Goal: Task Accomplishment & Management: Manage account settings

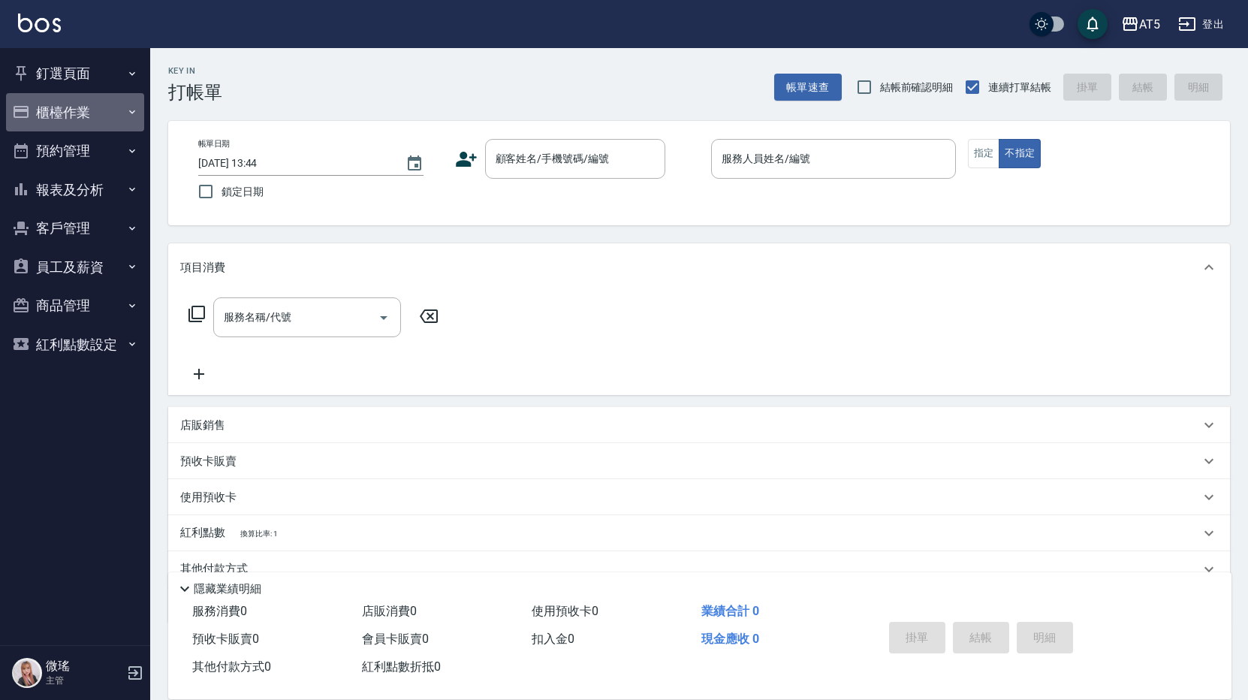
click at [74, 107] on button "櫃檯作業" at bounding box center [75, 112] width 138 height 39
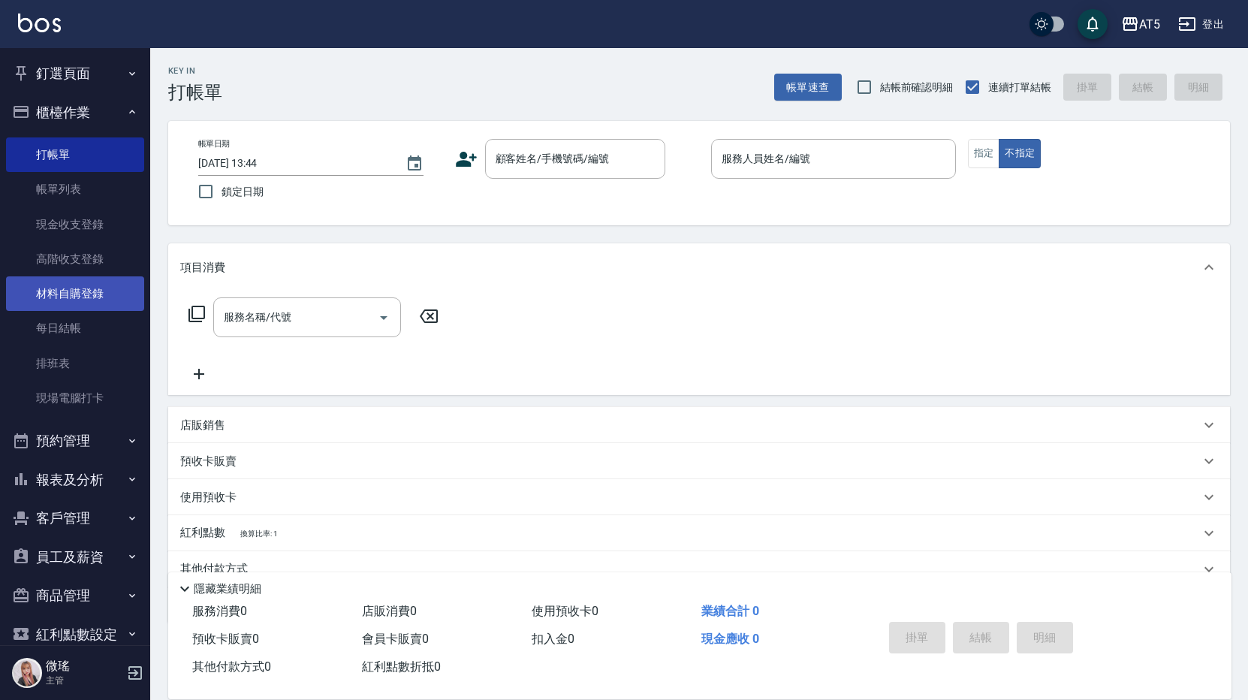
click at [98, 297] on link "材料自購登錄" at bounding box center [75, 293] width 138 height 35
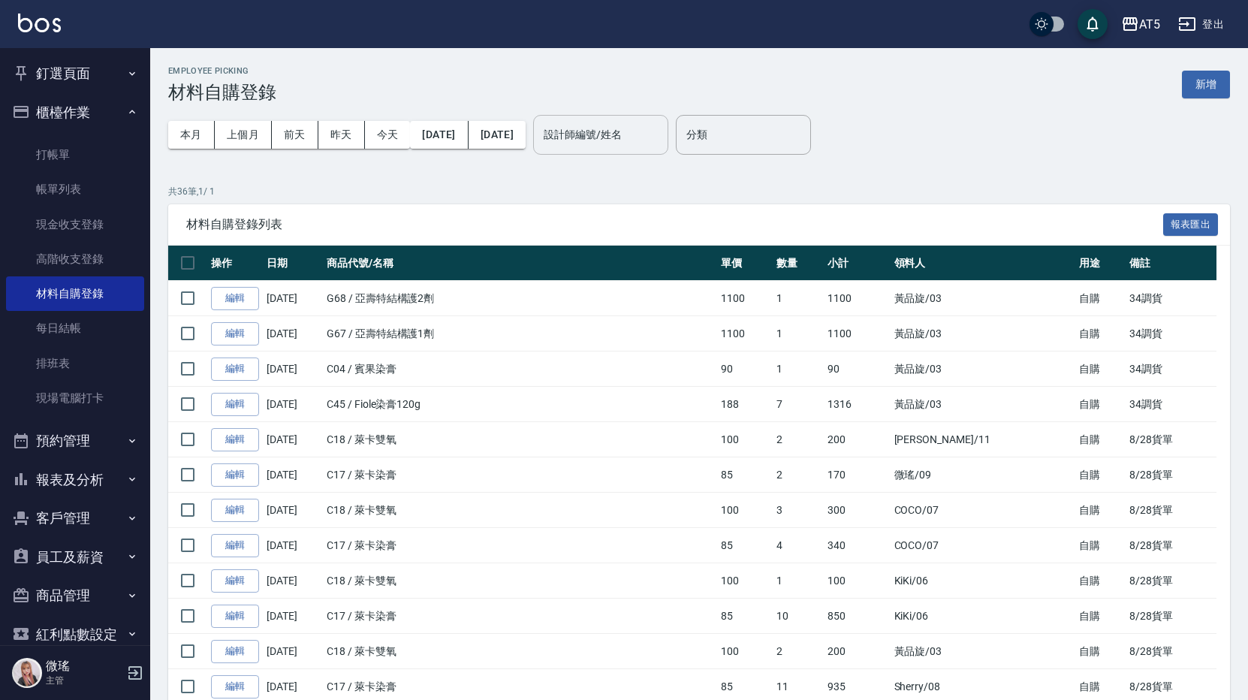
click at [656, 131] on input "設計師編號/姓名" at bounding box center [601, 135] width 122 height 26
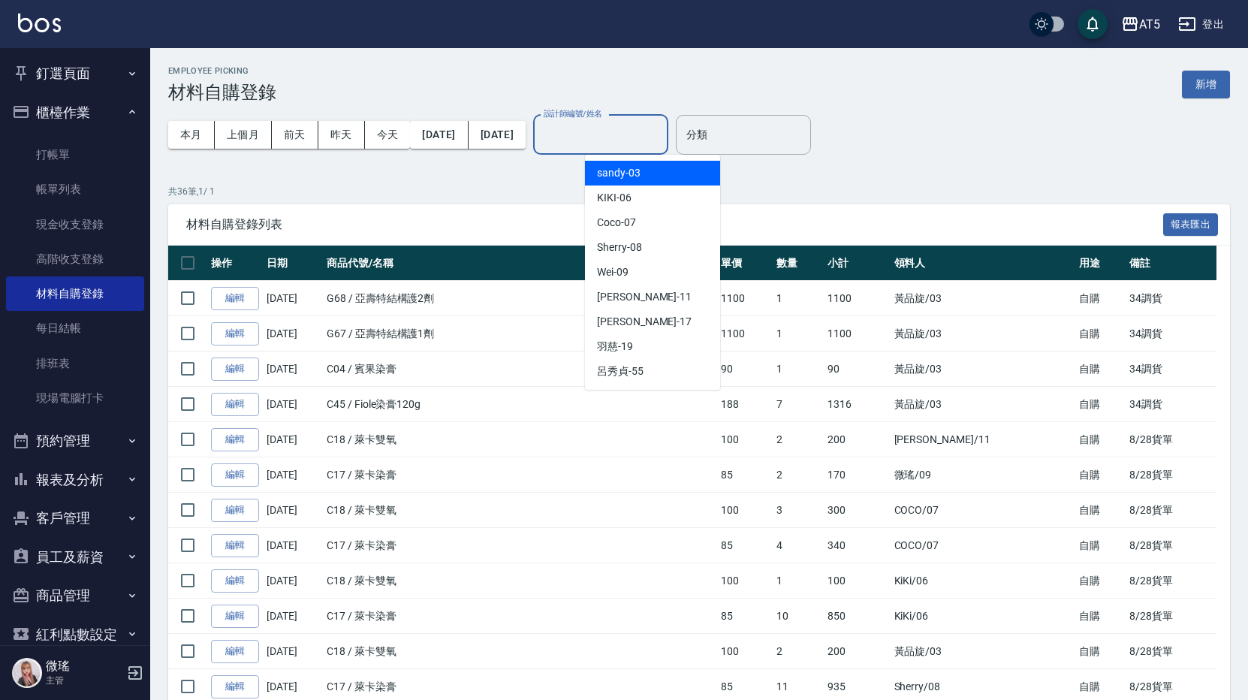
click at [650, 169] on div "sandy -03" at bounding box center [652, 173] width 135 height 25
type input "sandy-03"
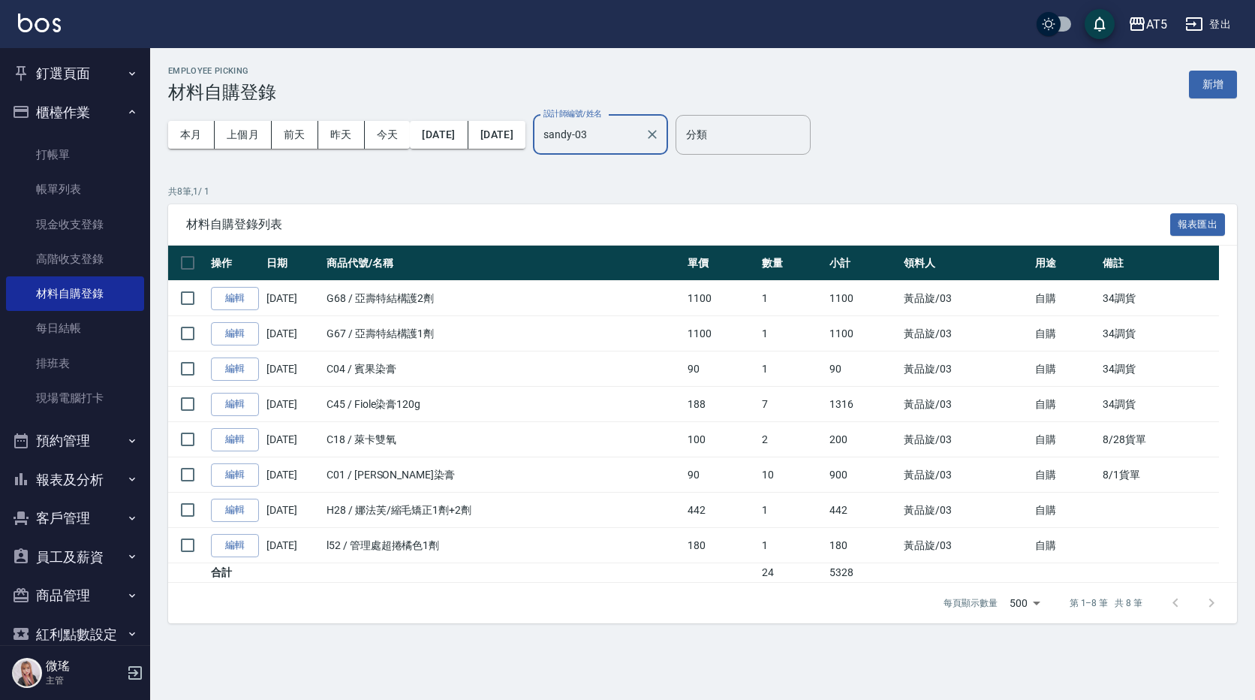
click at [98, 75] on button "釘選頁面" at bounding box center [75, 73] width 138 height 39
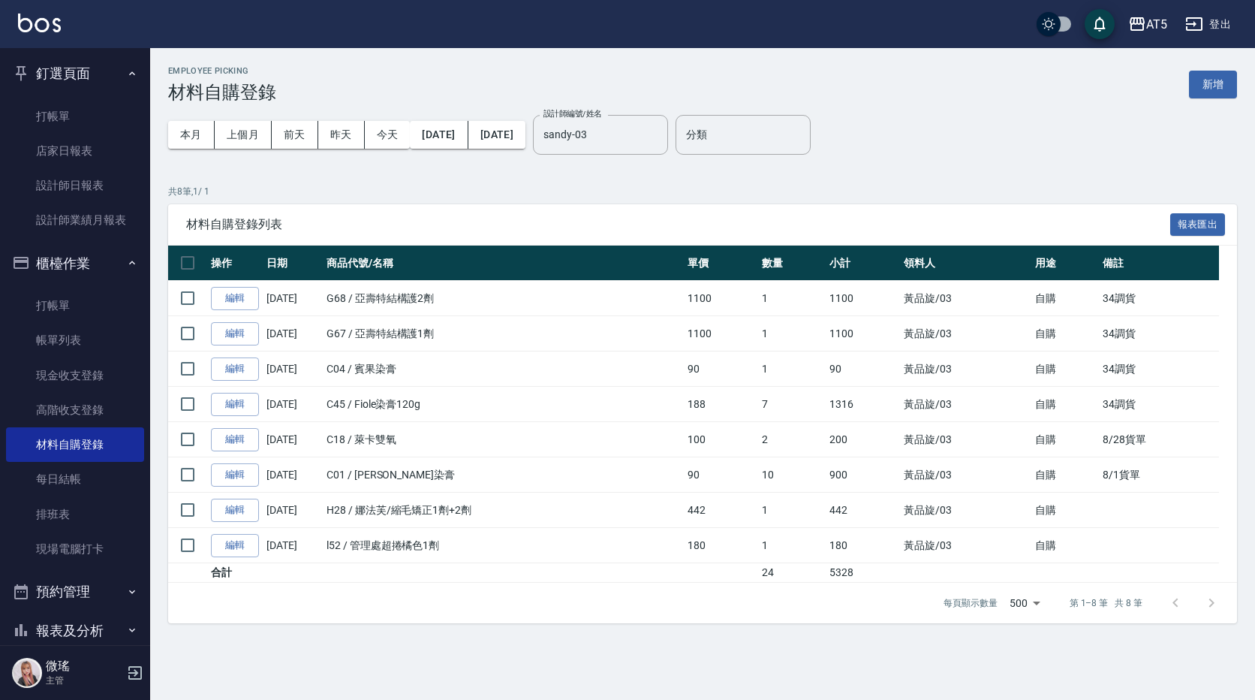
click at [97, 71] on button "釘選頁面" at bounding box center [75, 73] width 138 height 39
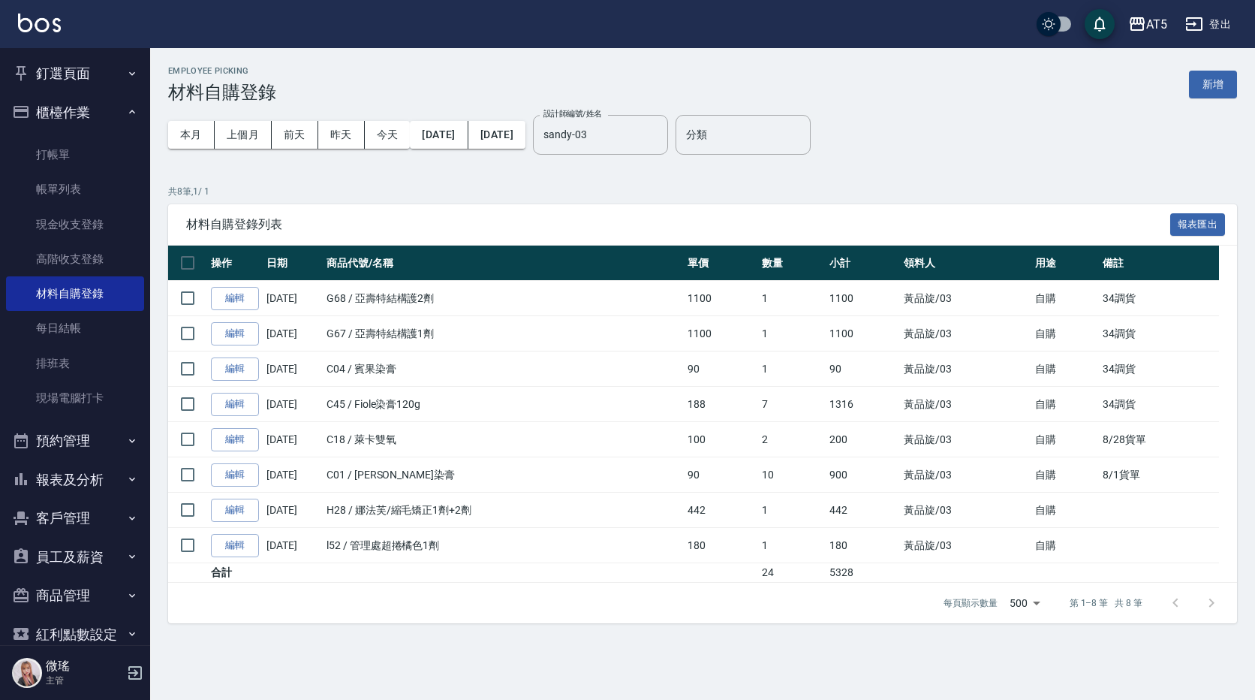
click at [29, 438] on icon "button" at bounding box center [21, 441] width 18 height 18
click at [1207, 83] on button "新增" at bounding box center [1213, 85] width 48 height 28
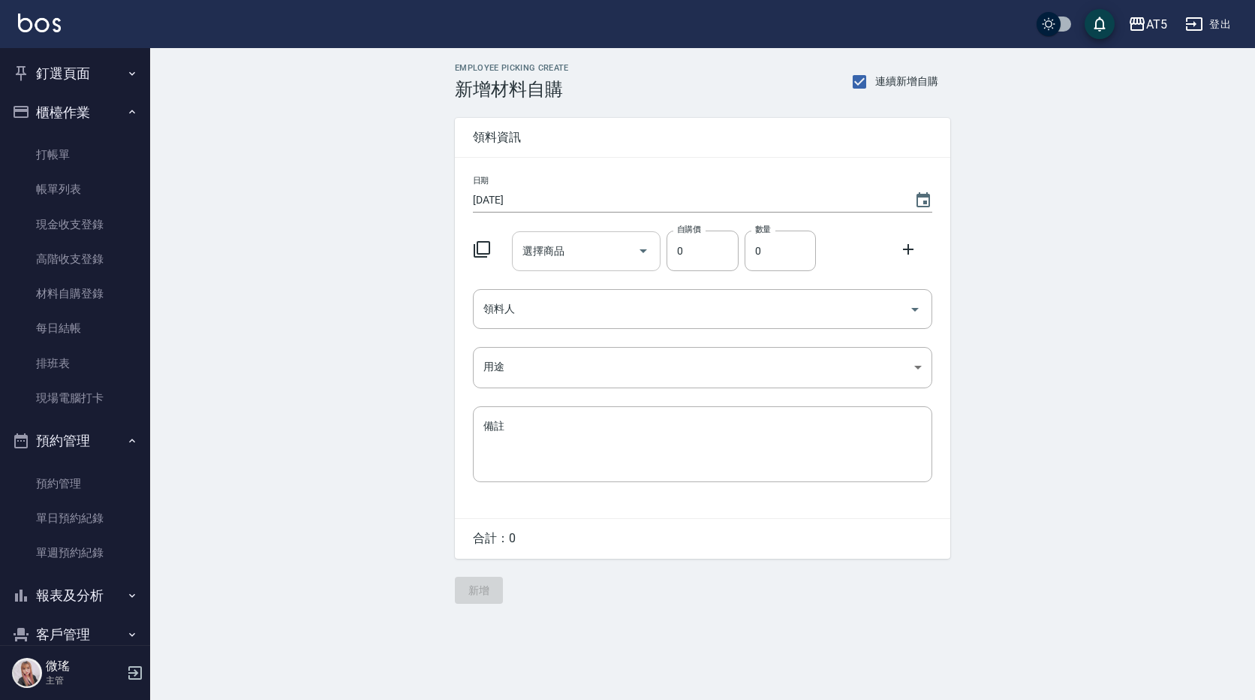
click at [540, 254] on div "選擇商品 選擇商品" at bounding box center [586, 251] width 149 height 40
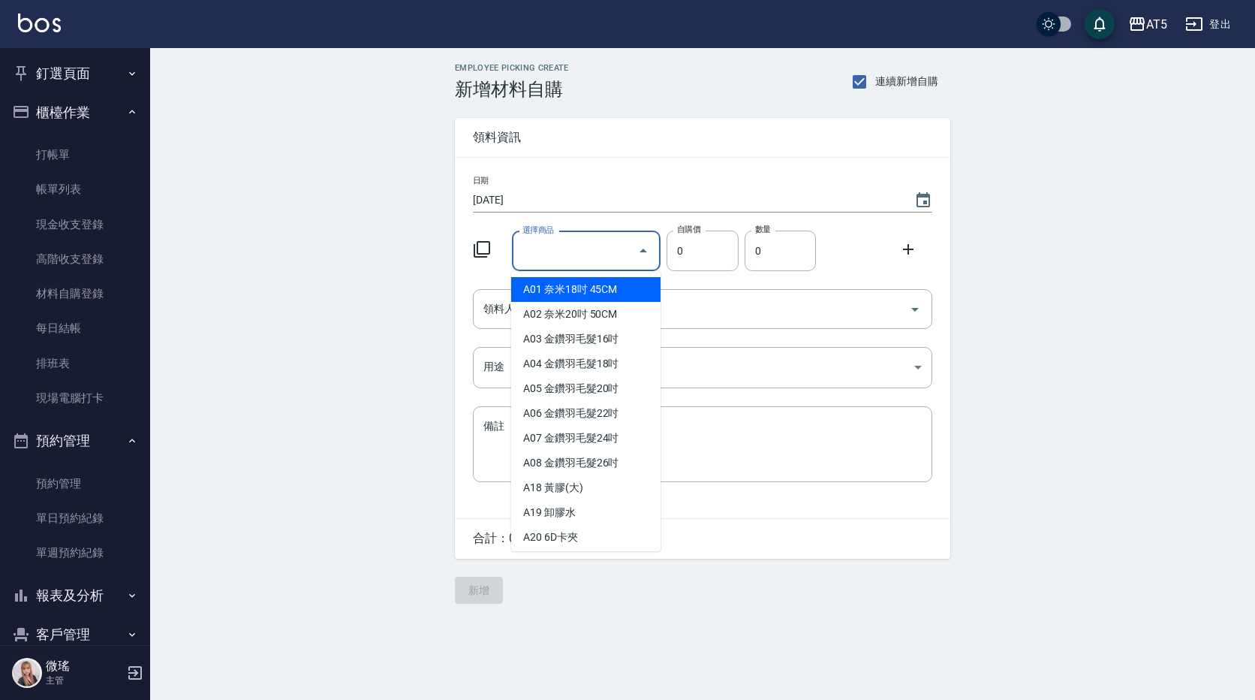
type input "w"
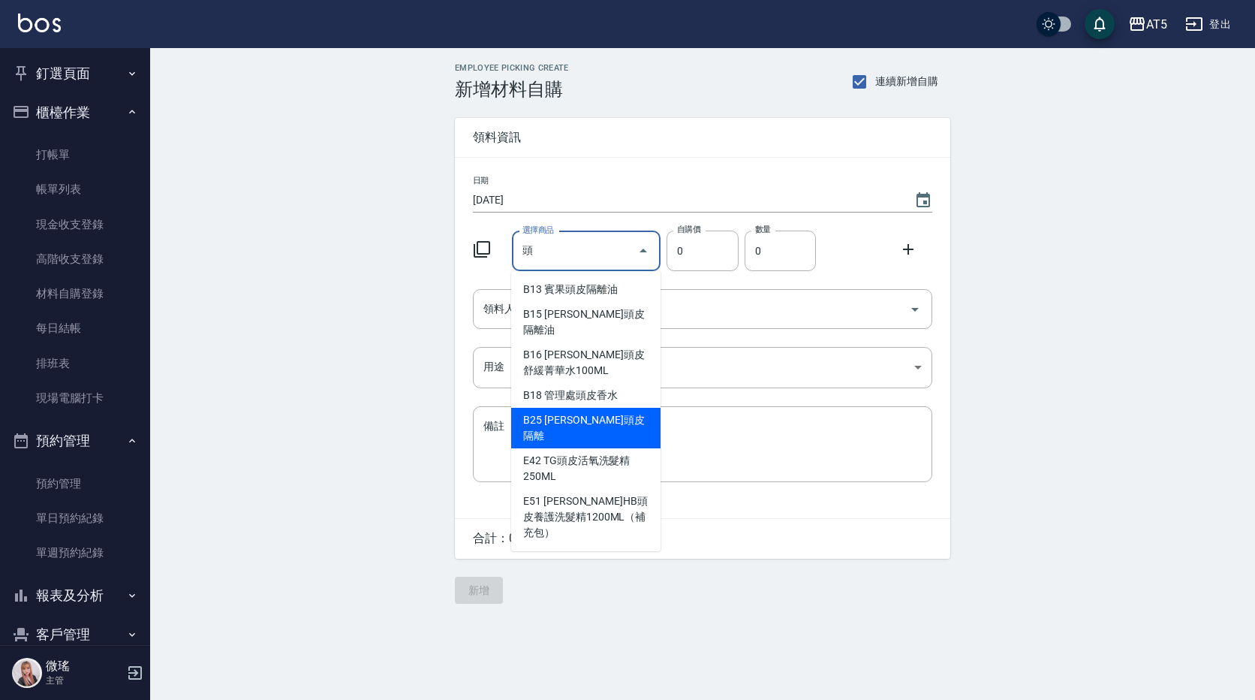
click at [548, 408] on li "B25 [PERSON_NAME]頭皮隔離" at bounding box center [585, 428] width 149 height 41
type input "[PERSON_NAME]頭皮隔離"
type input "256"
type input "1"
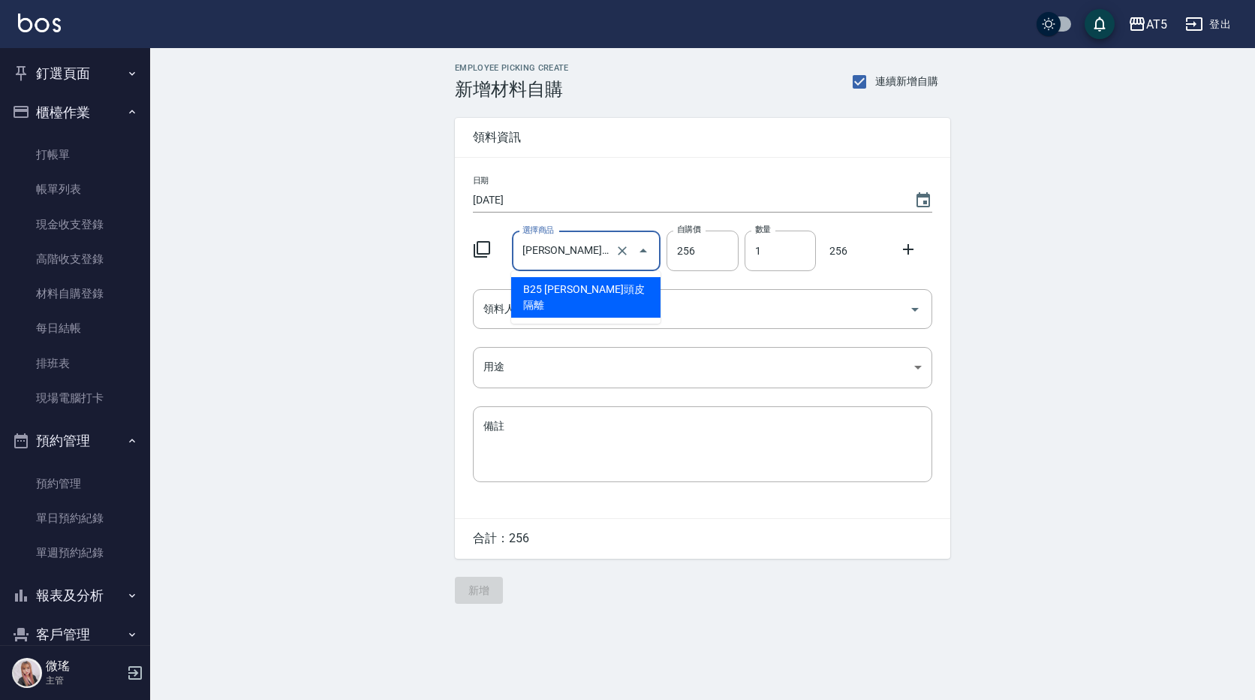
click at [583, 253] on input "[PERSON_NAME]頭皮隔離" at bounding box center [566, 251] width 94 height 26
click at [587, 258] on input "[PERSON_NAME]頭皮隔離" at bounding box center [566, 251] width 94 height 26
click at [611, 249] on input "[PERSON_NAME]頭皮隔離" at bounding box center [566, 251] width 94 height 26
drag, startPoint x: 562, startPoint y: 248, endPoint x: 553, endPoint y: 249, distance: 9.0
click at [556, 249] on input "[PERSON_NAME]頭皮隔離" at bounding box center [566, 251] width 94 height 26
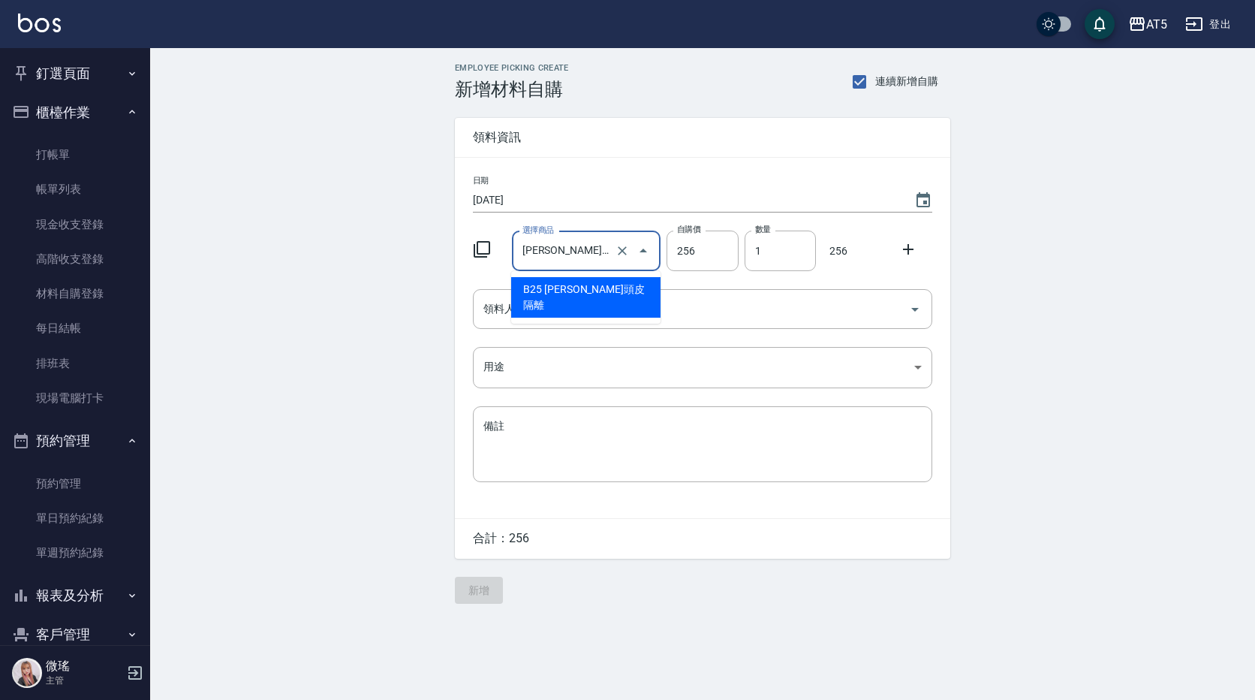
click at [553, 250] on input "[PERSON_NAME]頭皮隔離" at bounding box center [566, 251] width 94 height 26
click at [597, 245] on input "[PERSON_NAME]頭皮隔離" at bounding box center [566, 251] width 94 height 26
click at [553, 250] on input "[PERSON_NAME]頭皮隔離" at bounding box center [566, 251] width 94 height 26
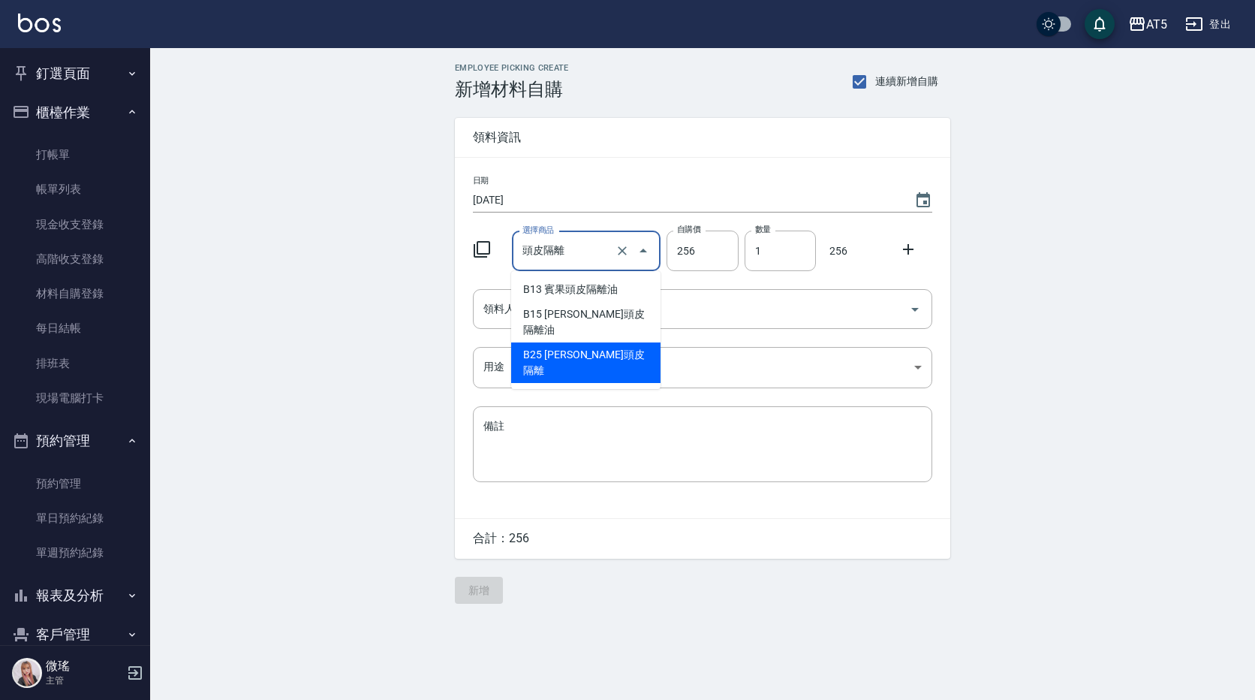
click at [578, 248] on input "頭皮隔離" at bounding box center [566, 251] width 94 height 26
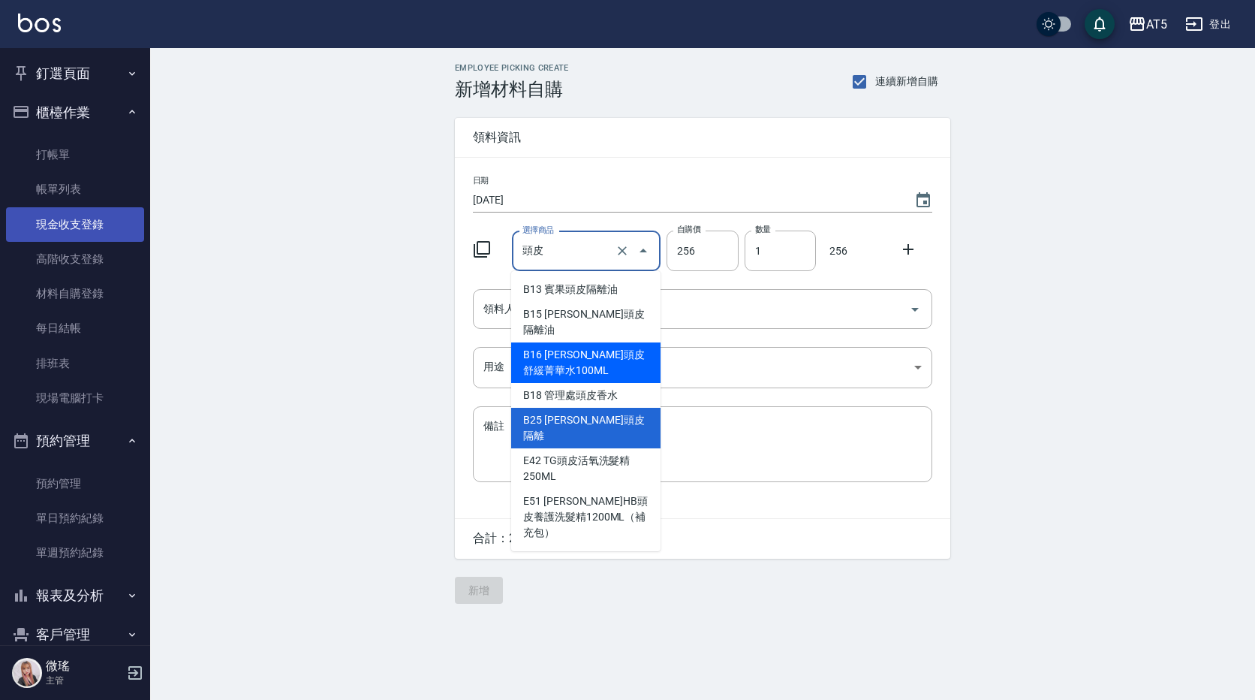
type input "頭皮"
click at [46, 221] on link "現金收支登錄" at bounding box center [75, 224] width 138 height 35
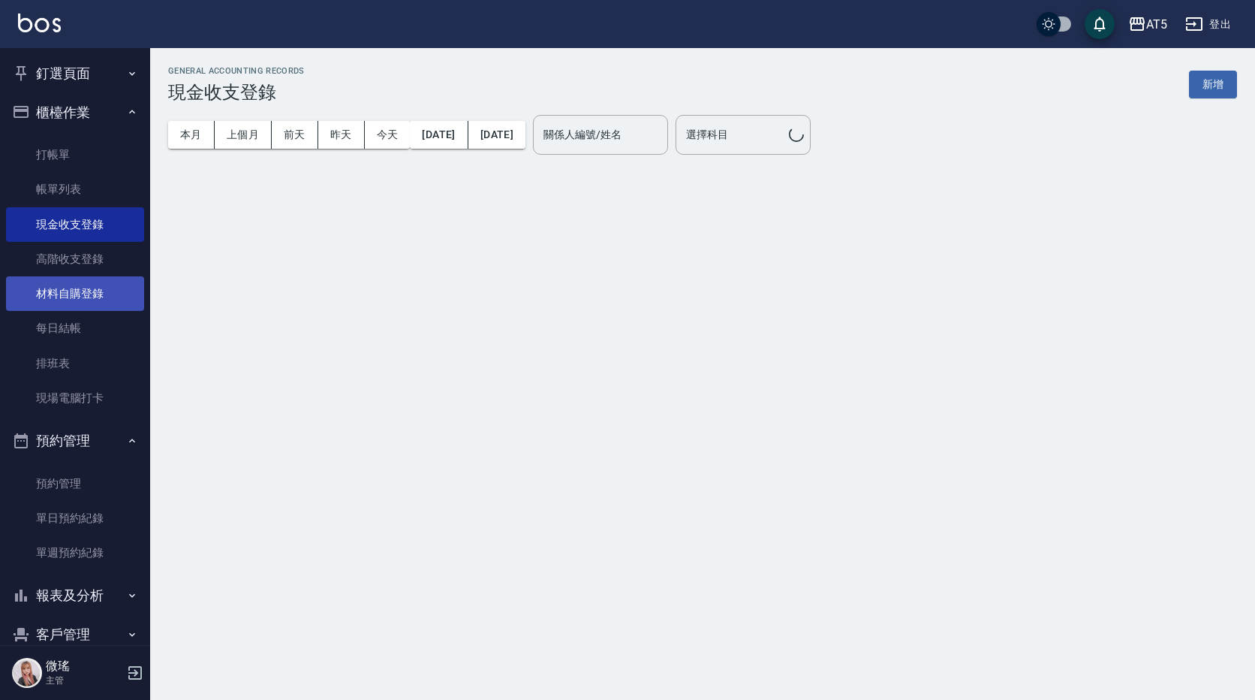
click at [83, 294] on link "材料自購登錄" at bounding box center [75, 293] width 138 height 35
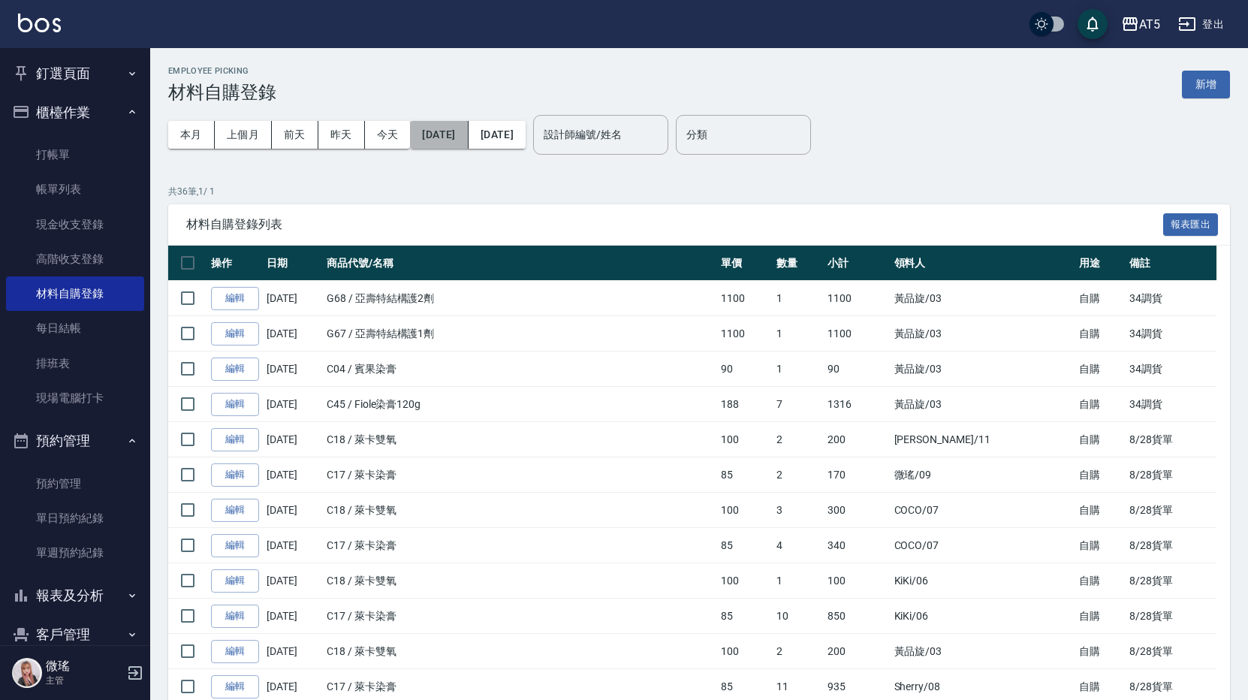
click at [438, 128] on button "[DATE]" at bounding box center [439, 135] width 58 height 28
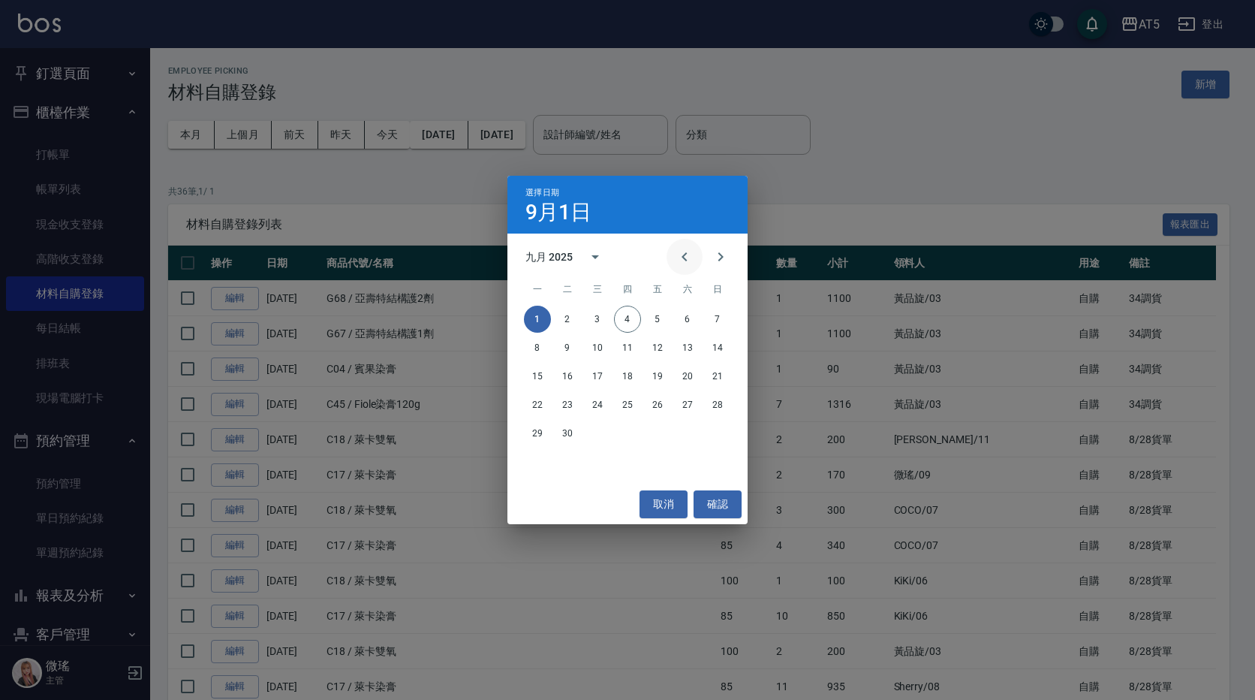
click at [685, 257] on icon "Previous month" at bounding box center [685, 257] width 18 height 18
click at [567, 310] on button "1" at bounding box center [567, 319] width 27 height 27
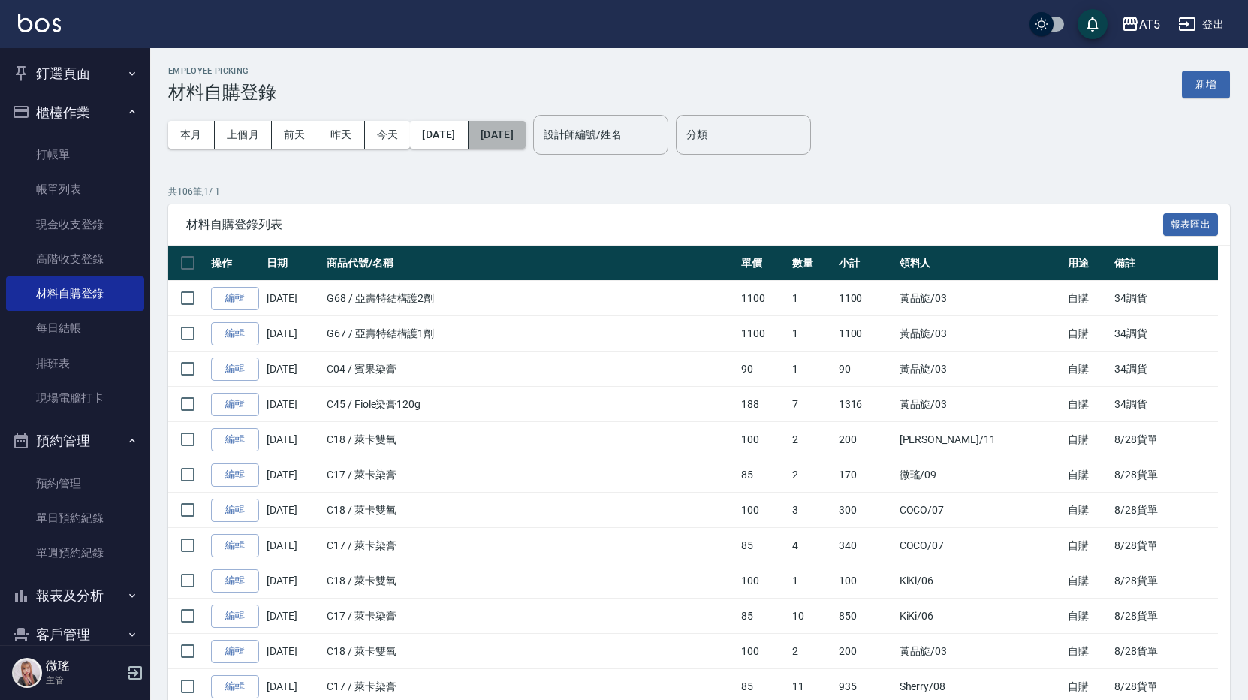
click at [526, 139] on button "[DATE]" at bounding box center [496, 135] width 57 height 28
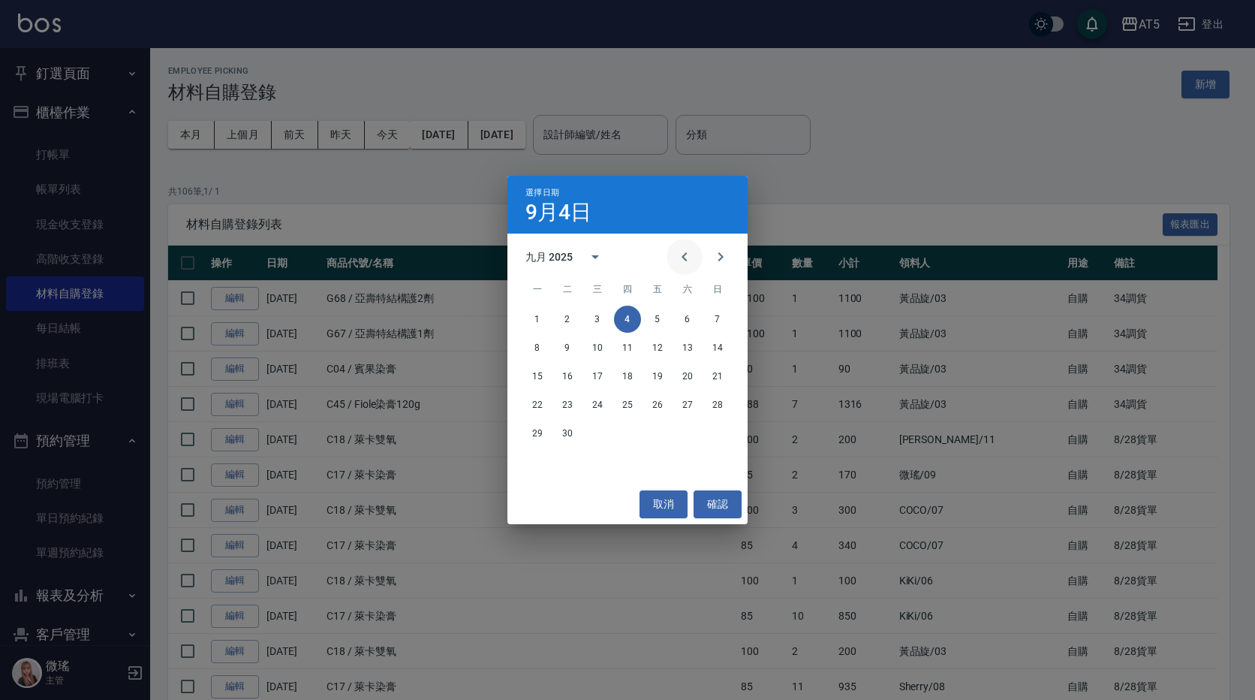
click at [678, 259] on icon "Previous month" at bounding box center [685, 257] width 18 height 18
click at [627, 429] on button "31" at bounding box center [627, 433] width 27 height 27
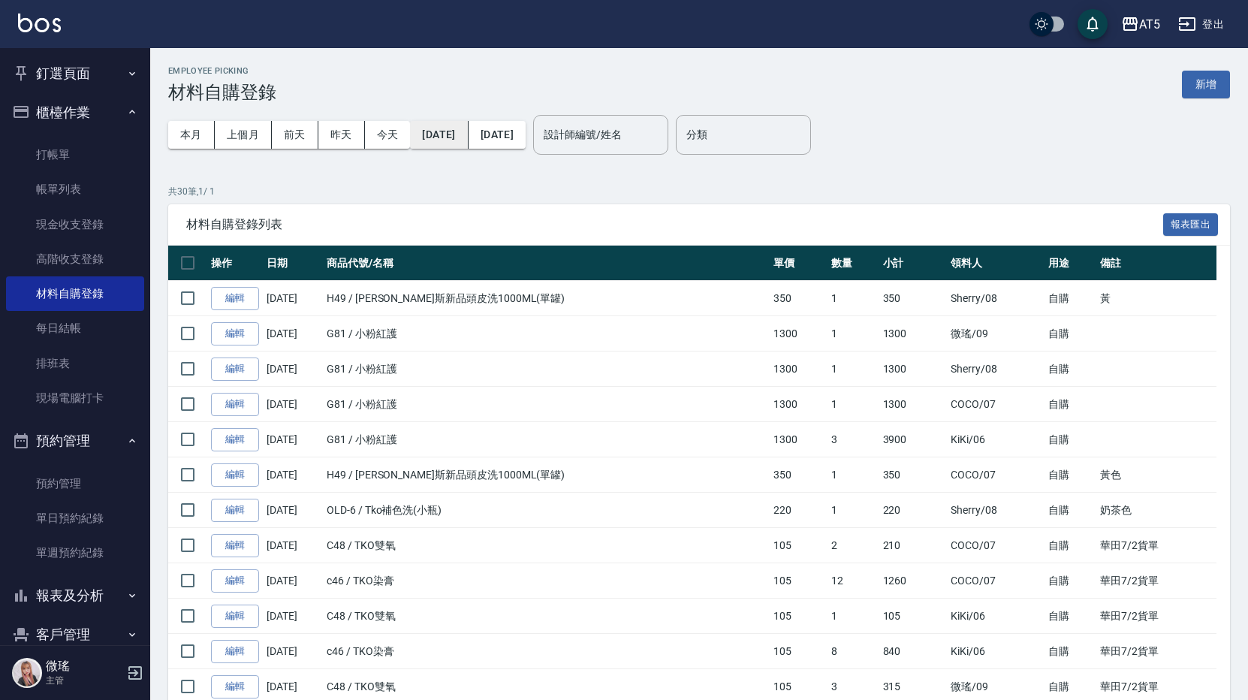
click at [432, 139] on button "[DATE]" at bounding box center [439, 135] width 58 height 28
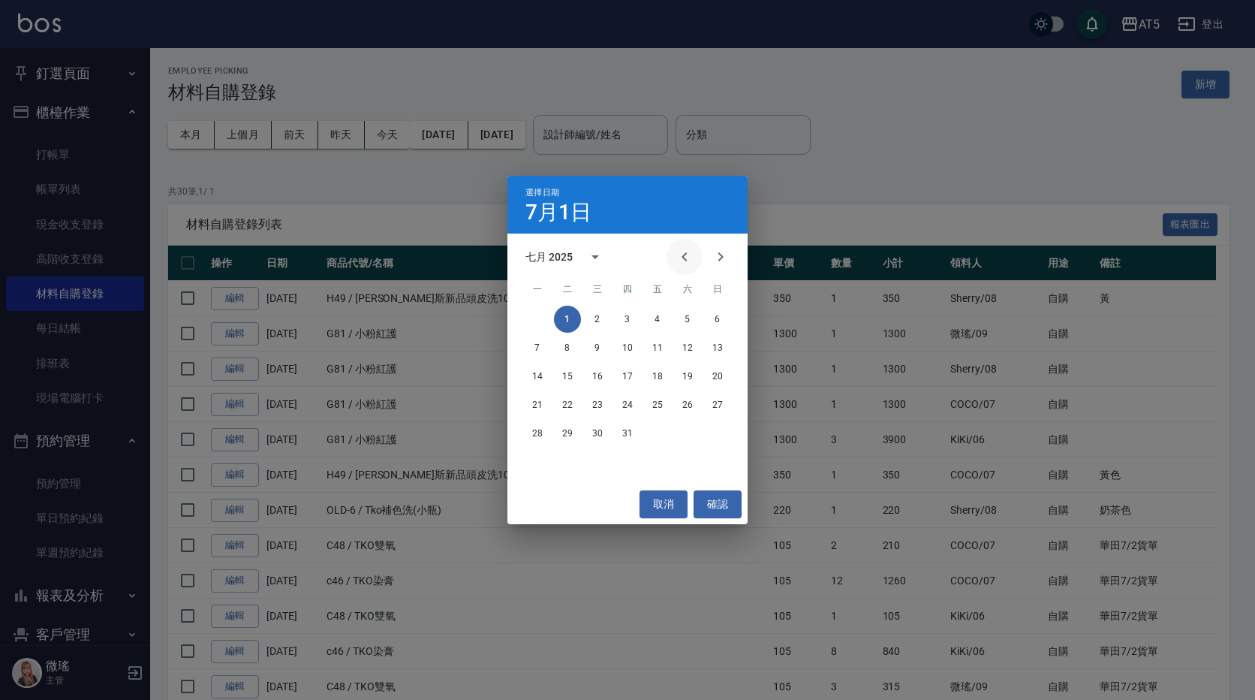
click at [691, 261] on icon "Previous month" at bounding box center [685, 257] width 18 height 18
click at [718, 323] on button "1" at bounding box center [717, 319] width 27 height 27
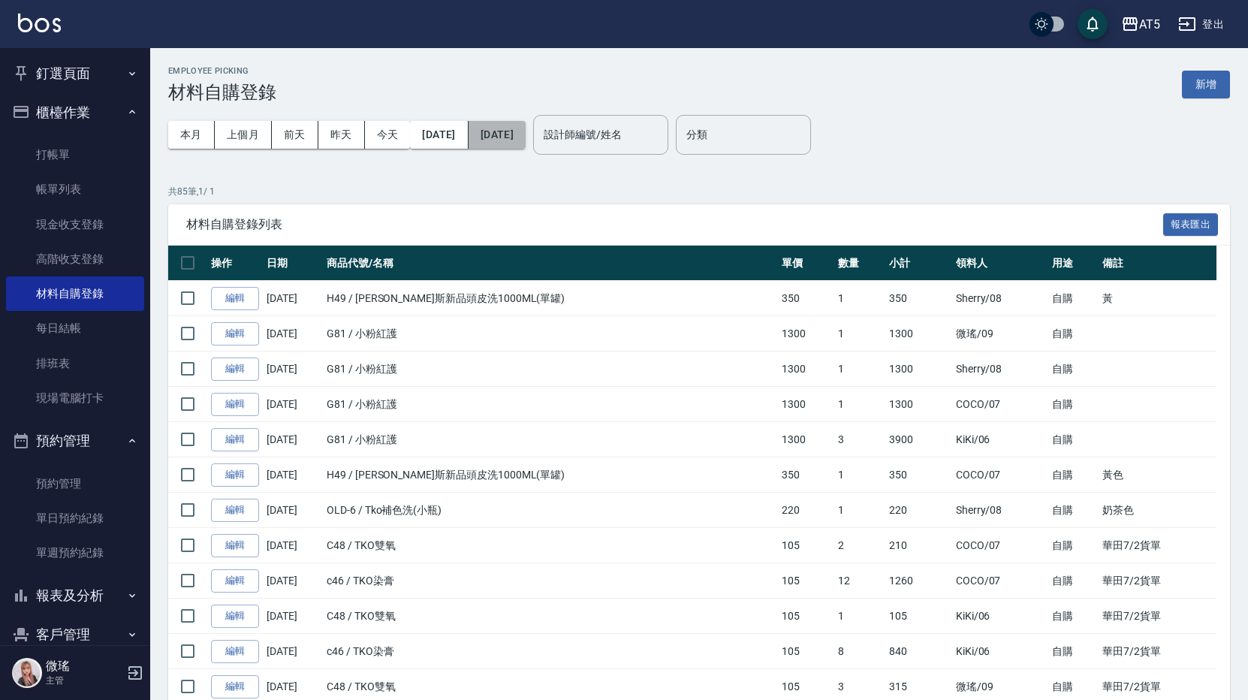
click at [526, 146] on button "[DATE]" at bounding box center [496, 135] width 57 height 28
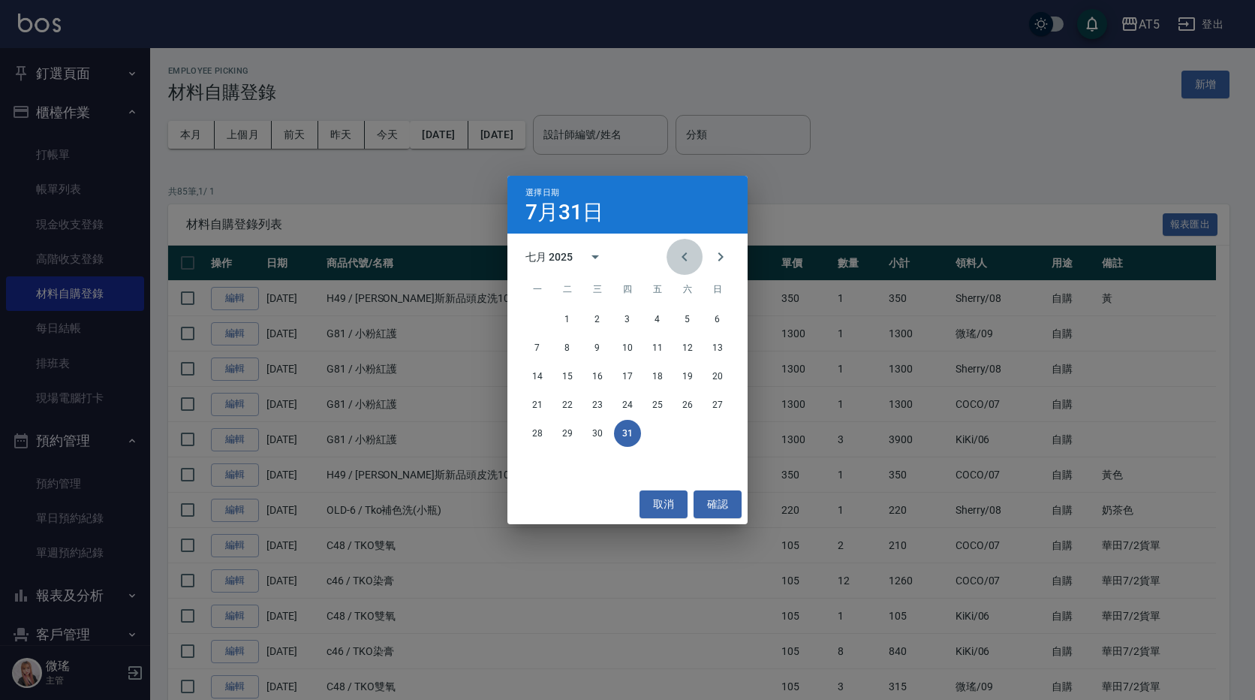
click at [691, 261] on button "Previous month" at bounding box center [685, 257] width 36 height 36
click at [691, 261] on icon "Previous month" at bounding box center [685, 257] width 18 height 18
click at [718, 254] on icon "Next month" at bounding box center [721, 257] width 18 height 18
click at [534, 455] on button "30" at bounding box center [537, 461] width 27 height 27
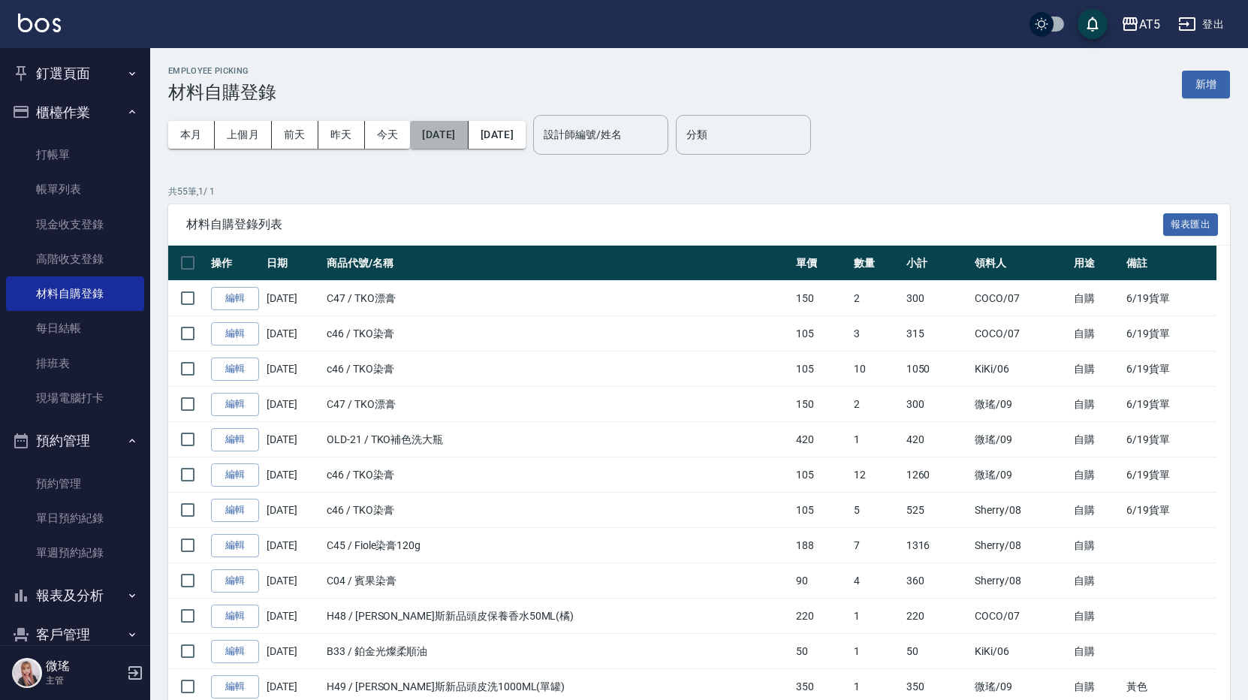
click at [462, 140] on button "[DATE]" at bounding box center [439, 135] width 58 height 28
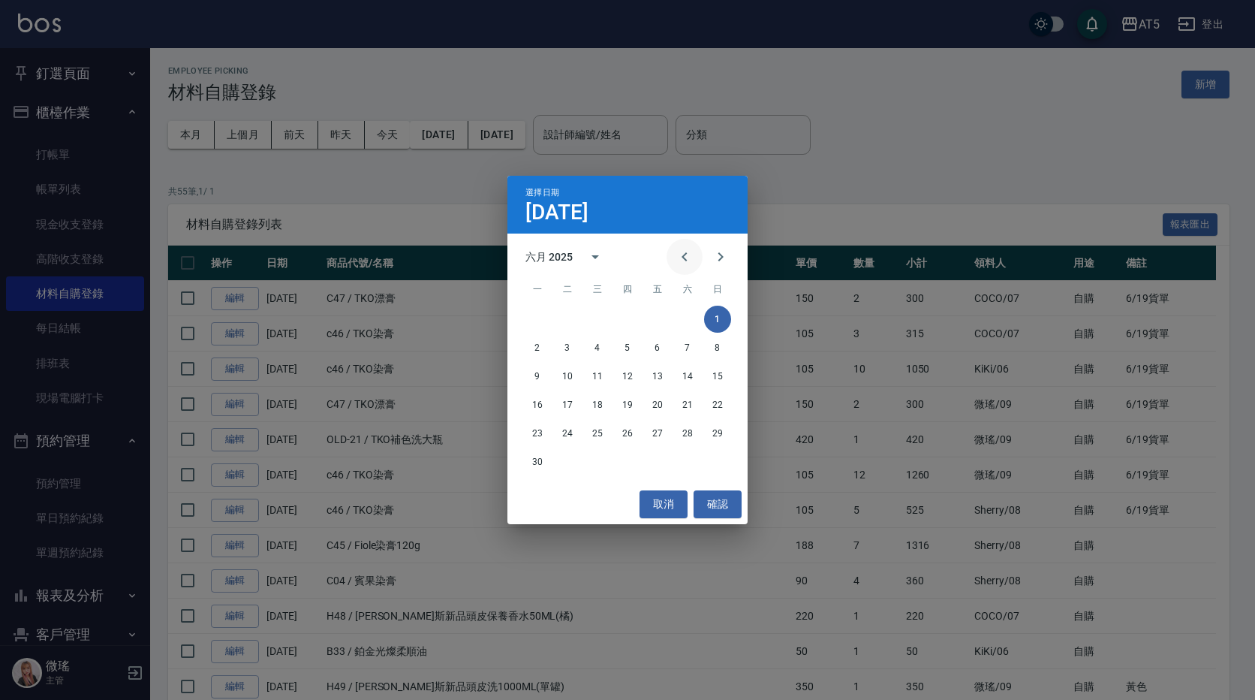
click at [688, 258] on icon "Previous month" at bounding box center [685, 257] width 18 height 18
click at [630, 317] on button "1" at bounding box center [627, 319] width 27 height 27
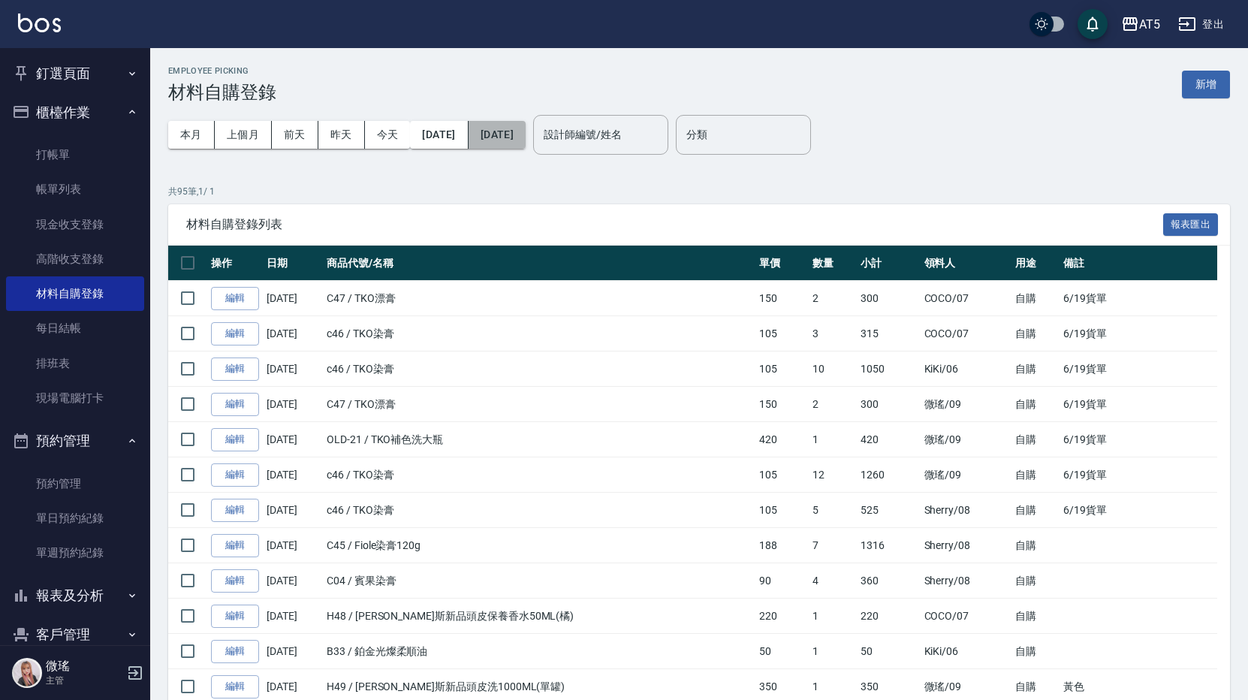
click at [526, 136] on button "[DATE]" at bounding box center [496, 135] width 57 height 28
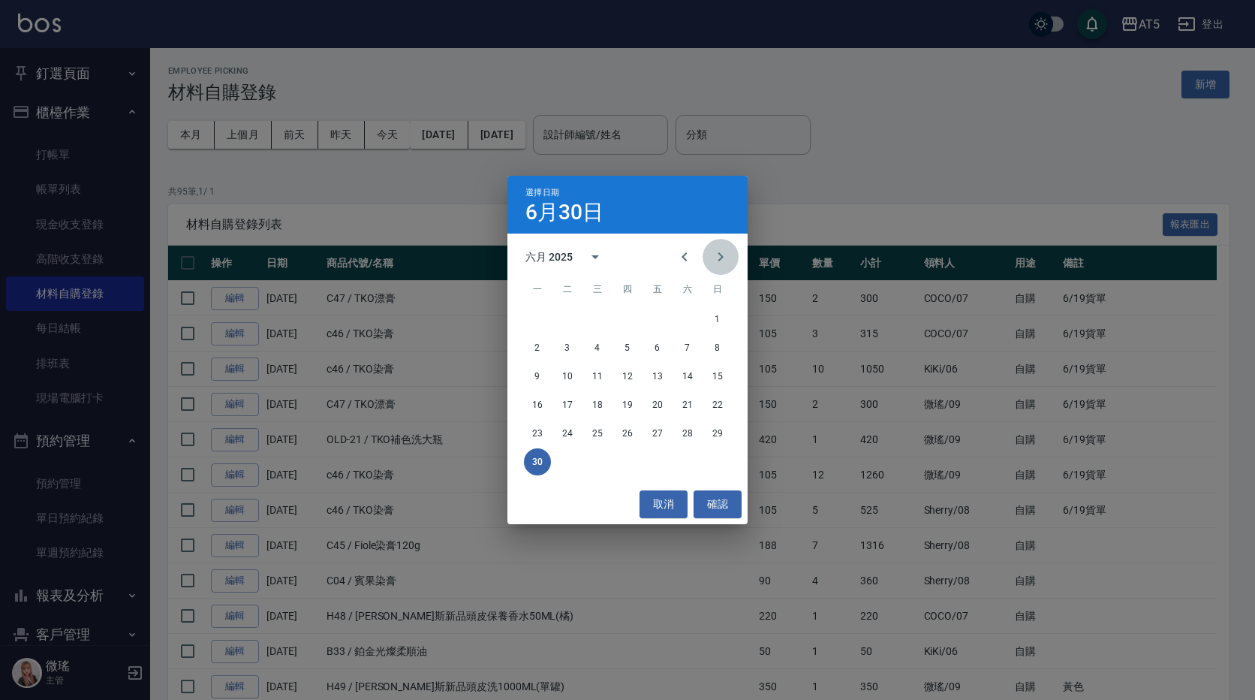
click at [724, 248] on icon "Next month" at bounding box center [721, 257] width 18 height 18
click at [680, 258] on icon "Previous month" at bounding box center [685, 257] width 18 height 18
click at [719, 432] on button "31" at bounding box center [717, 433] width 27 height 27
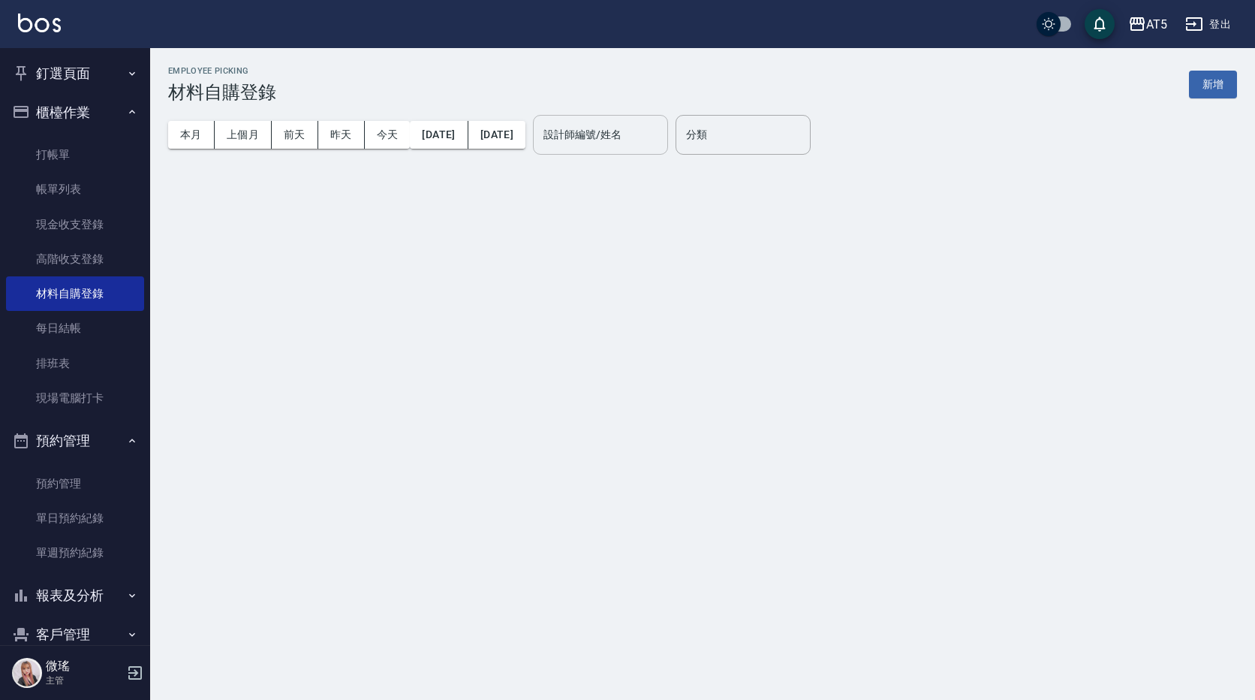
click at [661, 139] on input "設計師編號/姓名" at bounding box center [601, 135] width 122 height 26
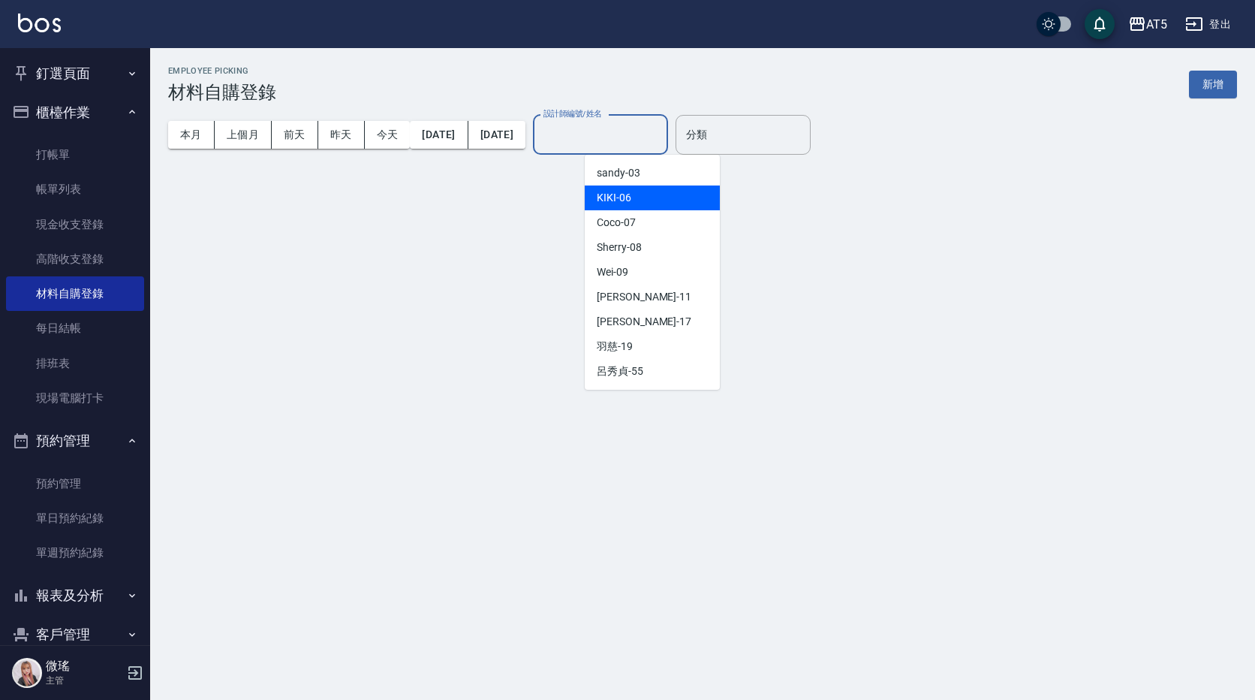
click at [646, 191] on div "KIKI -06" at bounding box center [652, 197] width 135 height 25
type input "KIKI-06"
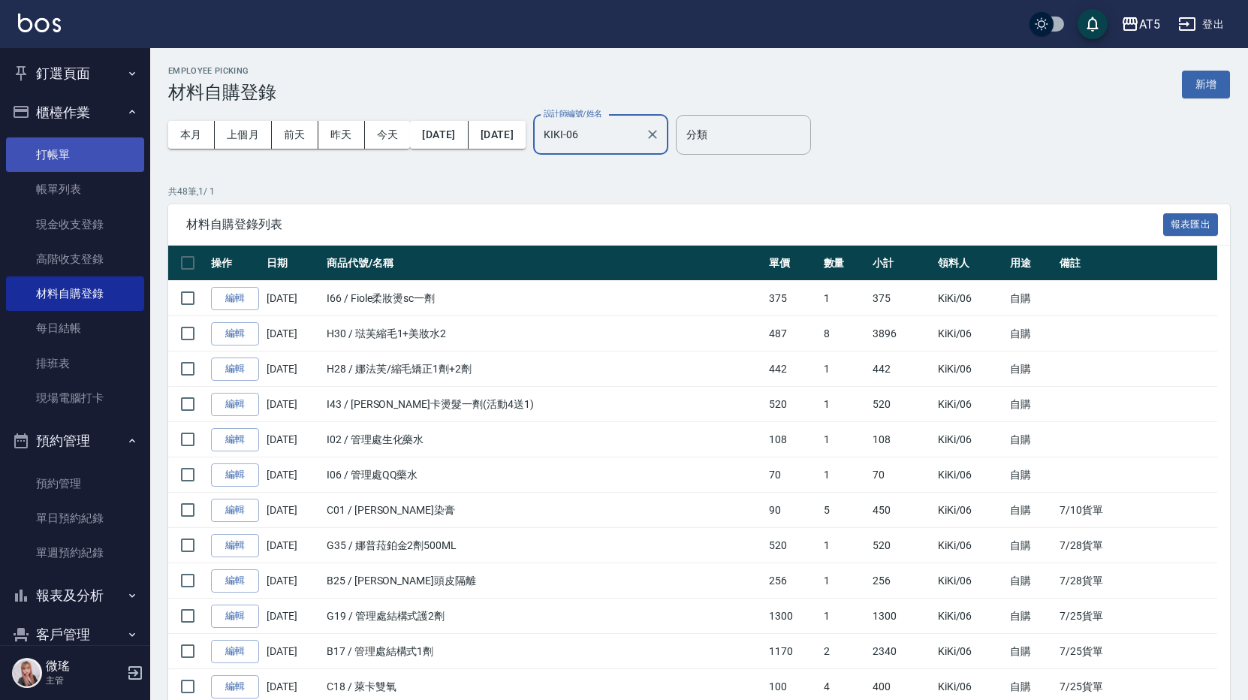
click at [77, 146] on link "打帳單" at bounding box center [75, 154] width 138 height 35
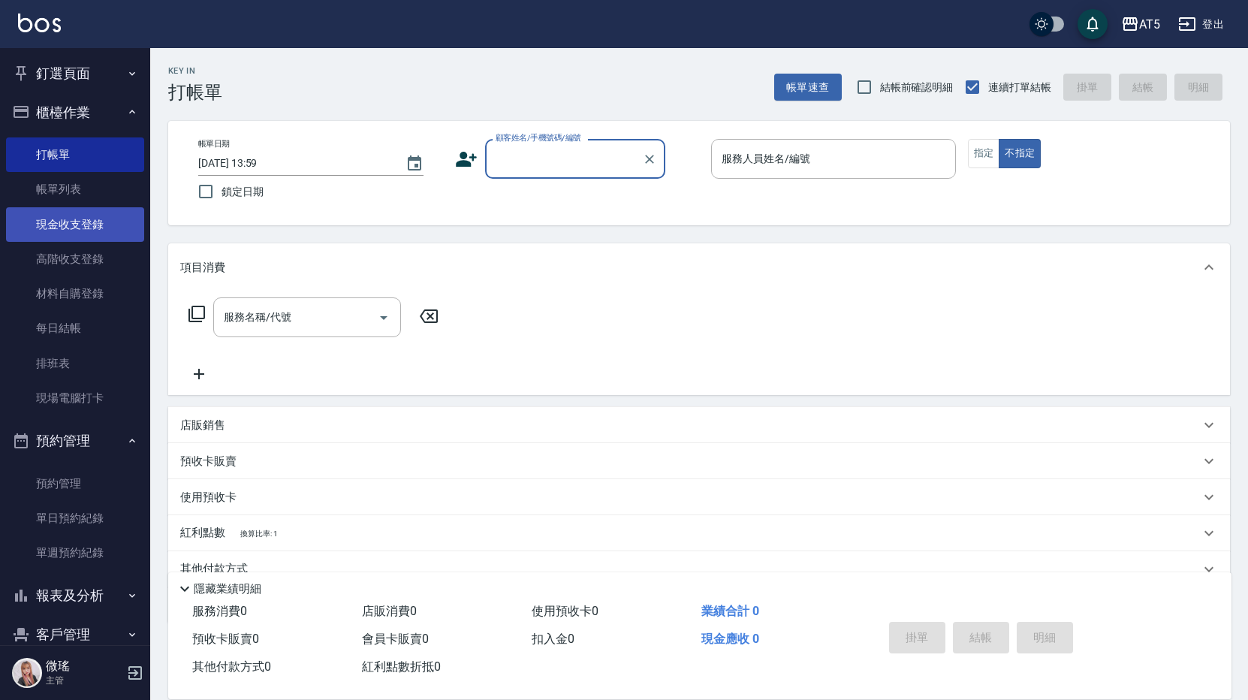
click at [127, 238] on link "現金收支登錄" at bounding box center [75, 224] width 138 height 35
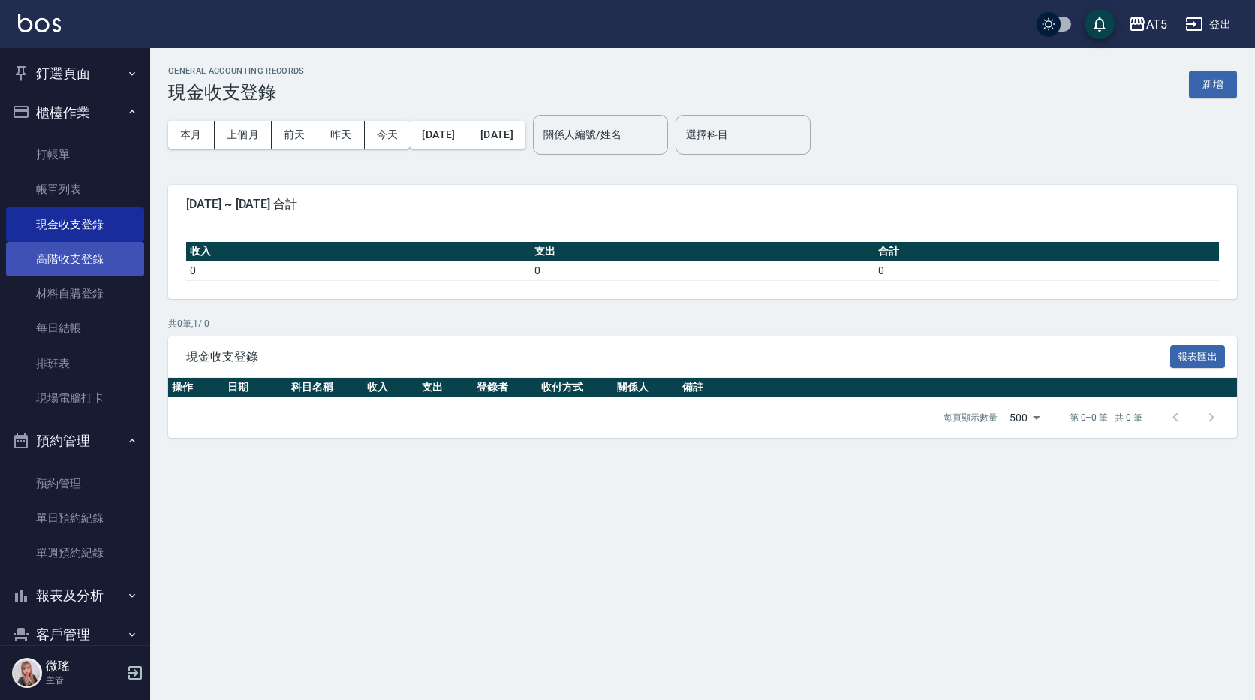
click at [97, 257] on link "高階收支登錄" at bounding box center [75, 259] width 138 height 35
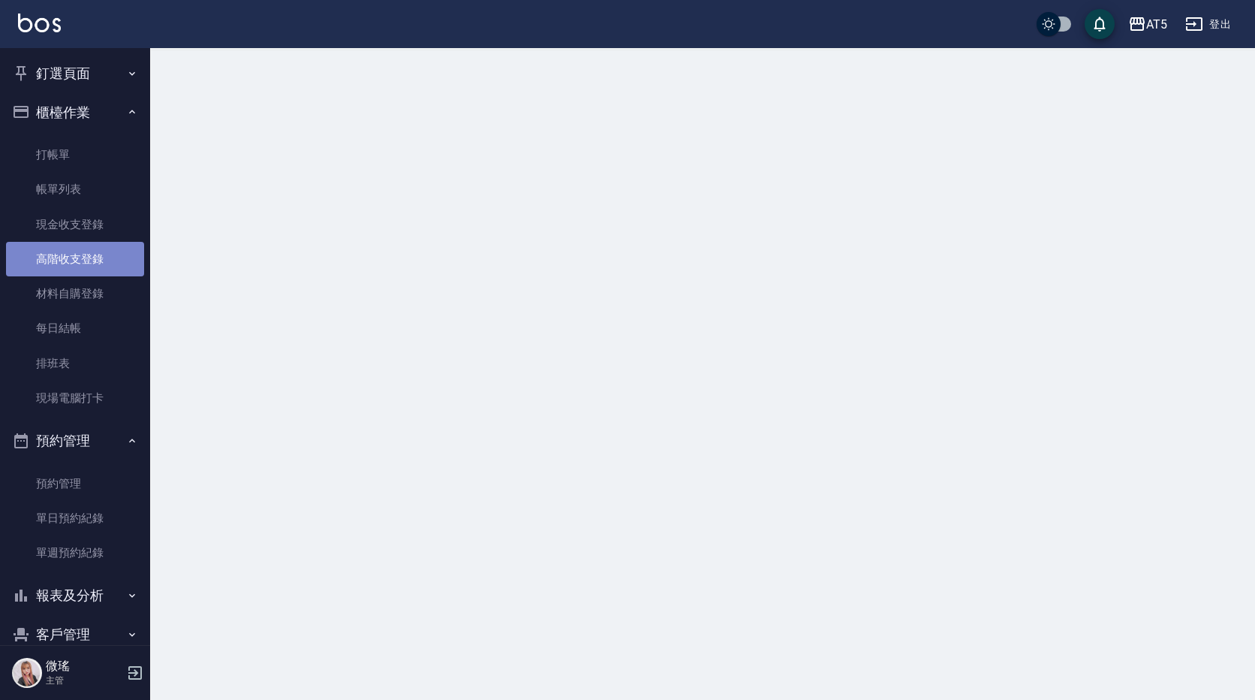
click at [97, 257] on link "高階收支登錄" at bounding box center [75, 259] width 138 height 35
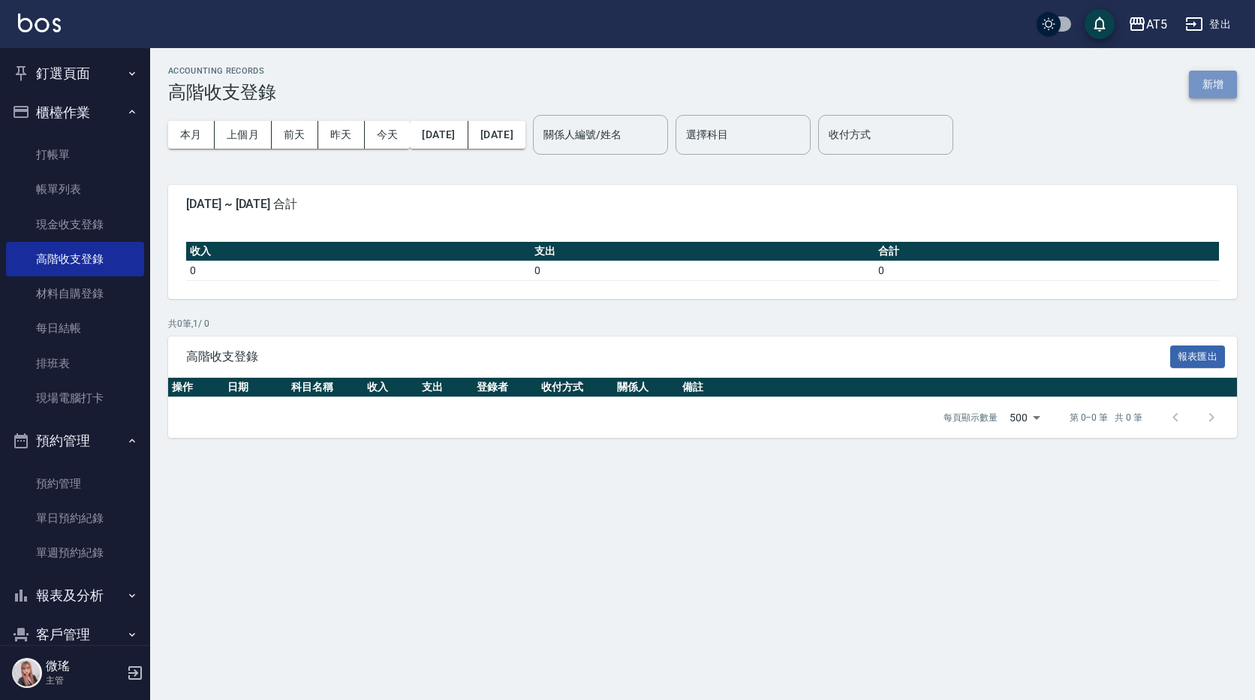
click at [1213, 80] on button "新增" at bounding box center [1213, 85] width 48 height 28
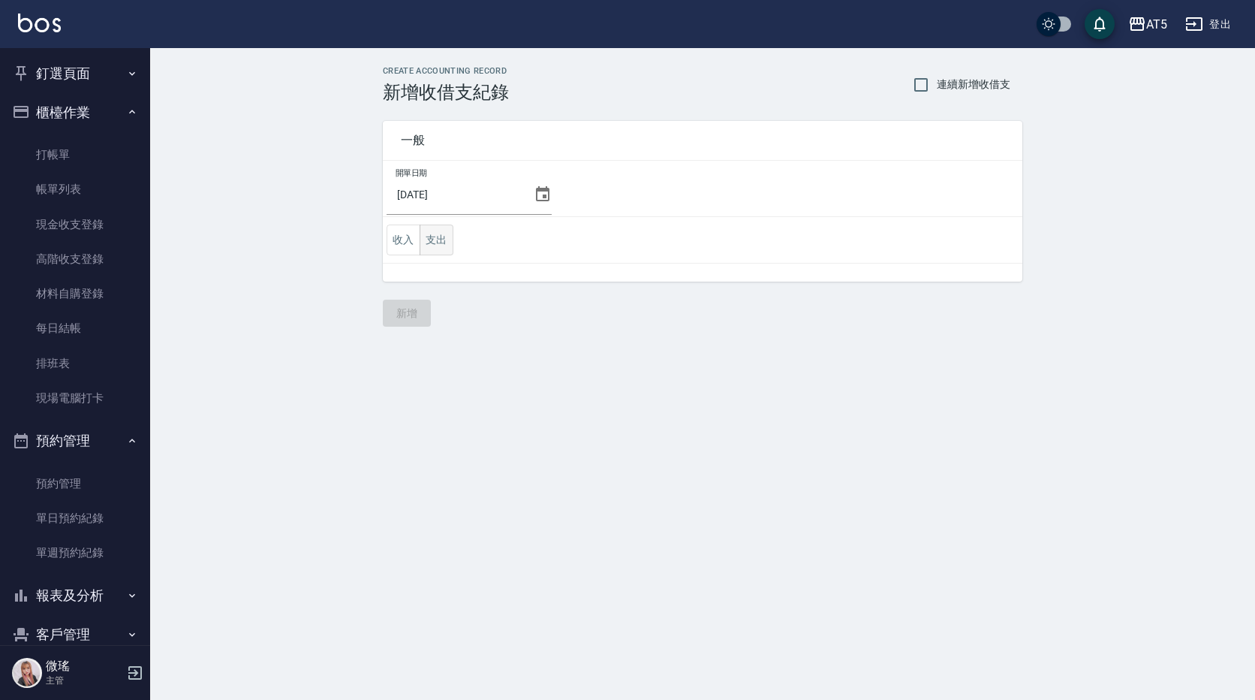
click at [440, 245] on button "支出" at bounding box center [437, 239] width 34 height 31
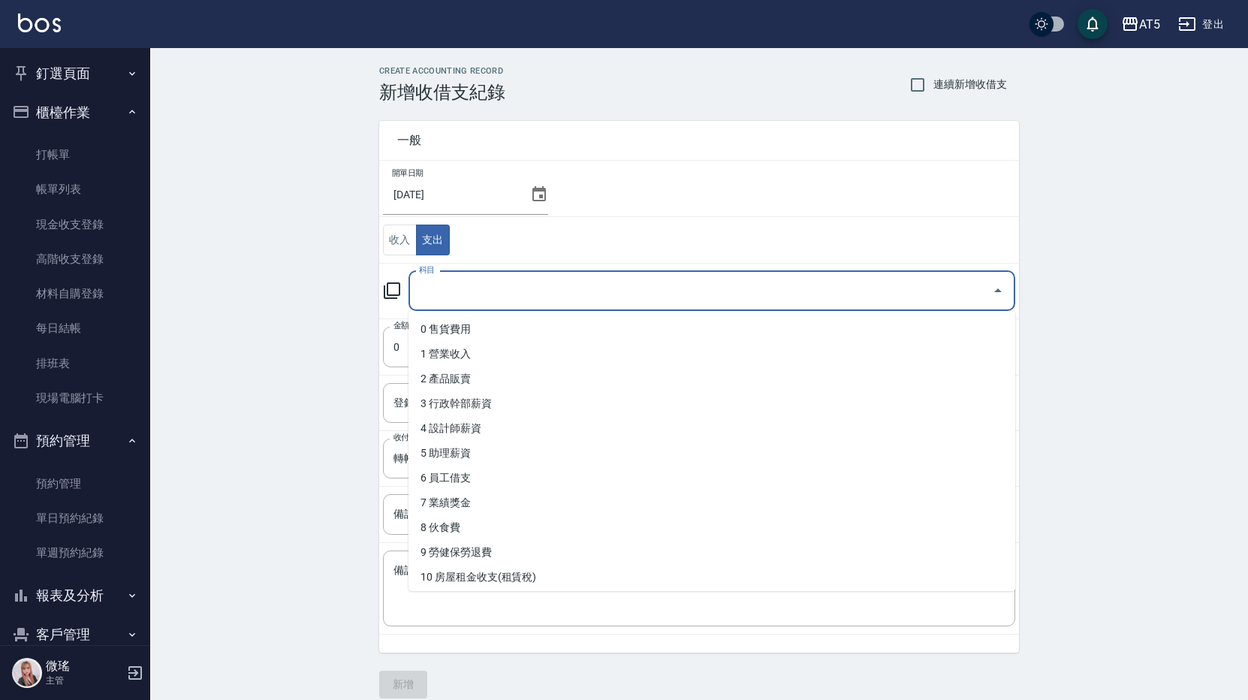
click at [474, 296] on input "科目" at bounding box center [700, 291] width 571 height 26
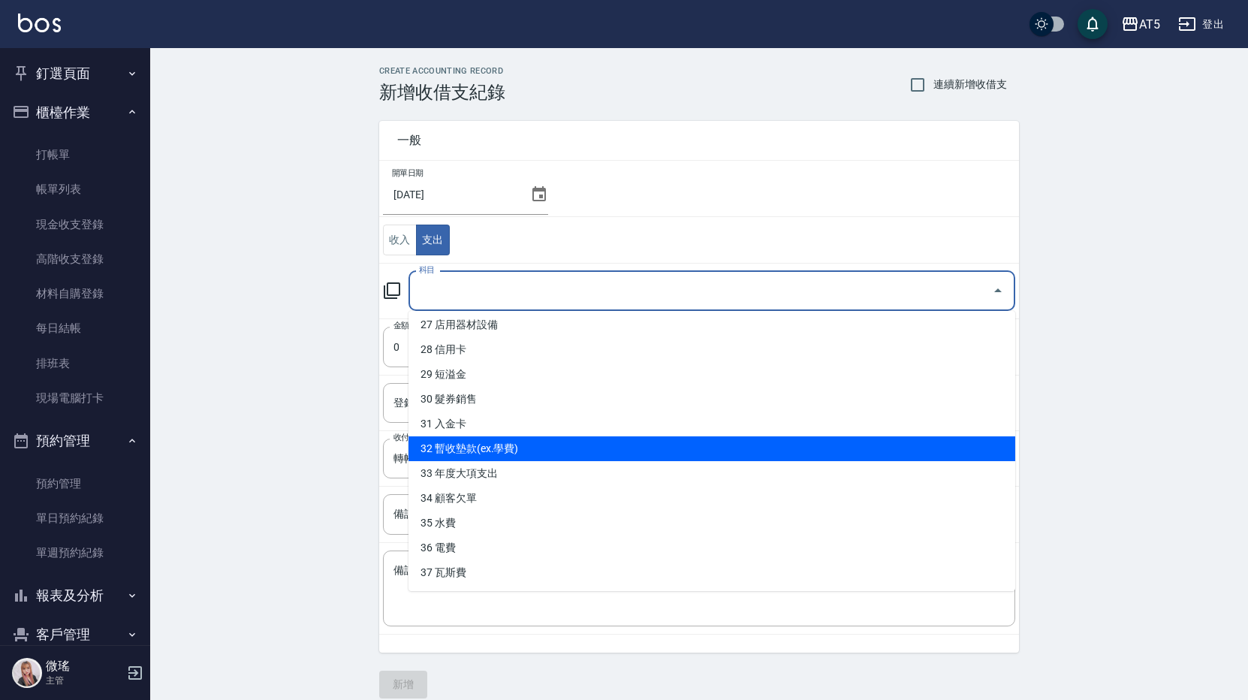
scroll to position [17, 0]
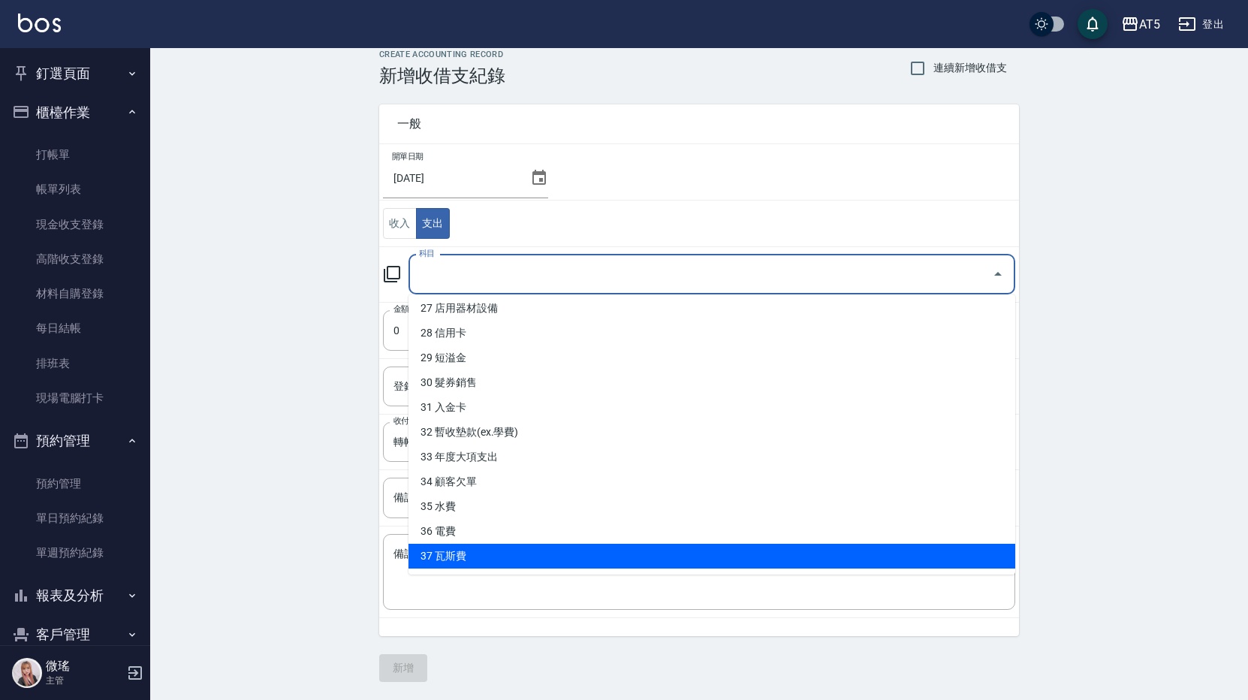
click at [490, 559] on li "37 瓦斯費" at bounding box center [711, 556] width 607 height 25
type input "37 瓦斯費"
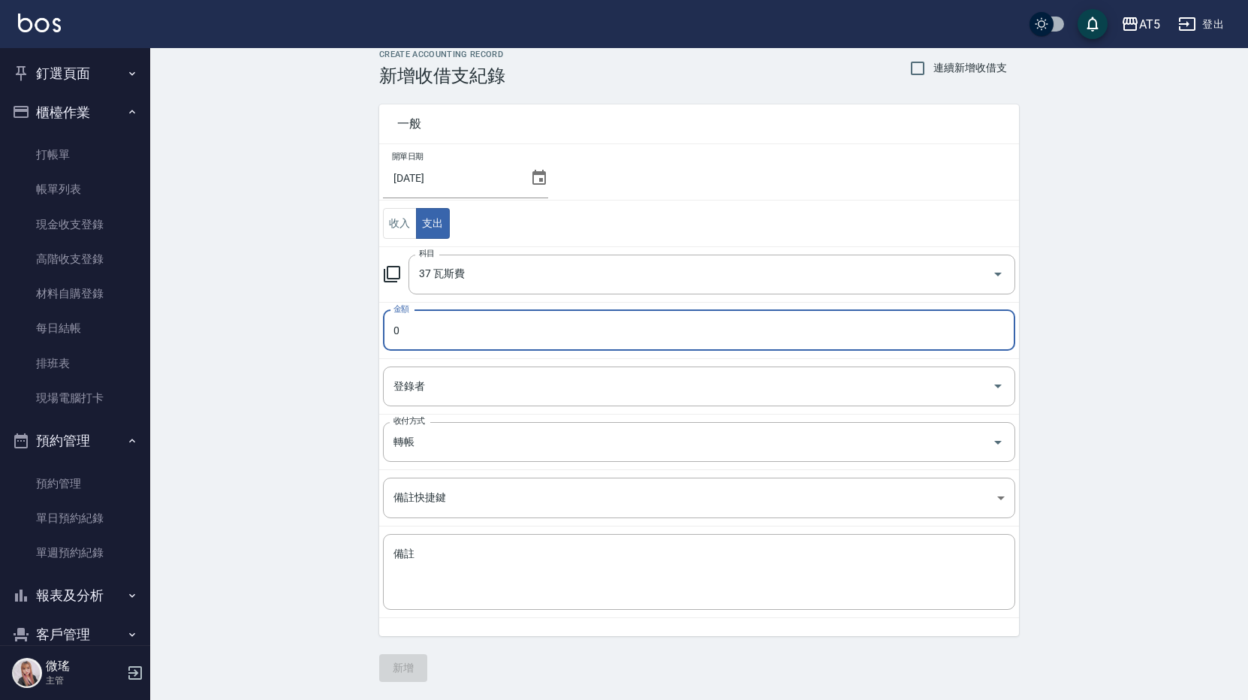
click at [402, 326] on input "0" at bounding box center [699, 330] width 632 height 41
type input "0141"
click at [429, 447] on input "轉帳" at bounding box center [678, 442] width 577 height 26
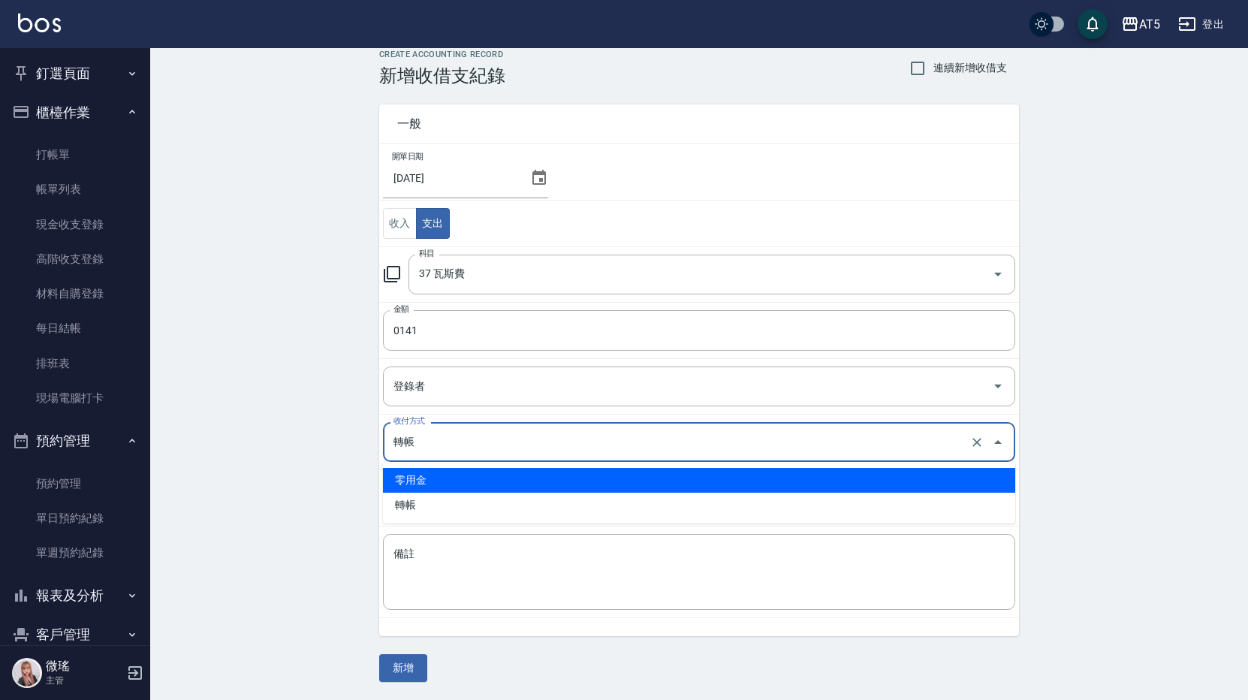
click at [432, 477] on li "零用金" at bounding box center [699, 480] width 632 height 25
type input "零用金"
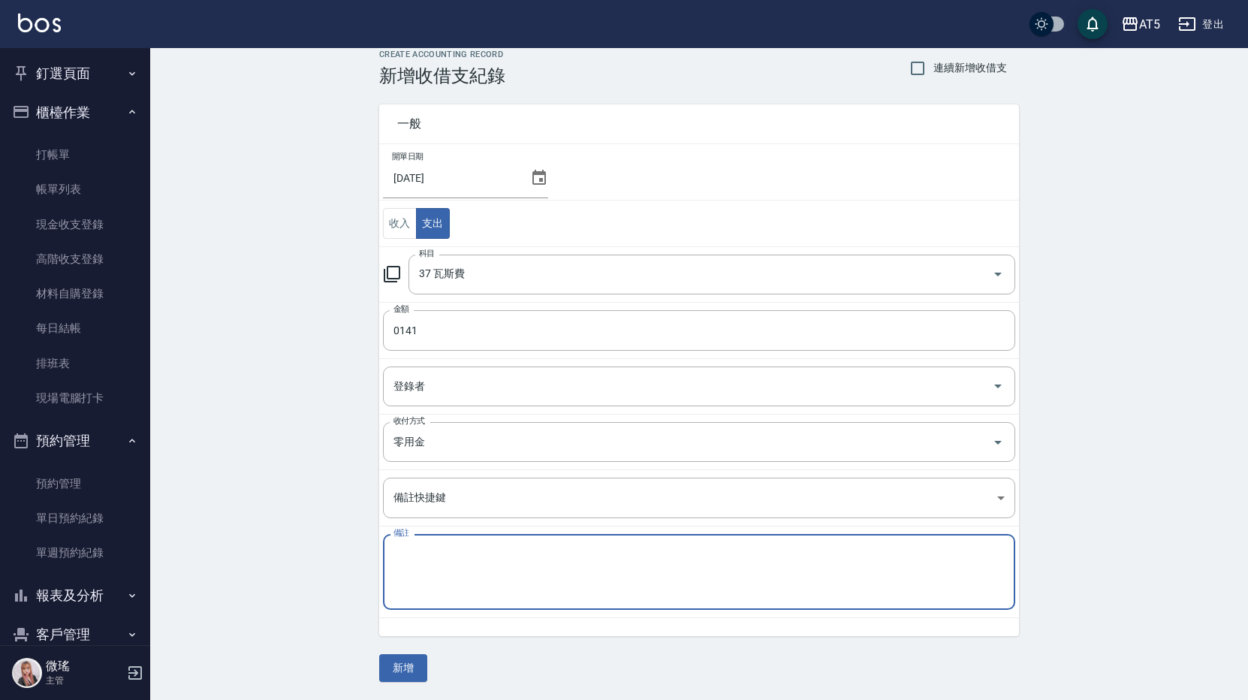
click at [448, 572] on textarea "備註" at bounding box center [698, 572] width 611 height 51
type textarea "b"
type textarea "宿舍瓦斯費"
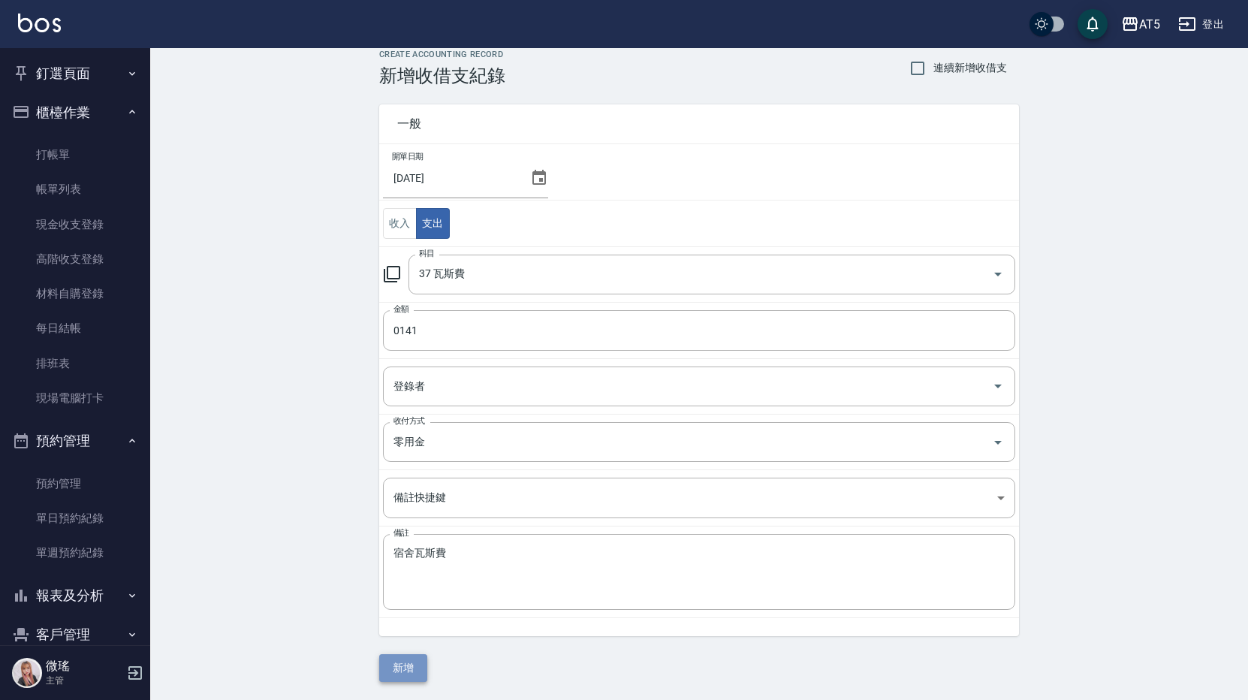
click at [416, 668] on button "新增" at bounding box center [403, 668] width 48 height 28
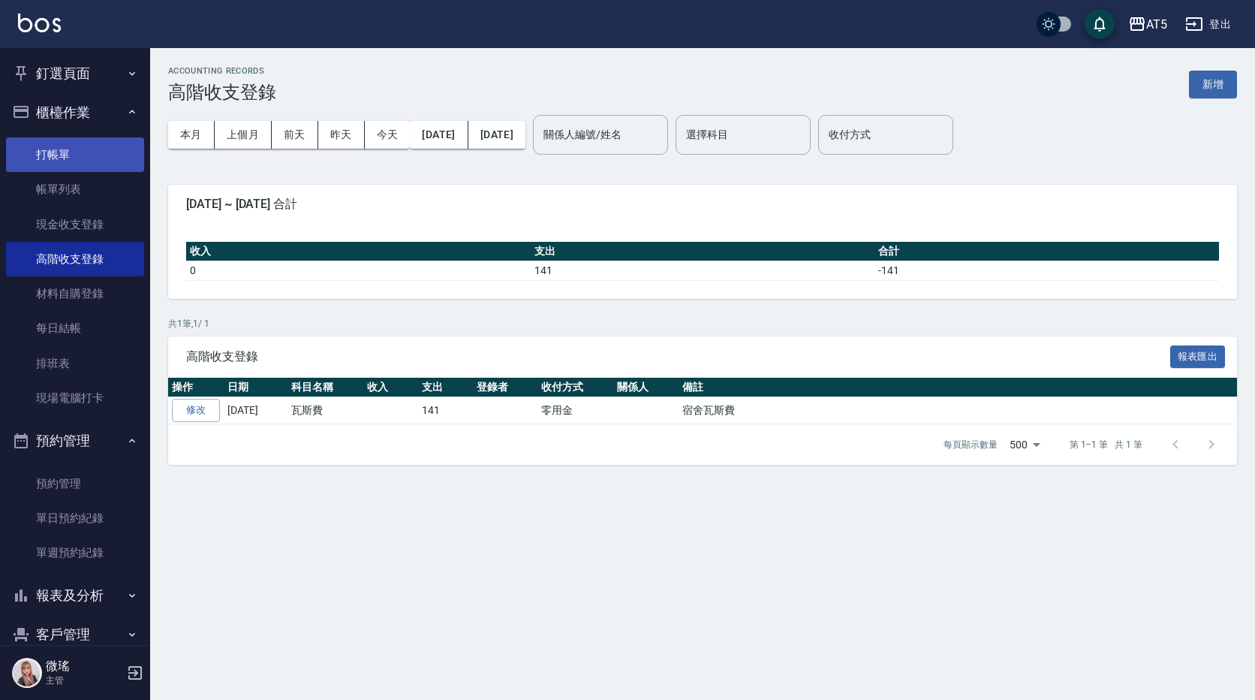
click at [71, 151] on link "打帳單" at bounding box center [75, 154] width 138 height 35
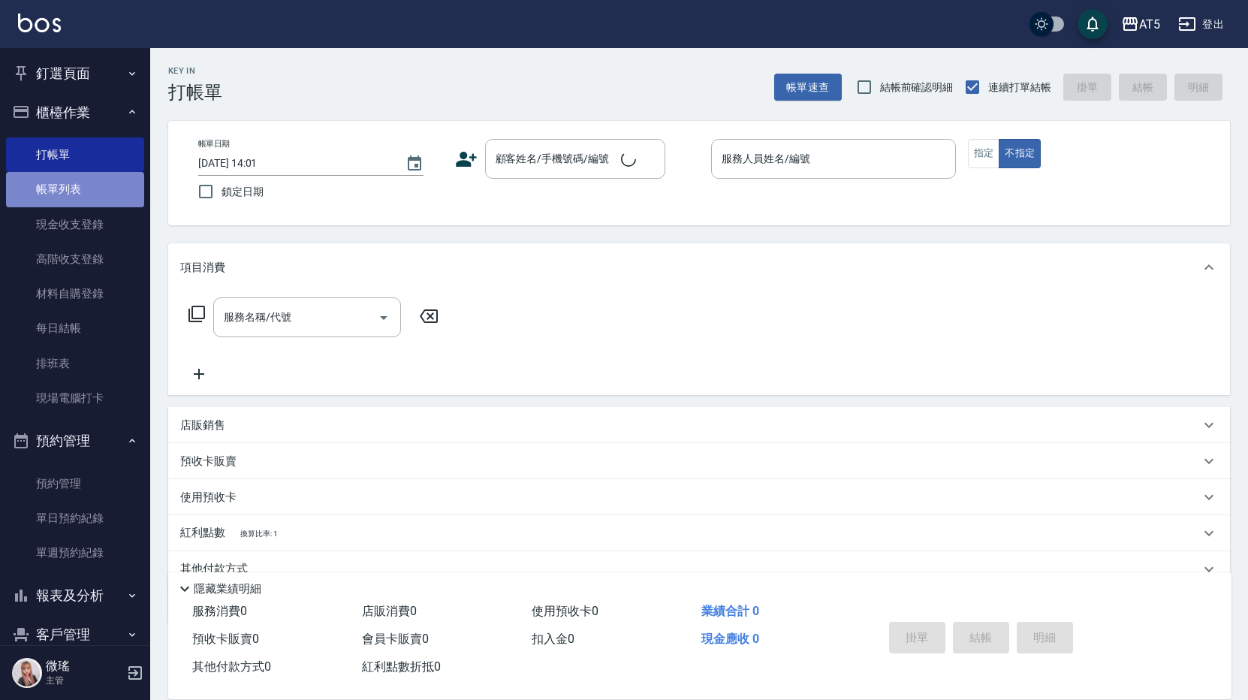
click at [85, 195] on link "帳單列表" at bounding box center [75, 189] width 138 height 35
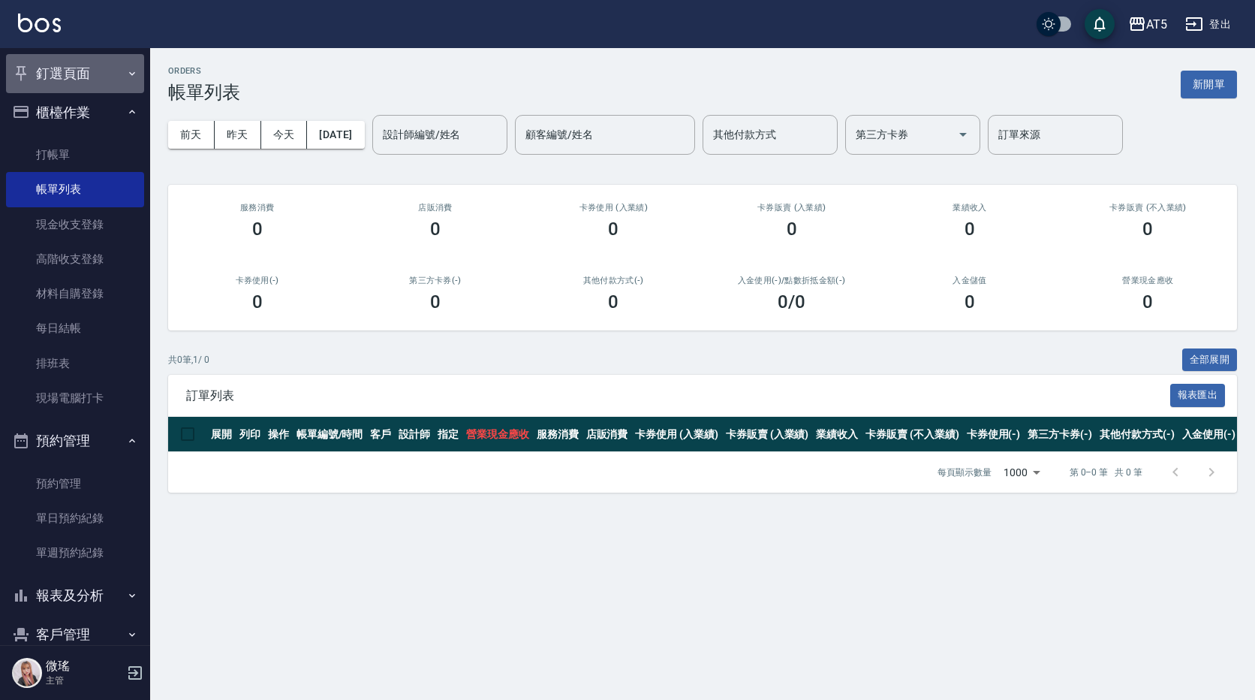
click at [94, 80] on button "釘選頁面" at bounding box center [75, 73] width 138 height 39
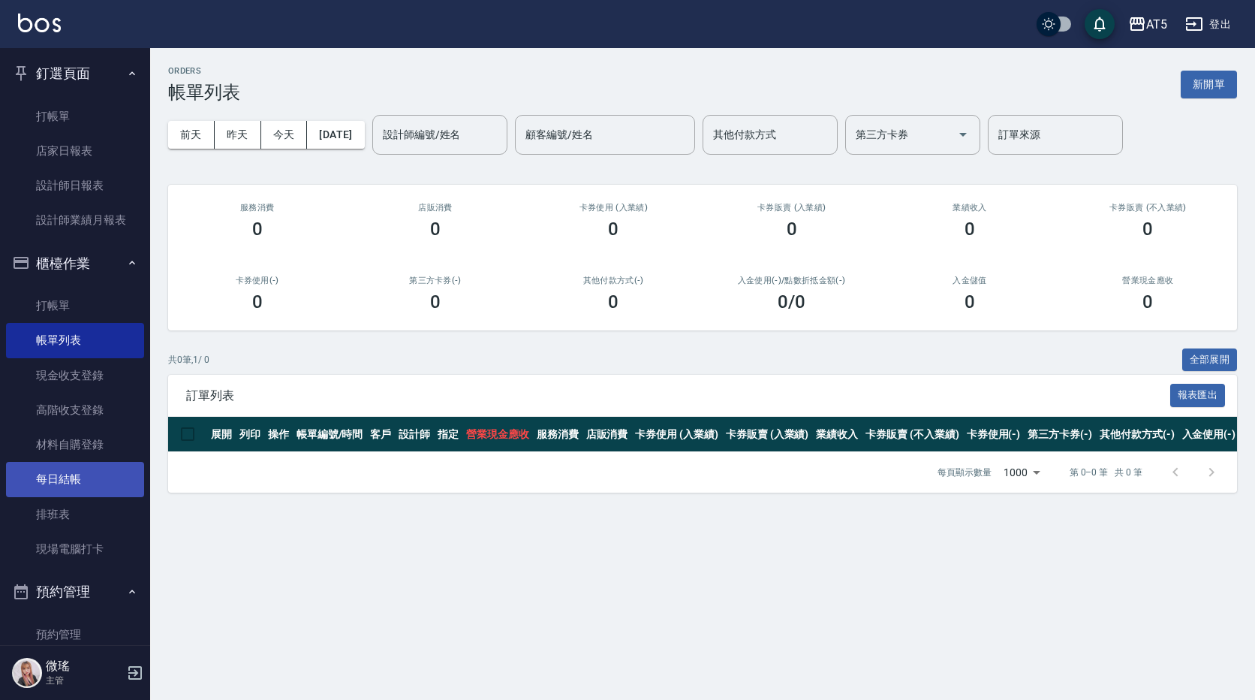
scroll to position [294, 0]
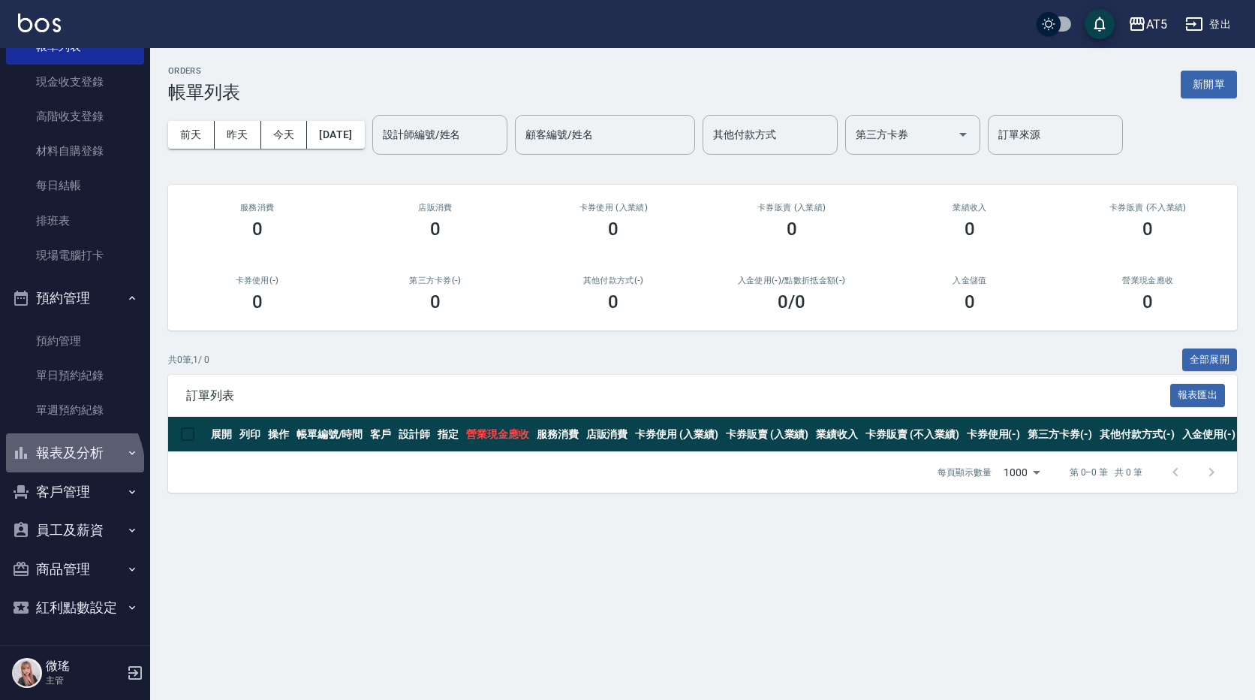
drag, startPoint x: 65, startPoint y: 465, endPoint x: 89, endPoint y: 535, distance: 73.8
click at [64, 467] on button "報表及分析" at bounding box center [75, 452] width 138 height 39
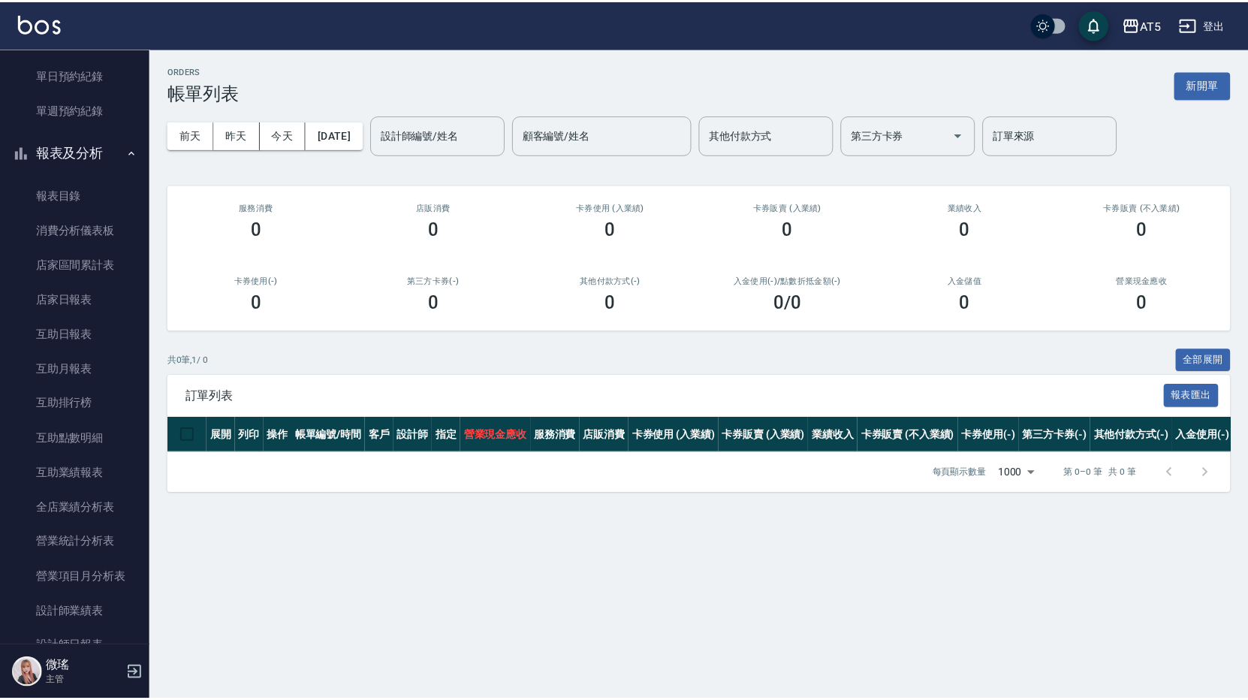
scroll to position [519, 0]
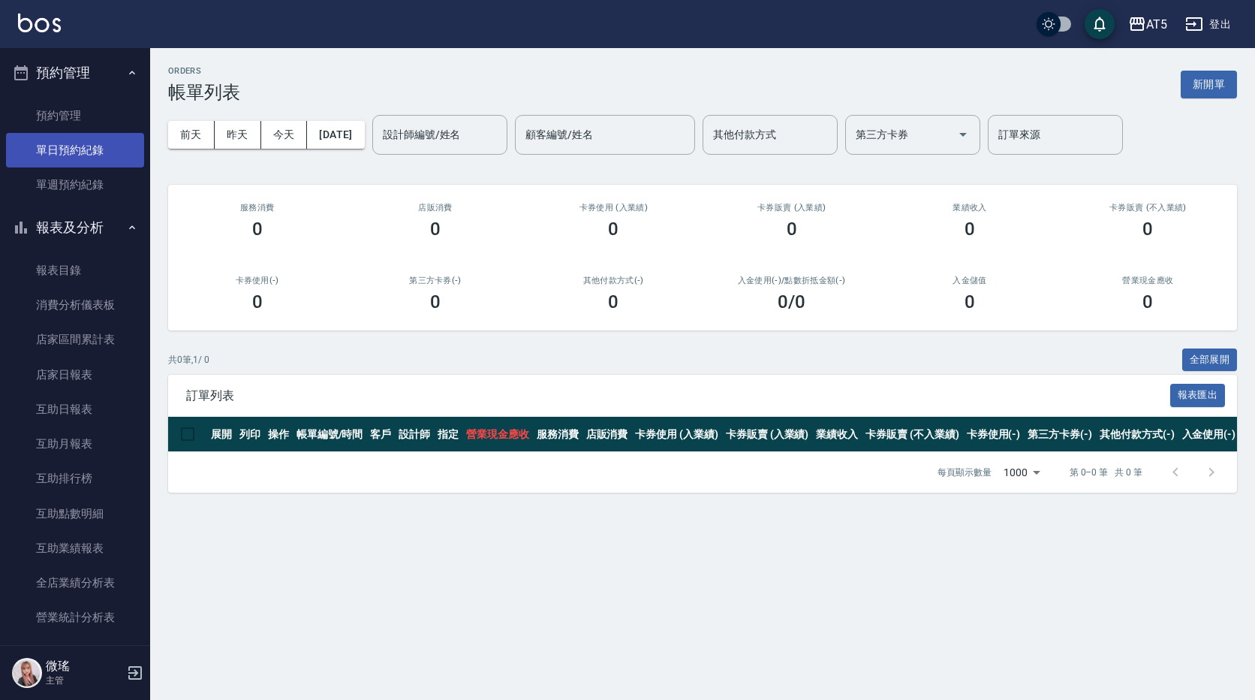
click at [99, 158] on link "單日預約紀錄" at bounding box center [75, 150] width 138 height 35
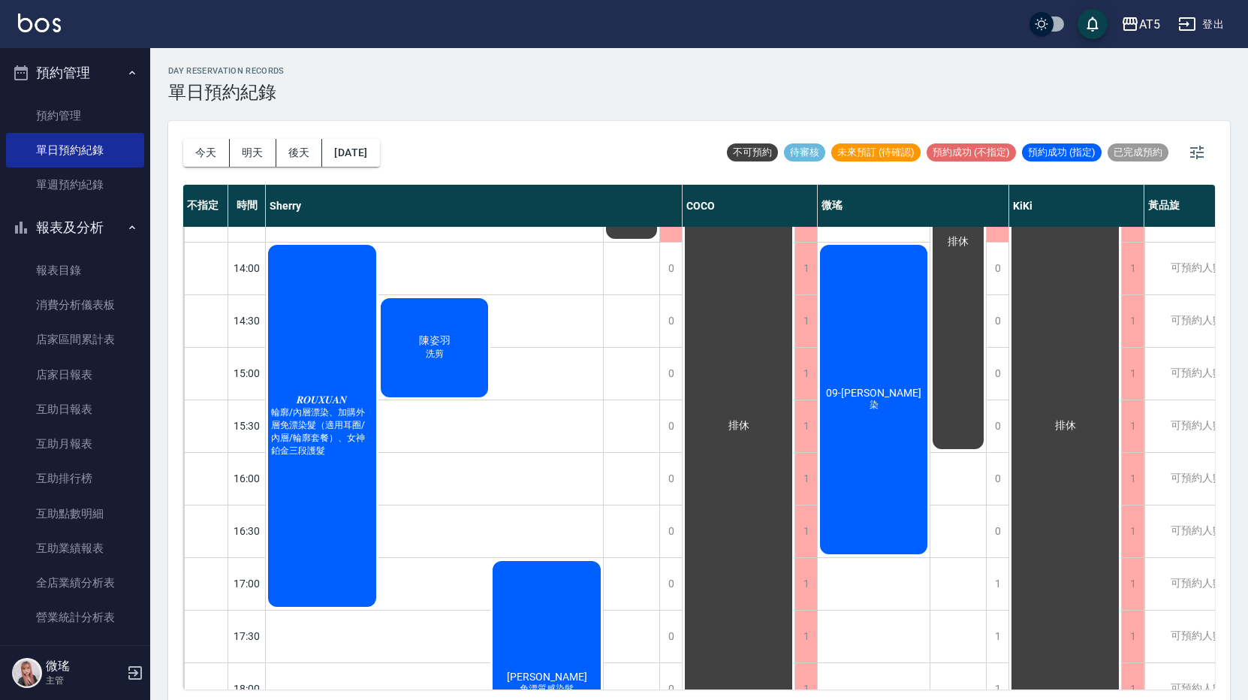
scroll to position [375, 0]
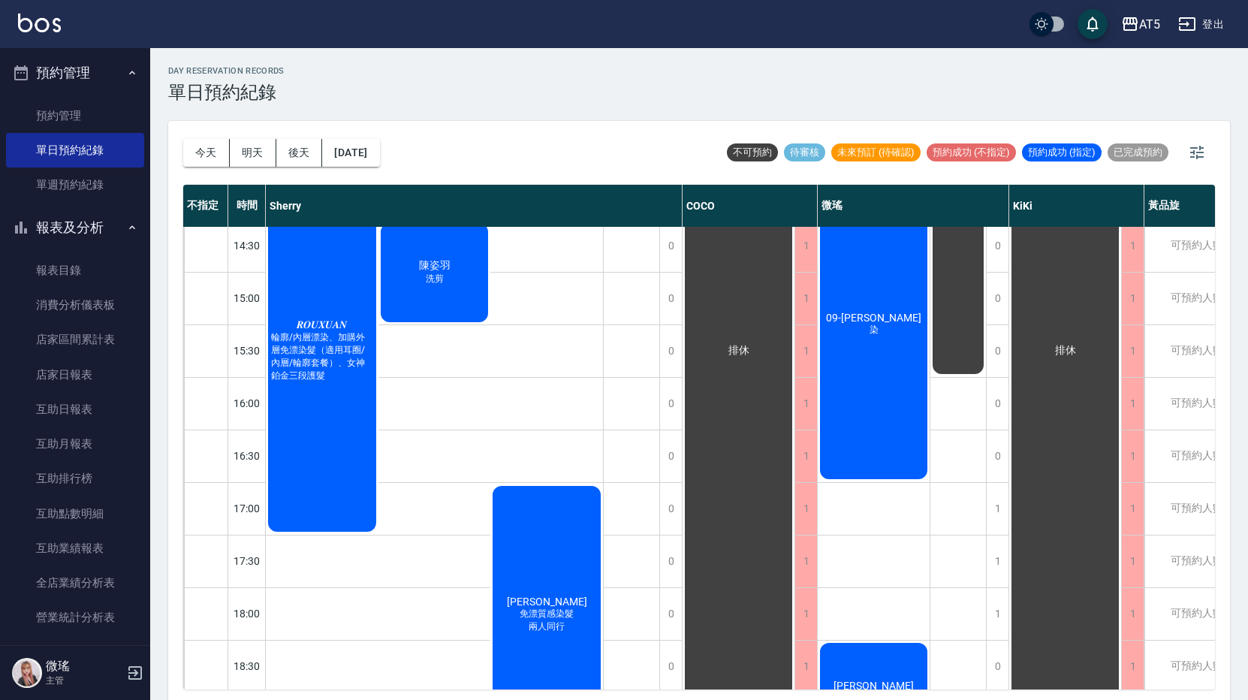
click at [875, 443] on div "09-[PERSON_NAME]" at bounding box center [874, 324] width 112 height 314
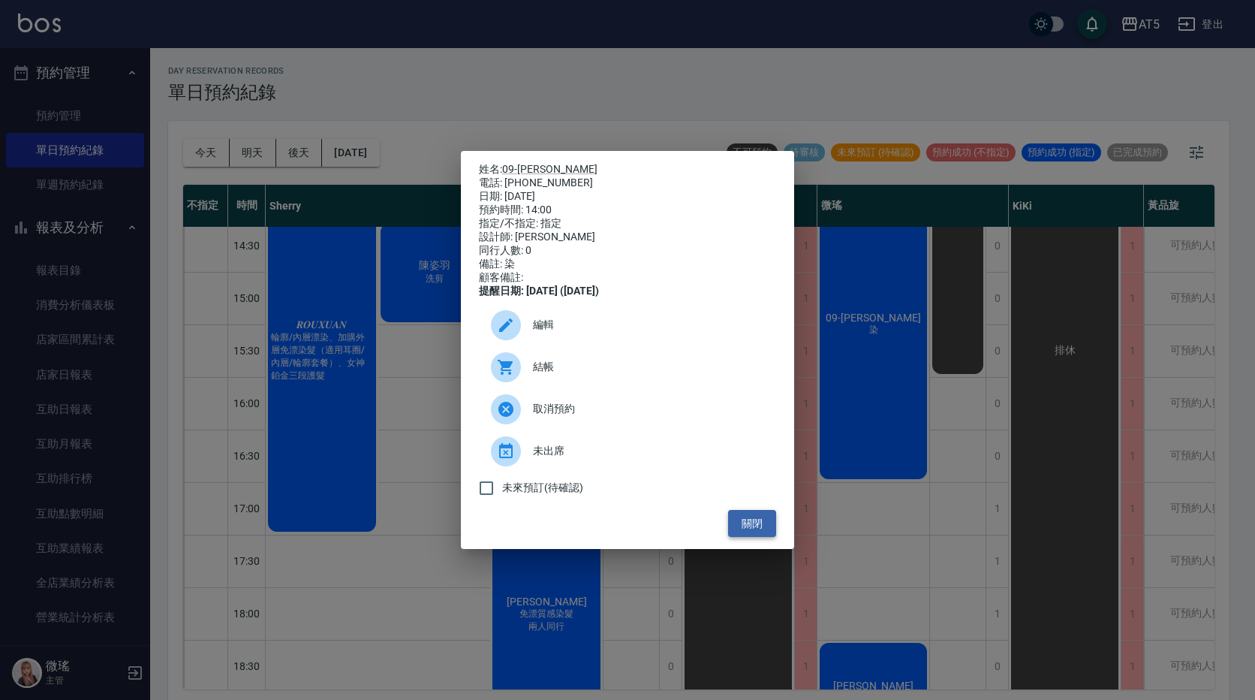
click at [743, 534] on button "關閉" at bounding box center [752, 524] width 48 height 28
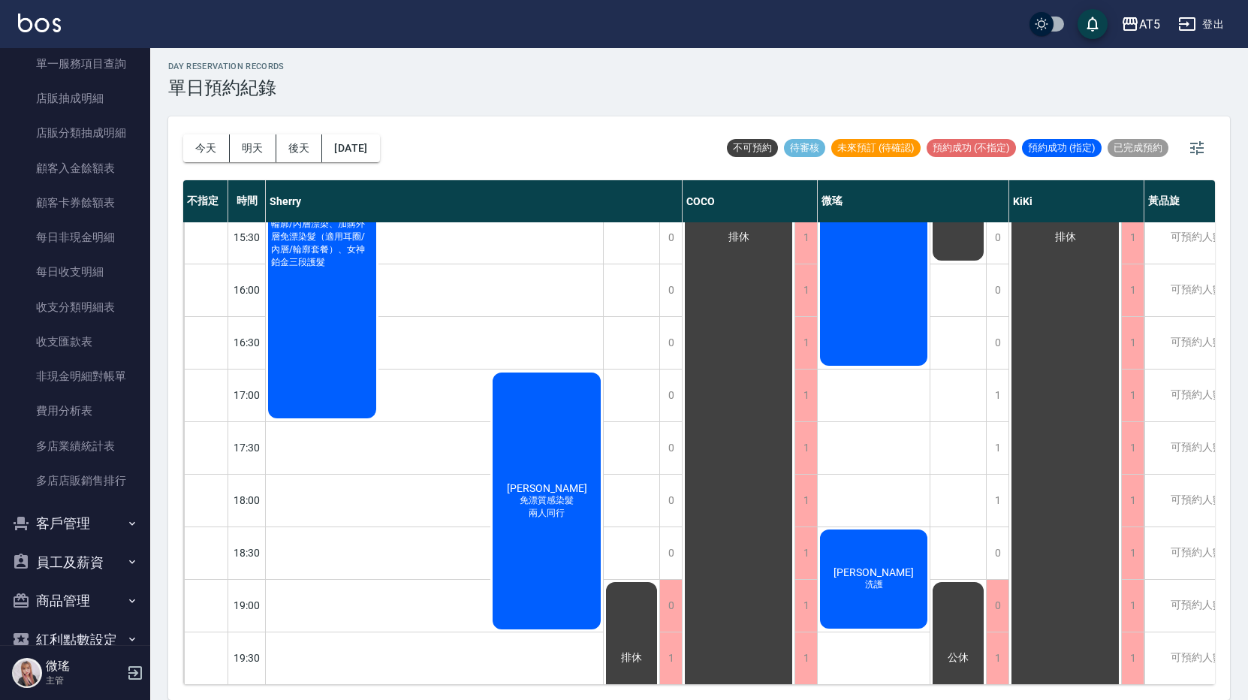
scroll to position [1451, 0]
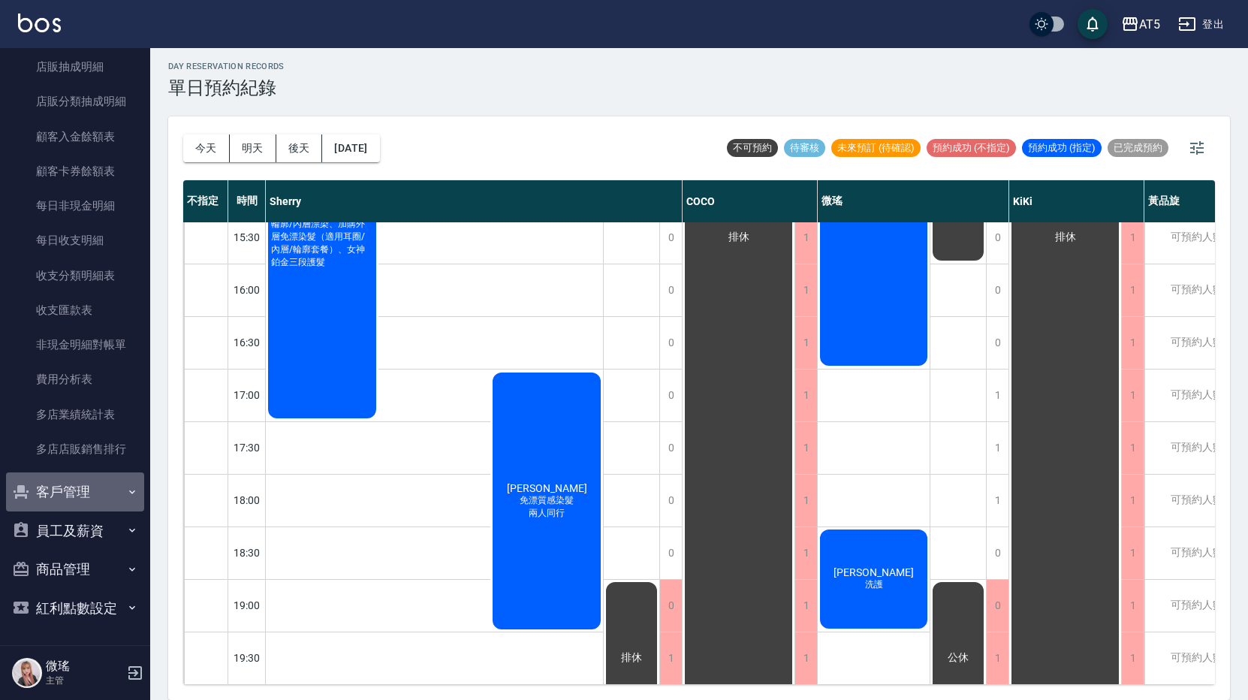
drag, startPoint x: 82, startPoint y: 499, endPoint x: 90, endPoint y: 527, distance: 29.0
click at [81, 499] on button "客戶管理" at bounding box center [75, 491] width 138 height 39
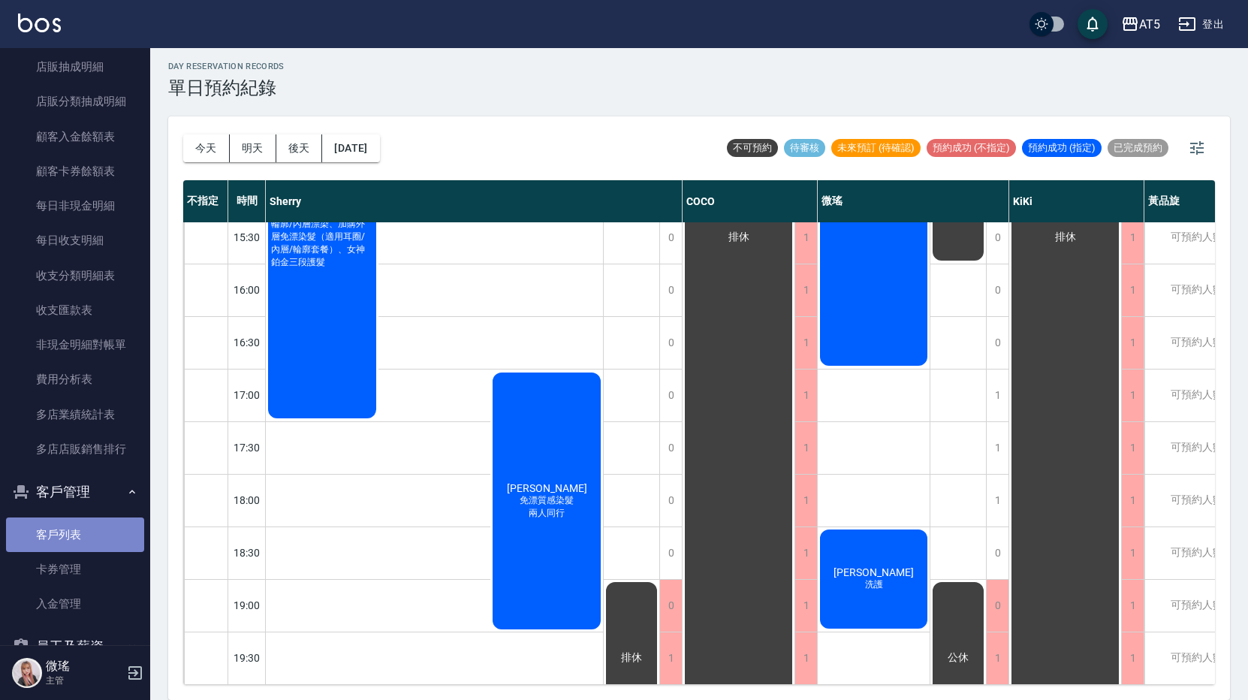
click at [90, 527] on link "客戶列表" at bounding box center [75, 534] width 138 height 35
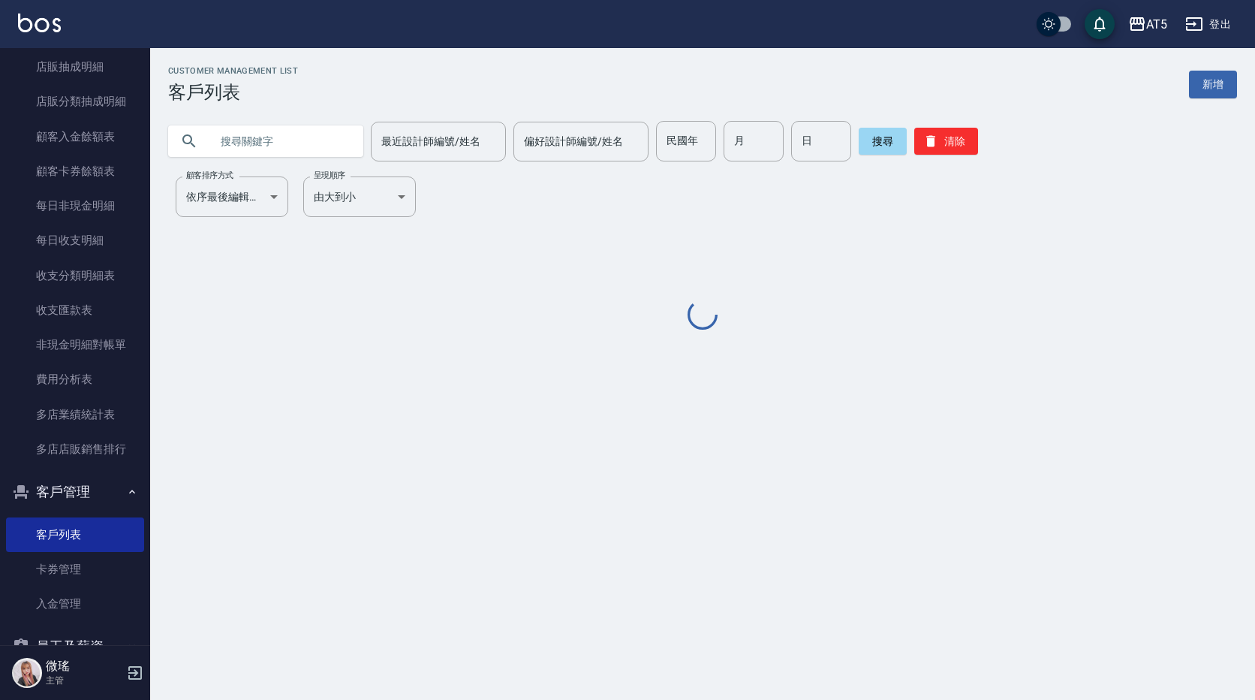
click at [290, 146] on input "text" at bounding box center [280, 141] width 141 height 41
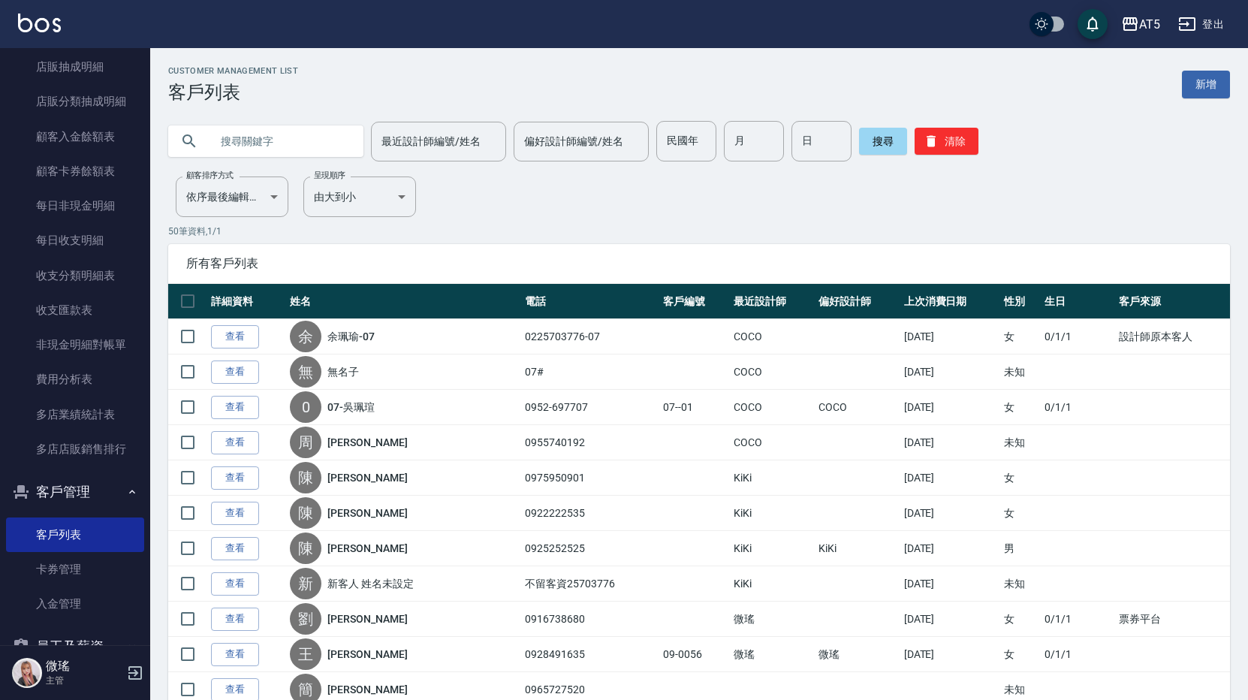
click at [290, 146] on input "text" at bounding box center [280, 141] width 141 height 41
type input "[PERSON_NAME]"
click at [871, 143] on button "搜尋" at bounding box center [883, 141] width 48 height 27
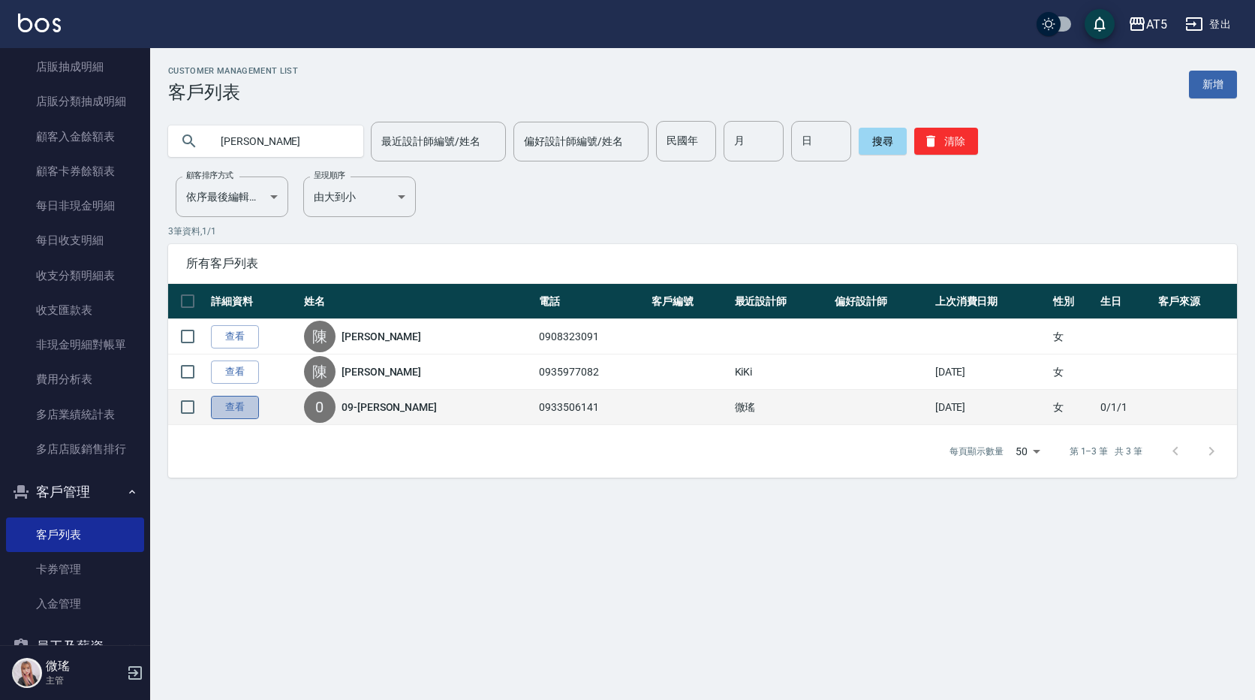
click at [235, 405] on link "查看" at bounding box center [235, 407] width 48 height 23
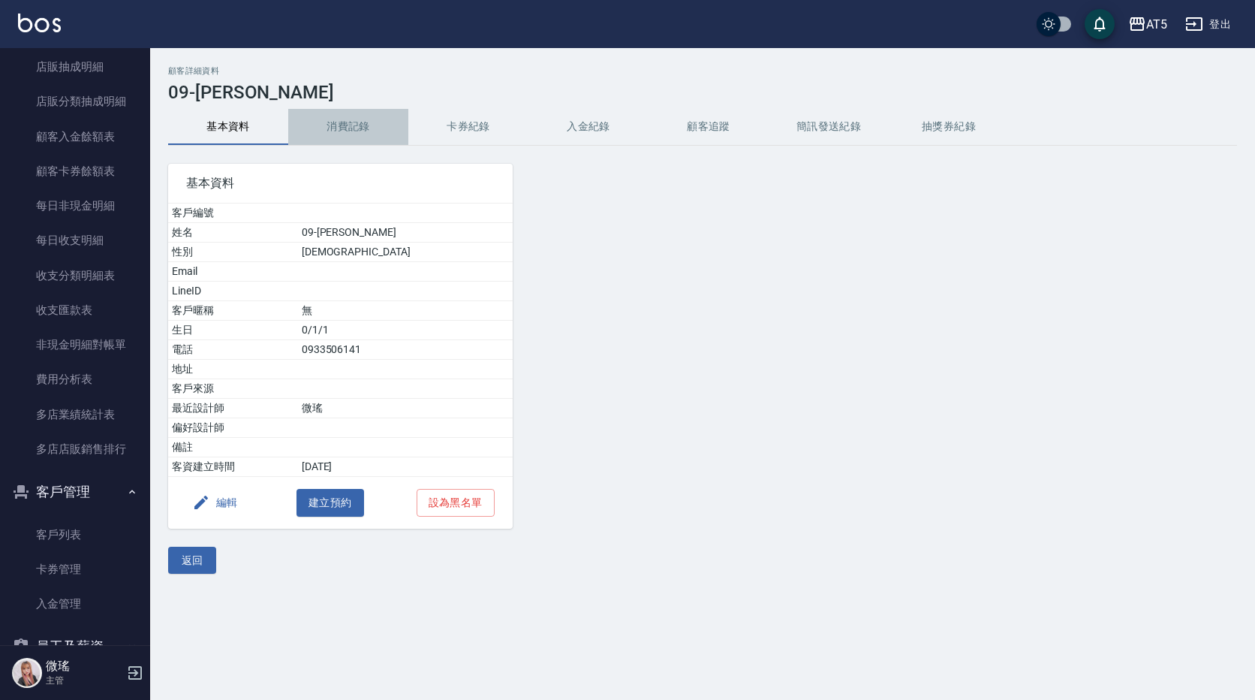
click at [361, 124] on button "消費記錄" at bounding box center [348, 127] width 120 height 36
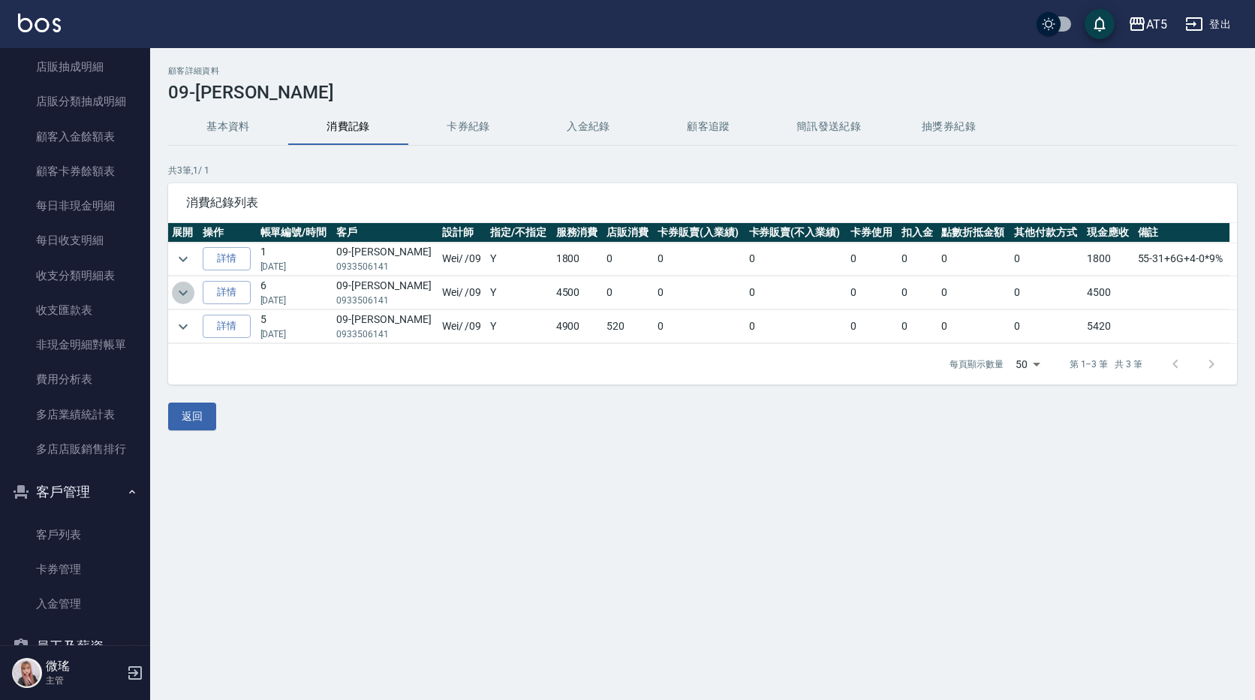
click at [177, 297] on icon "expand row" at bounding box center [183, 293] width 18 height 18
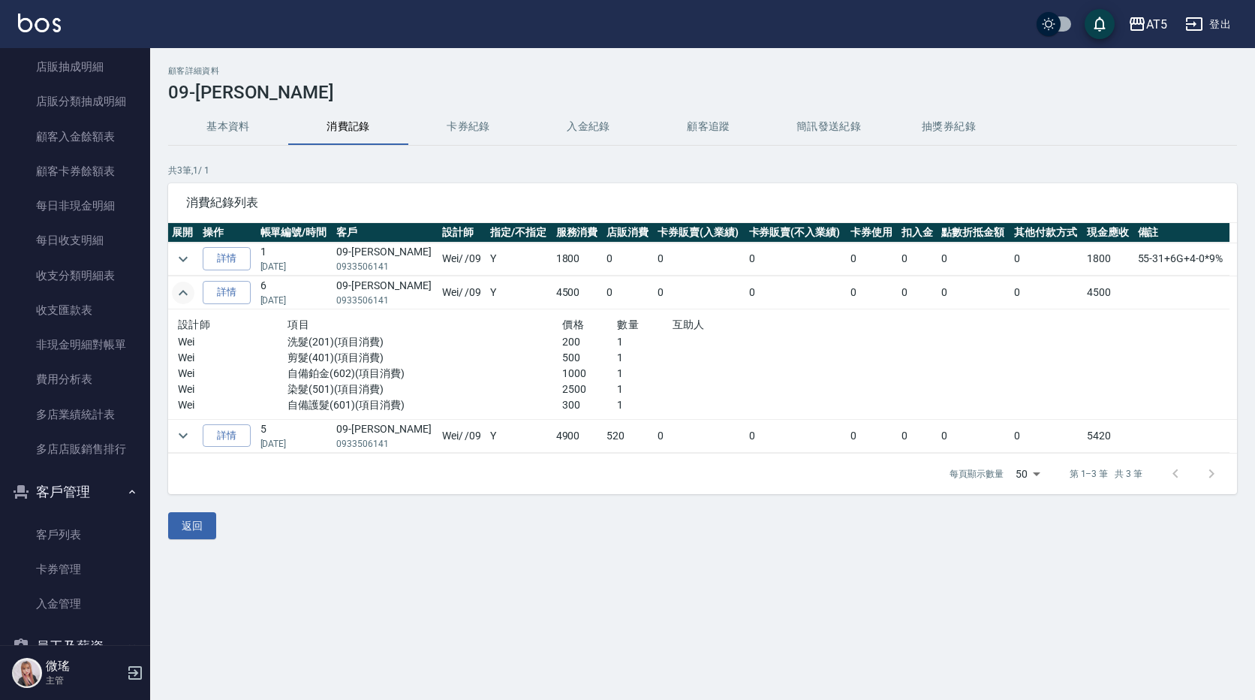
click at [177, 297] on icon "expand row" at bounding box center [183, 293] width 18 height 18
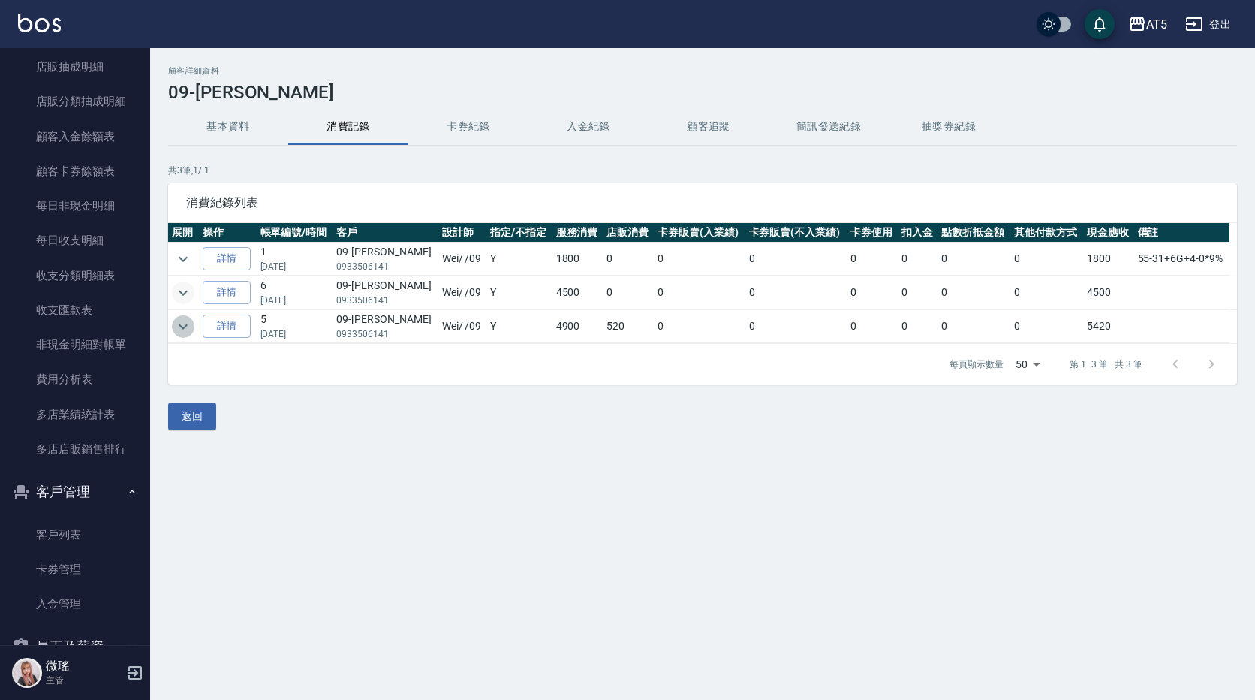
click at [183, 328] on icon "expand row" at bounding box center [183, 326] width 9 height 5
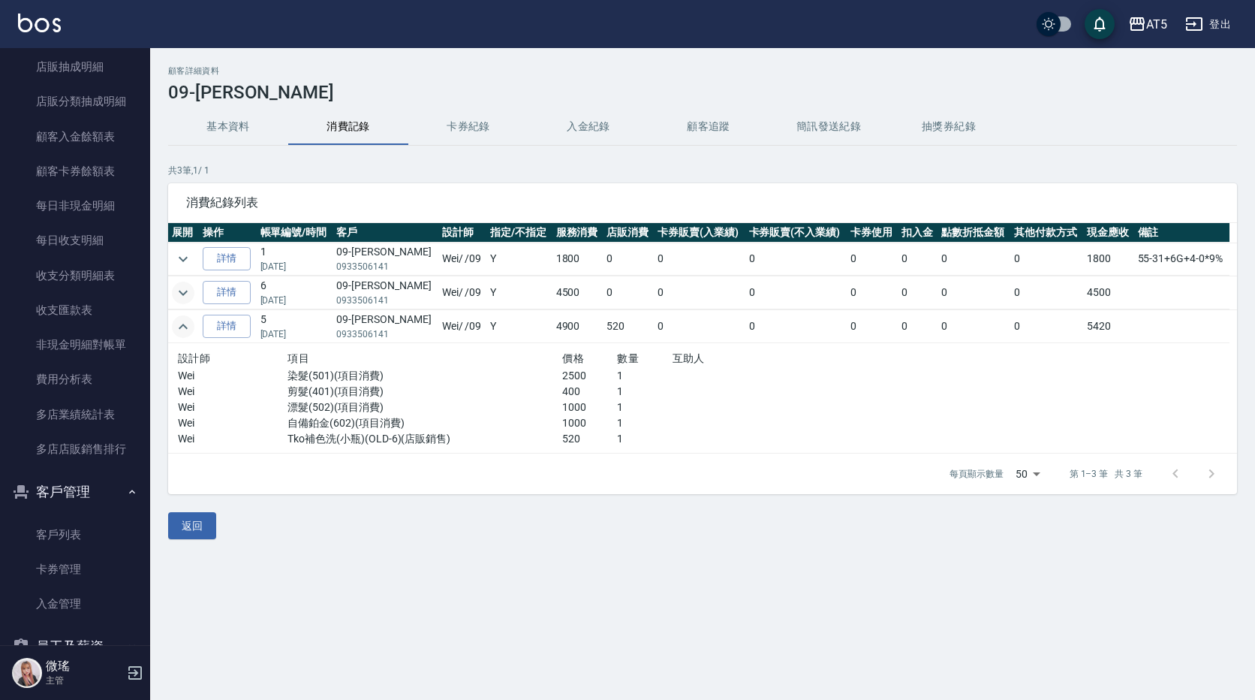
click at [183, 328] on icon "expand row" at bounding box center [183, 327] width 18 height 18
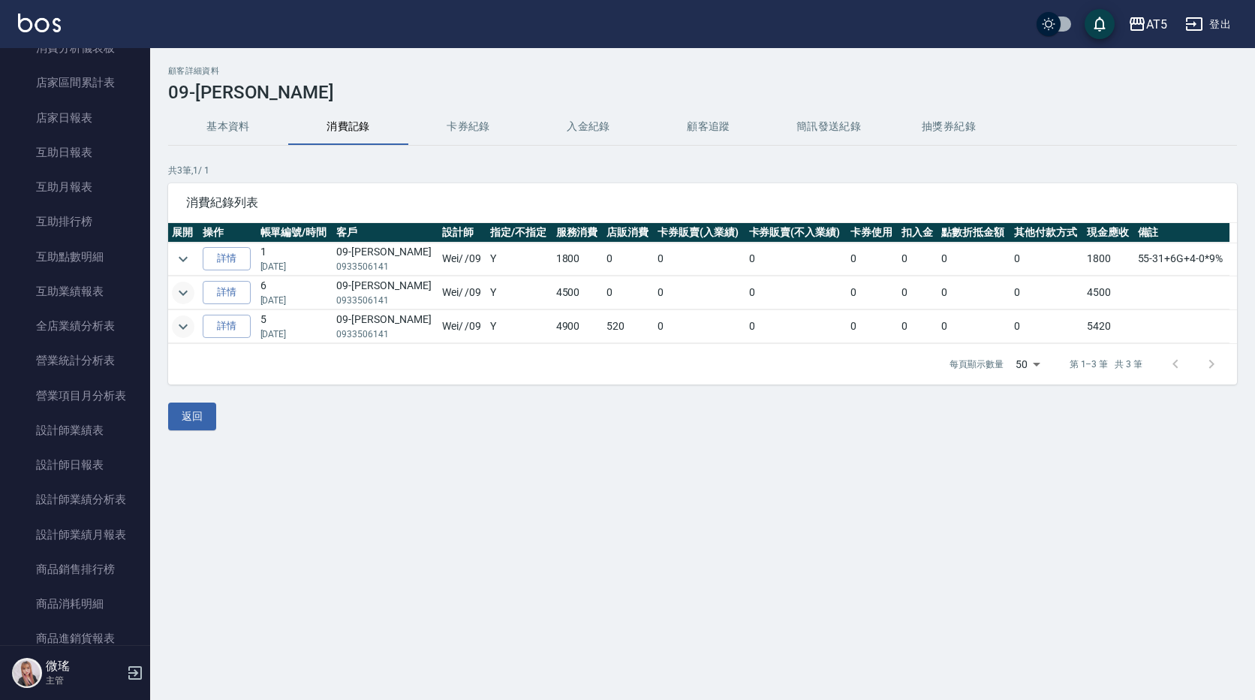
scroll to position [550, 0]
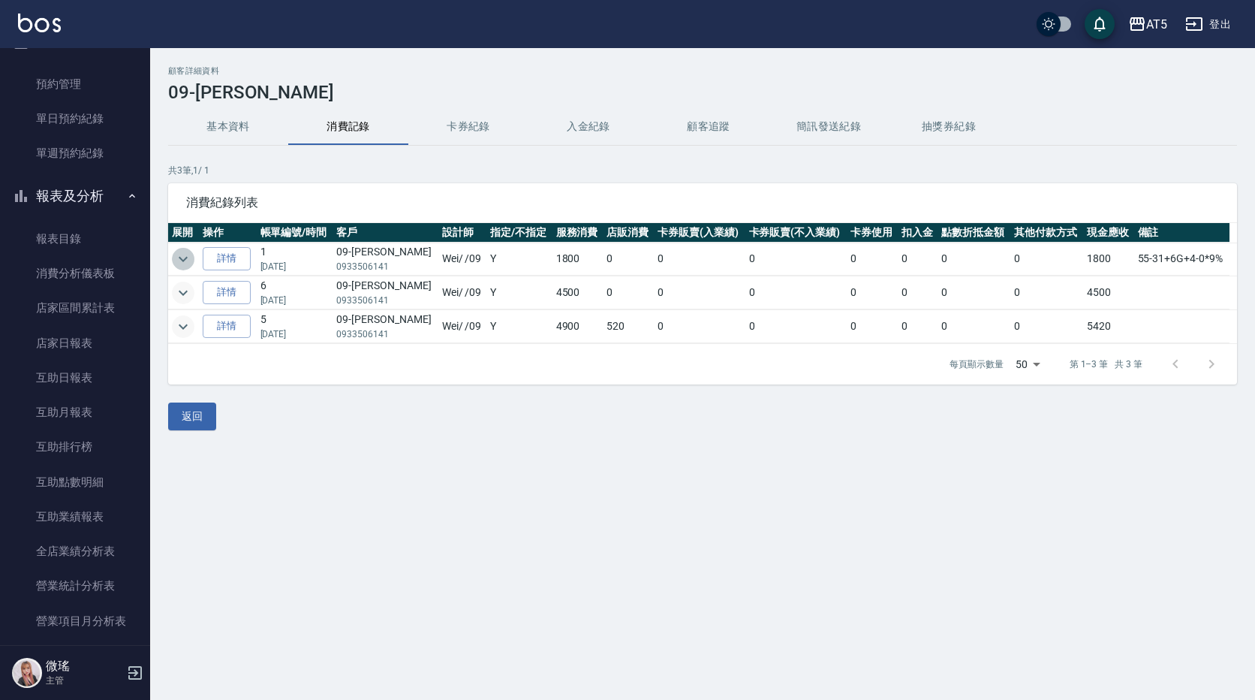
click at [179, 261] on icon "expand row" at bounding box center [183, 259] width 18 height 18
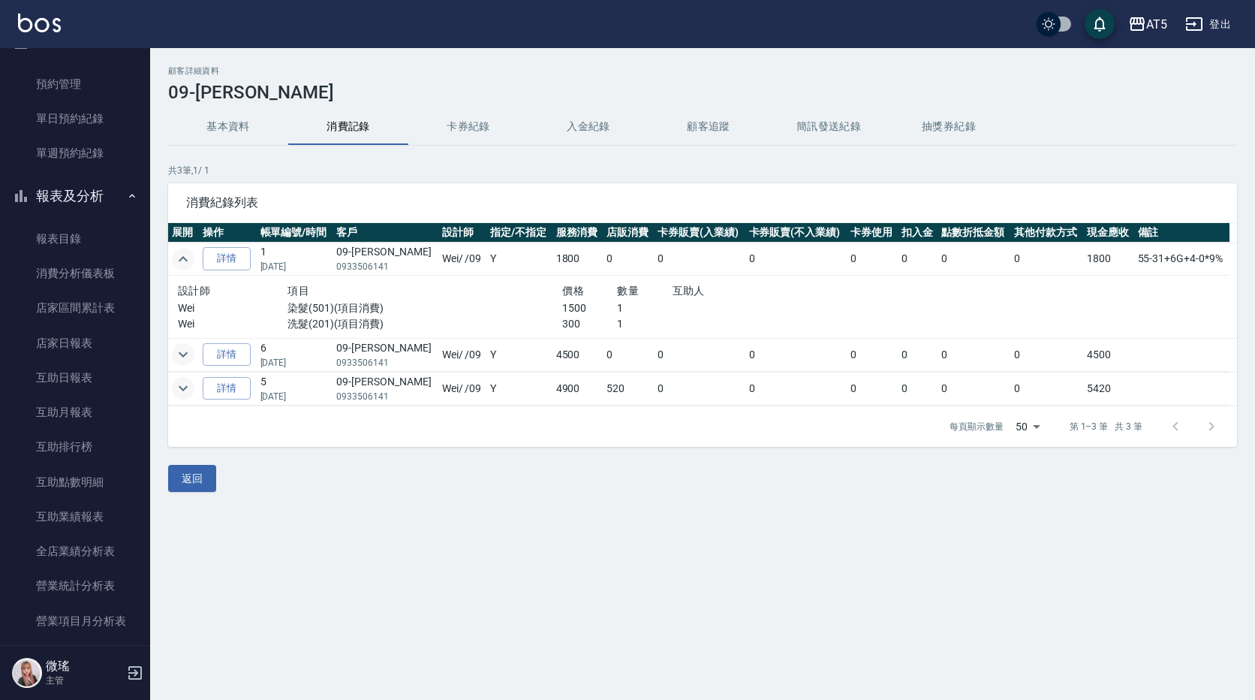
click at [179, 261] on icon "expand row" at bounding box center [183, 259] width 18 height 18
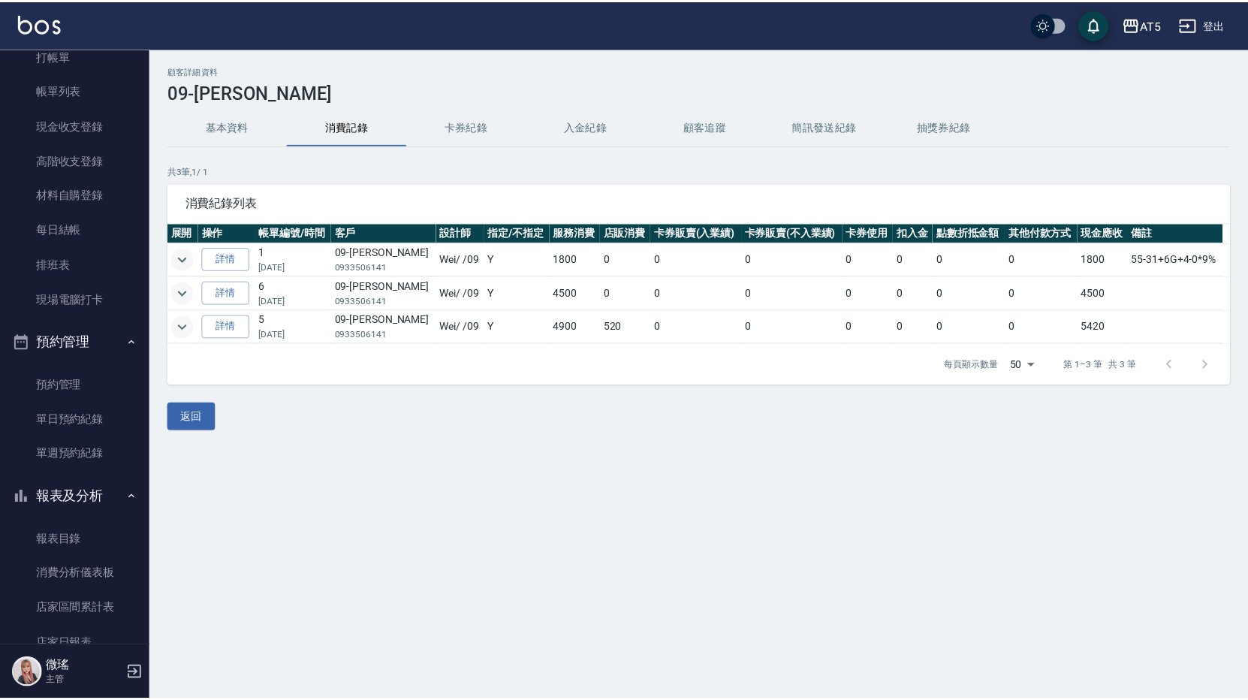
scroll to position [0, 0]
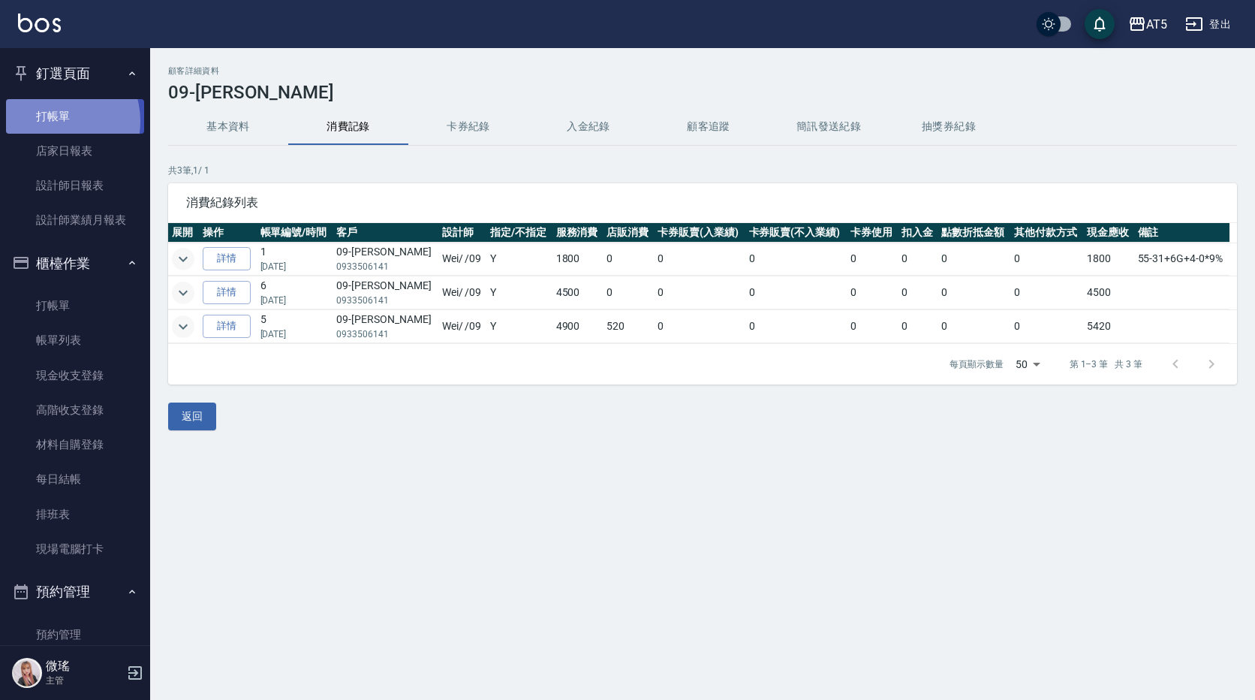
click at [53, 121] on link "打帳單" at bounding box center [75, 116] width 138 height 35
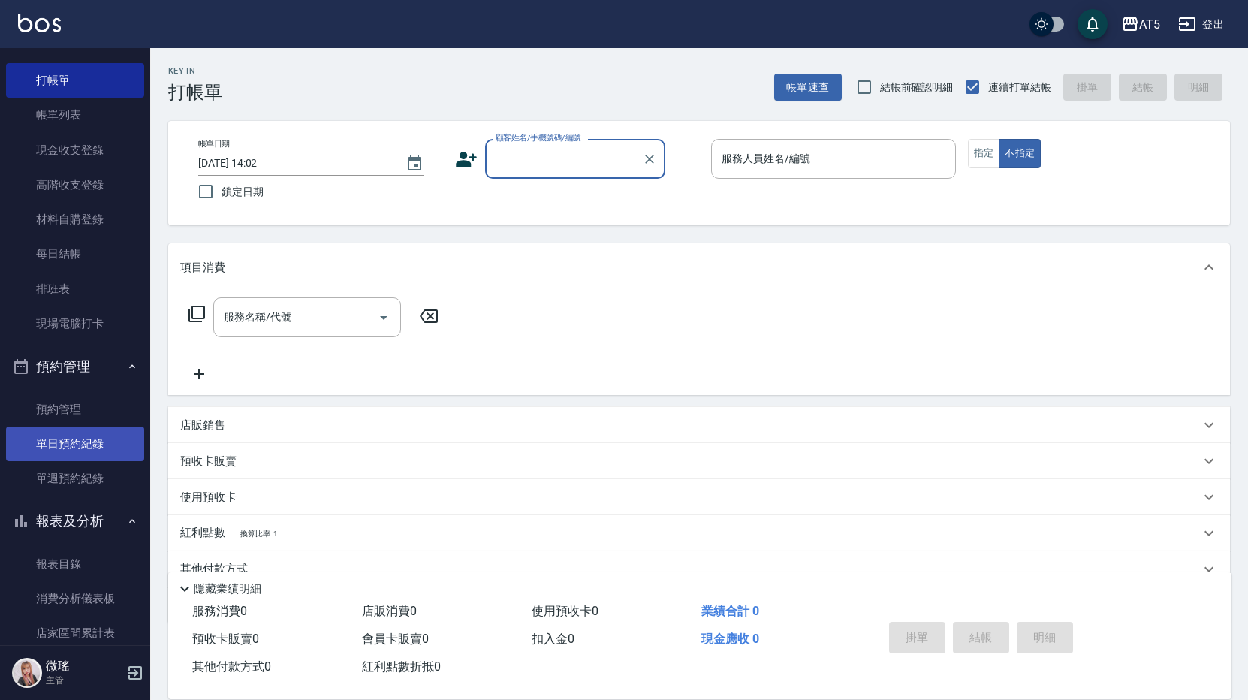
scroll to position [300, 0]
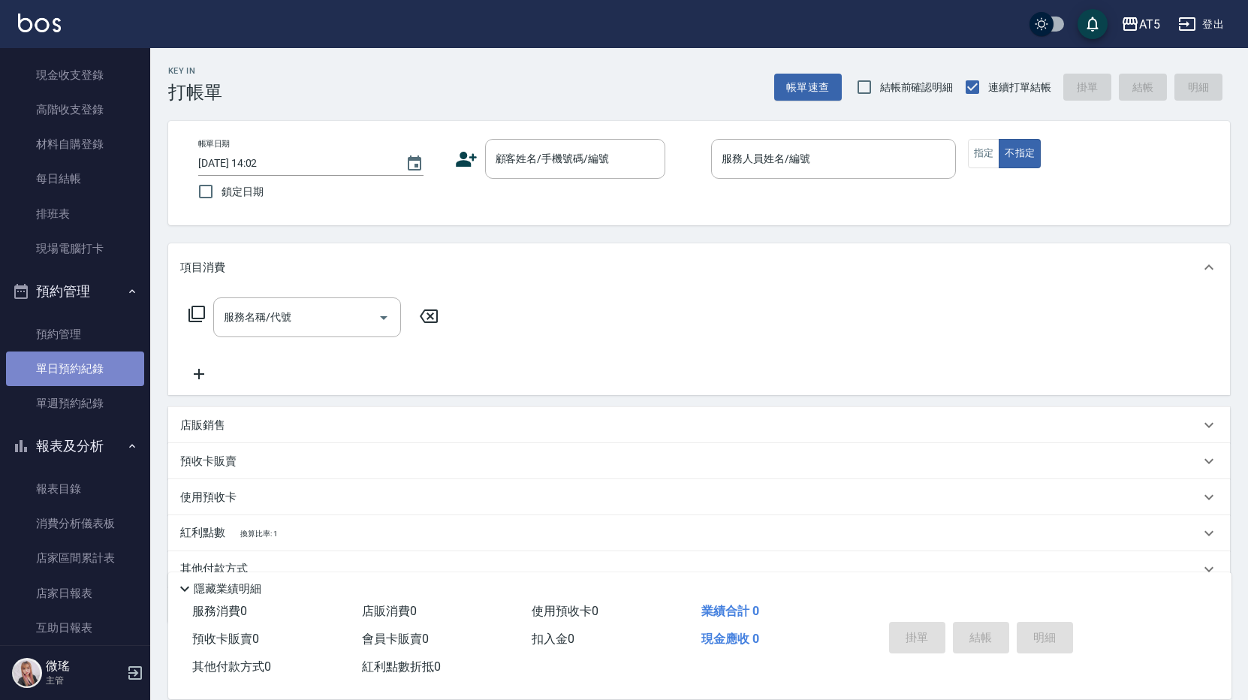
click at [101, 362] on link "單日預約紀錄" at bounding box center [75, 368] width 138 height 35
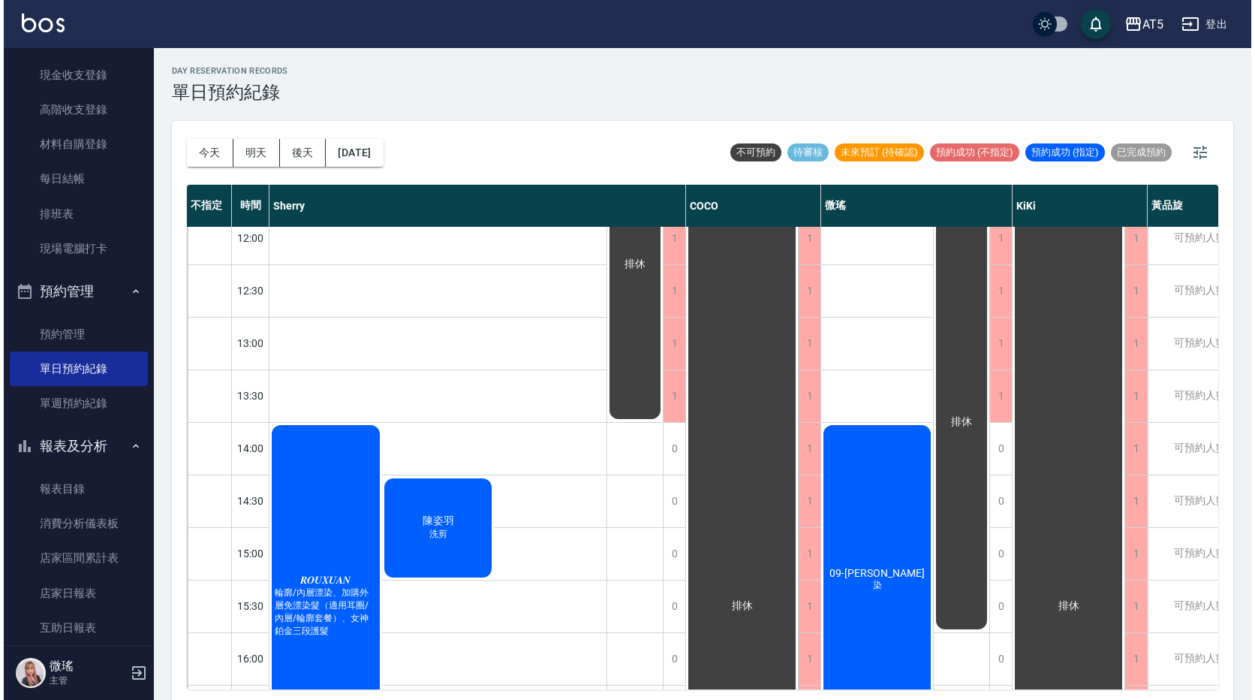
scroll to position [270, 0]
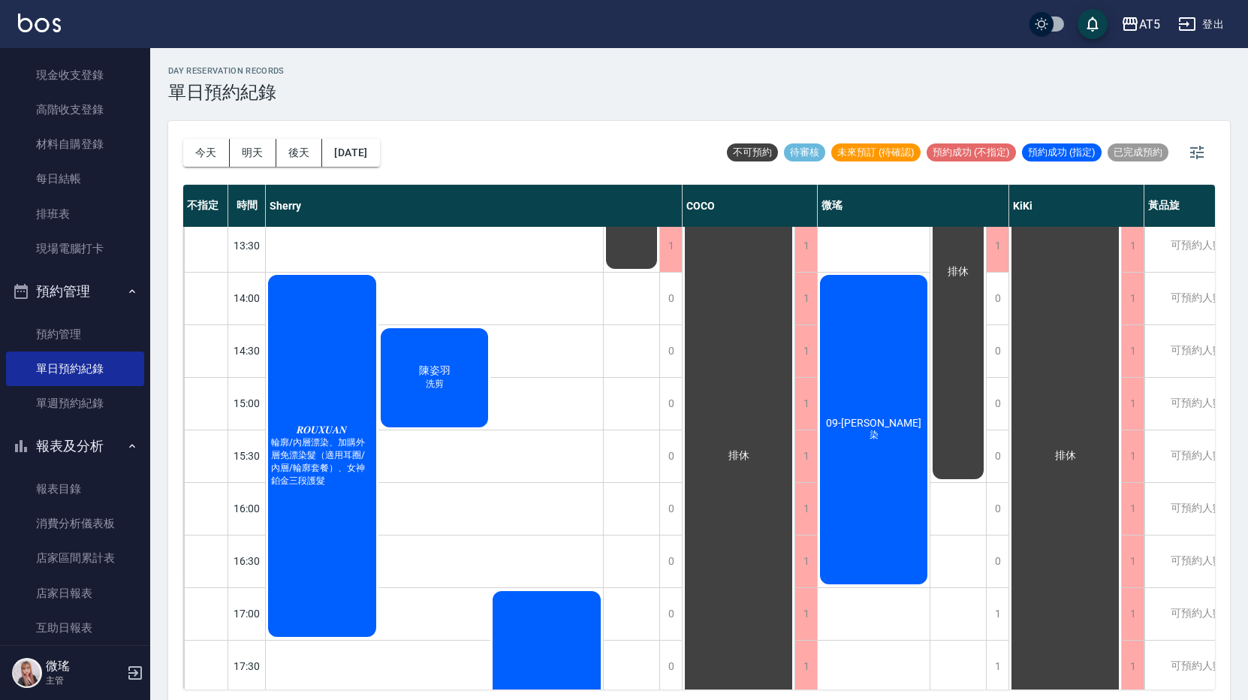
click at [856, 506] on div "09-[PERSON_NAME]" at bounding box center [874, 430] width 112 height 314
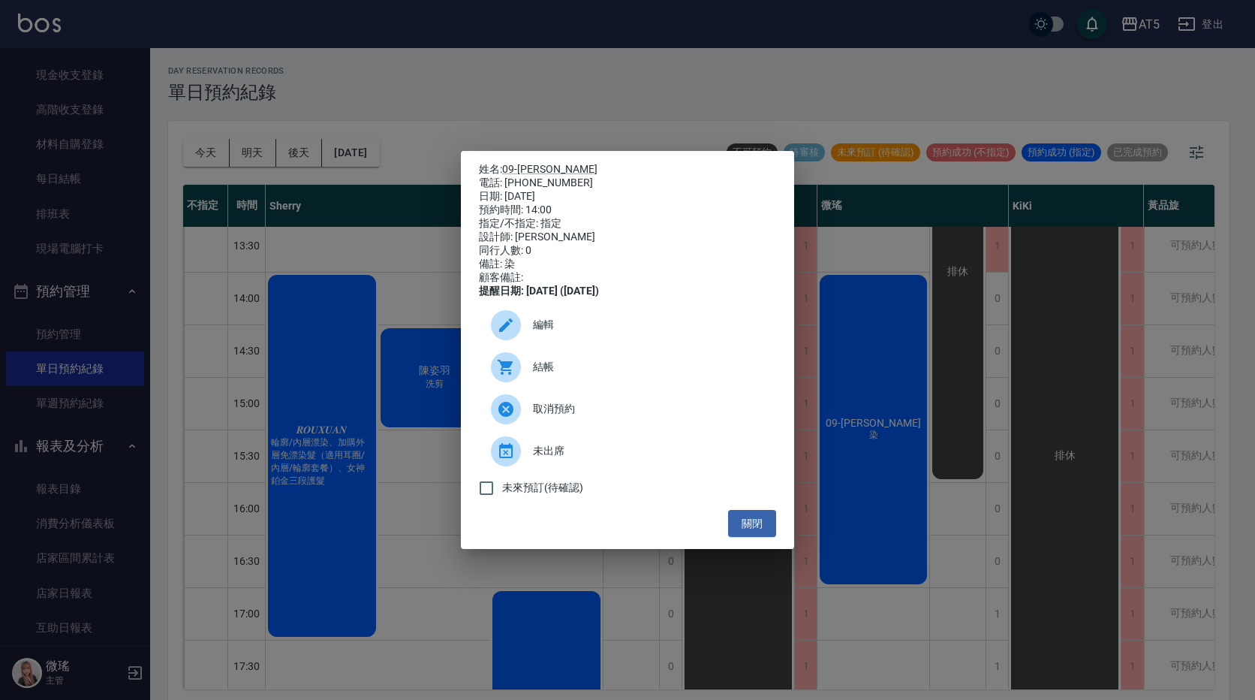
click at [572, 333] on span "編輯" at bounding box center [648, 325] width 231 height 16
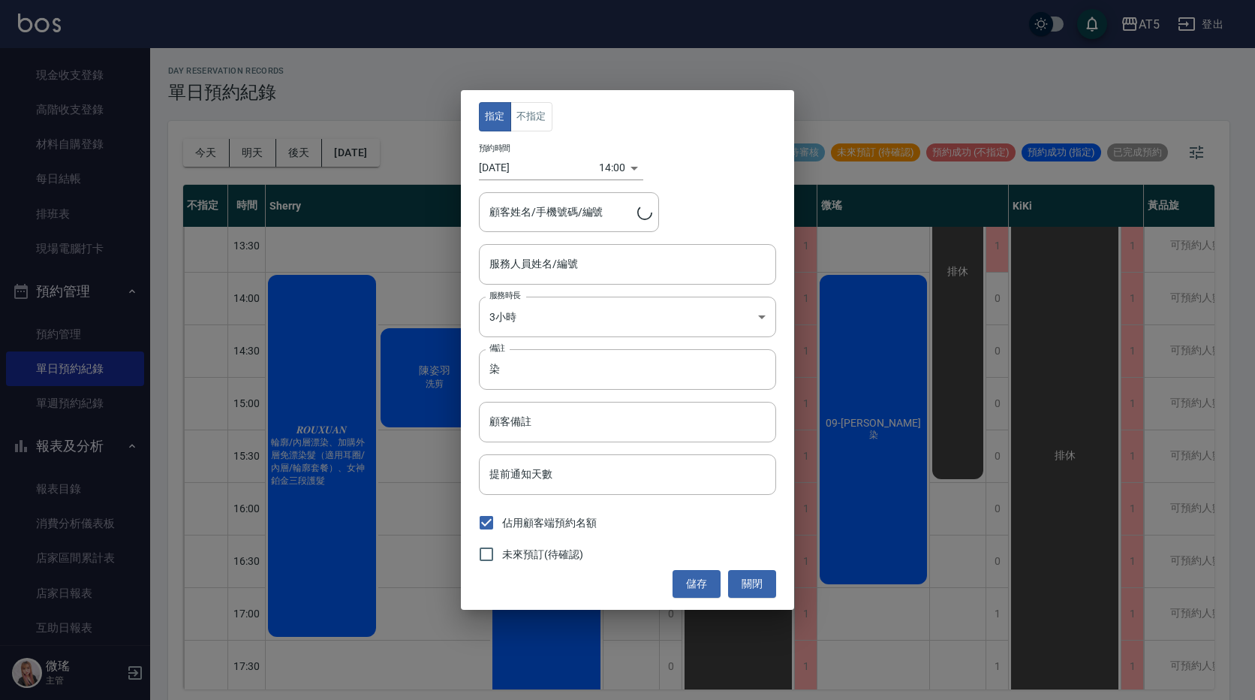
type input "Wei-09"
type input "09-[PERSON_NAME]/0933506141"
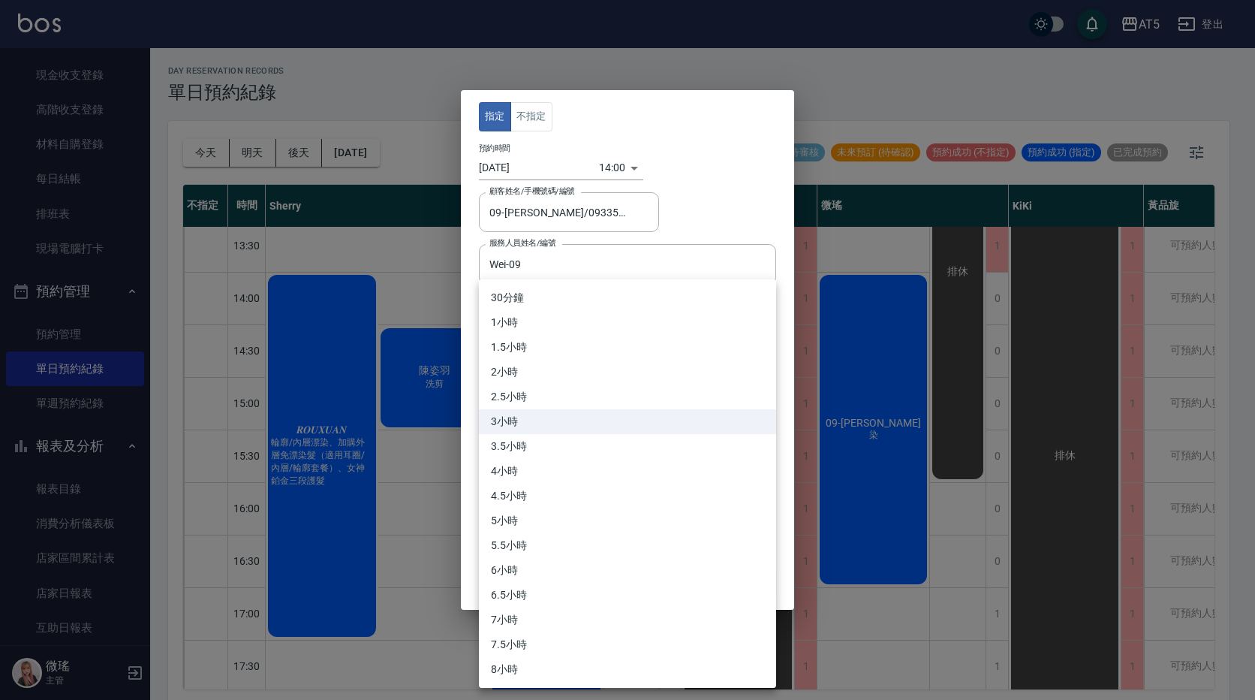
click at [566, 324] on body "AT5 登出 釘選頁面 打帳單 店家日報表 設計師日報表 設計師業績月報表 櫃檯作業 打帳單 帳單列表 現金收支登錄 高階收支登錄 材料自購登錄 每日結帳 排…" at bounding box center [627, 352] width 1255 height 704
click at [514, 453] on li "3.5小時" at bounding box center [627, 446] width 297 height 25
type input "7"
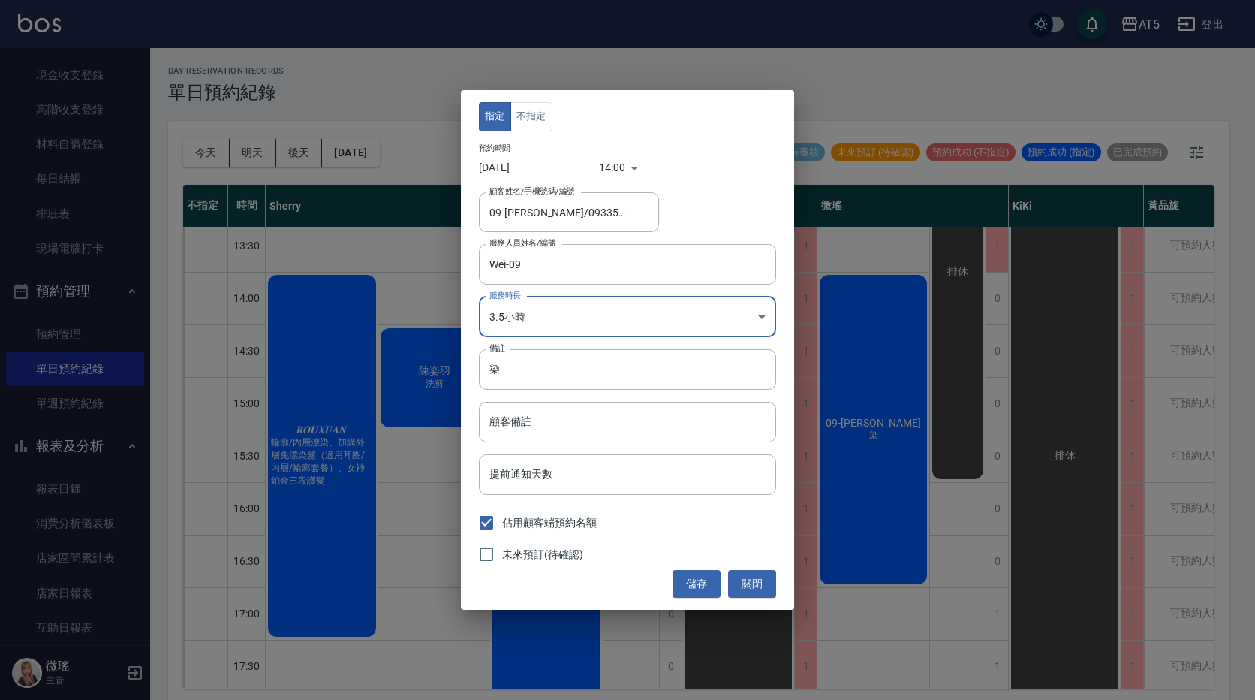
click at [625, 162] on div "14:00 1756965600000" at bounding box center [621, 167] width 44 height 25
click at [622, 168] on div "14:00 1756965600000" at bounding box center [621, 167] width 44 height 25
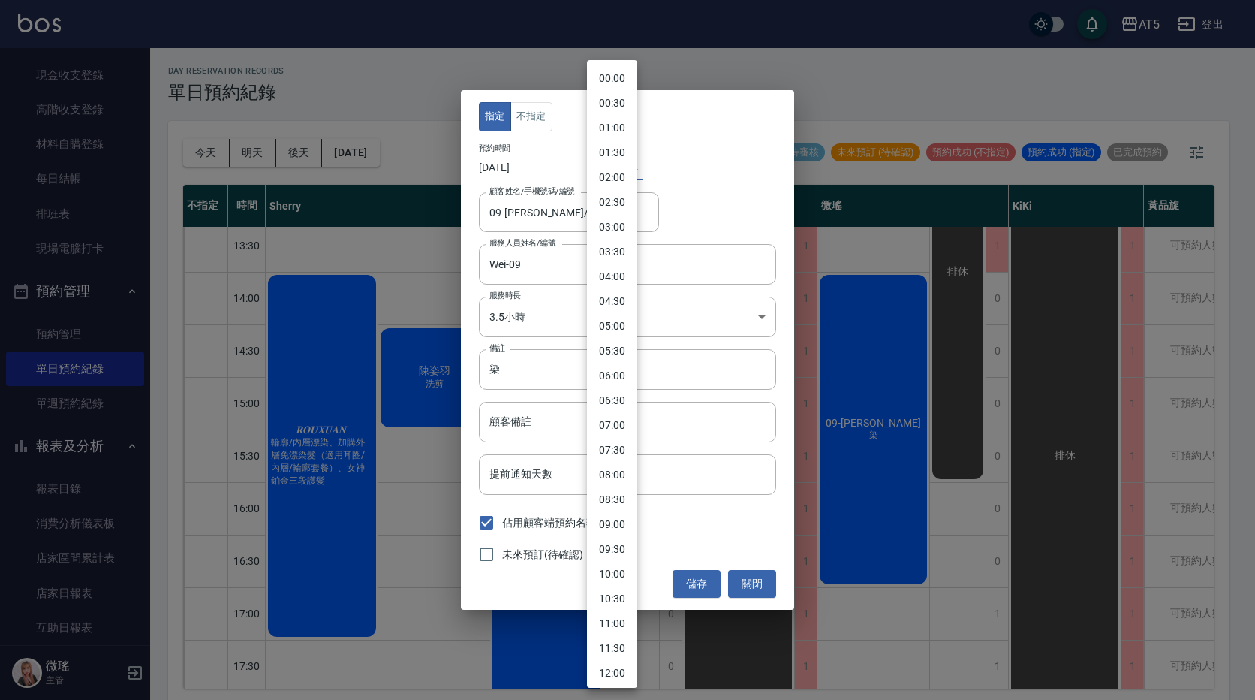
drag, startPoint x: 605, startPoint y: 165, endPoint x: 619, endPoint y: 161, distance: 14.7
click at [607, 164] on body "AT5 登出 釘選頁面 打帳單 店家日報表 設計師日報表 設計師業績月報表 櫃檯作業 打帳單 帳單列表 現金收支登錄 高階收支登錄 材料自購登錄 每日結帳 排…" at bounding box center [627, 352] width 1255 height 704
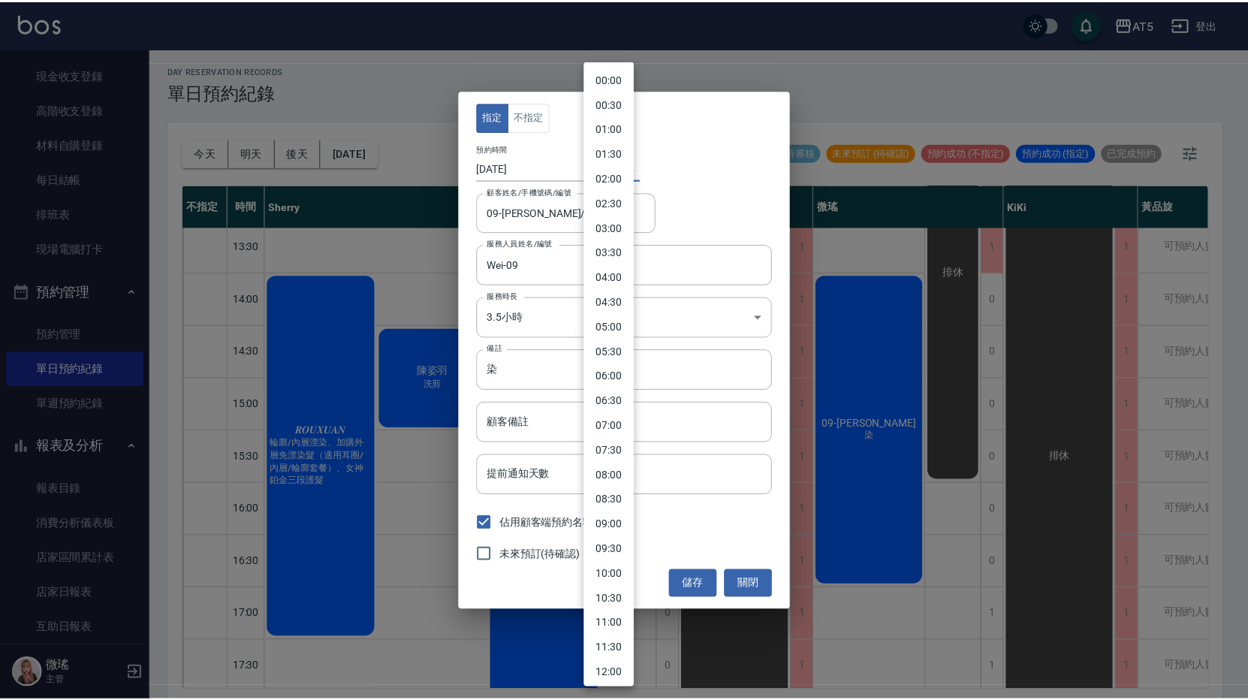
scroll to position [399, 0]
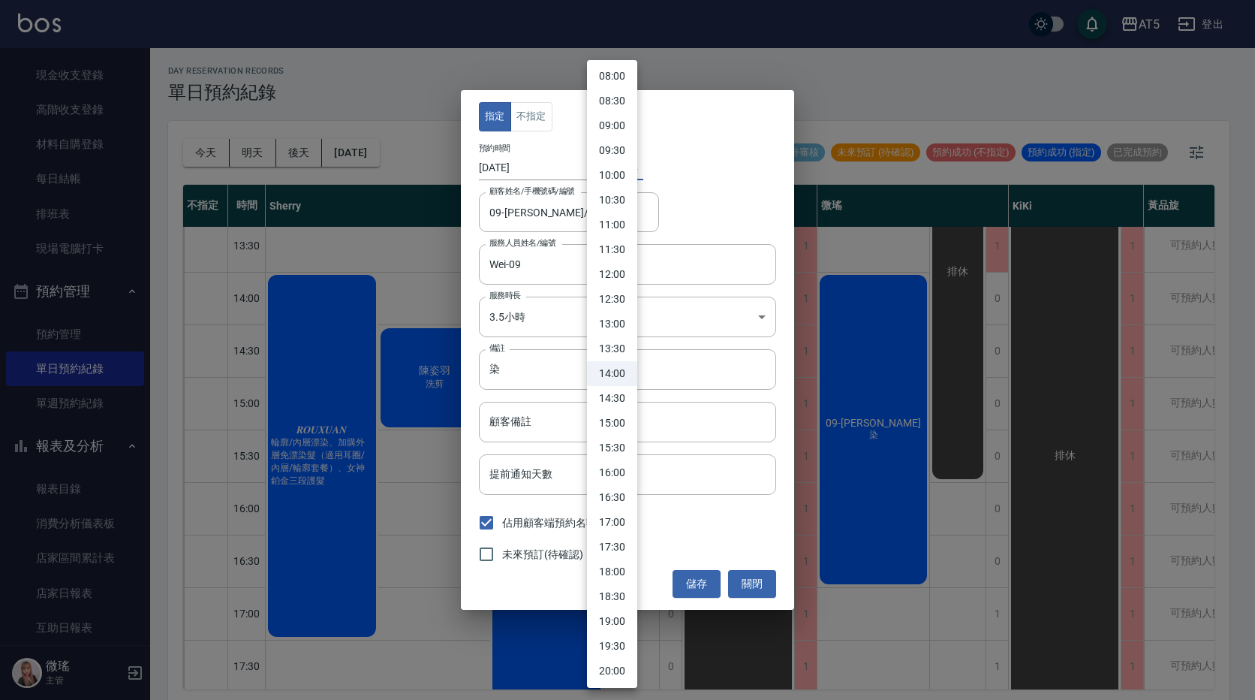
click at [616, 397] on li "14:30" at bounding box center [612, 398] width 50 height 25
type input "1756967400000"
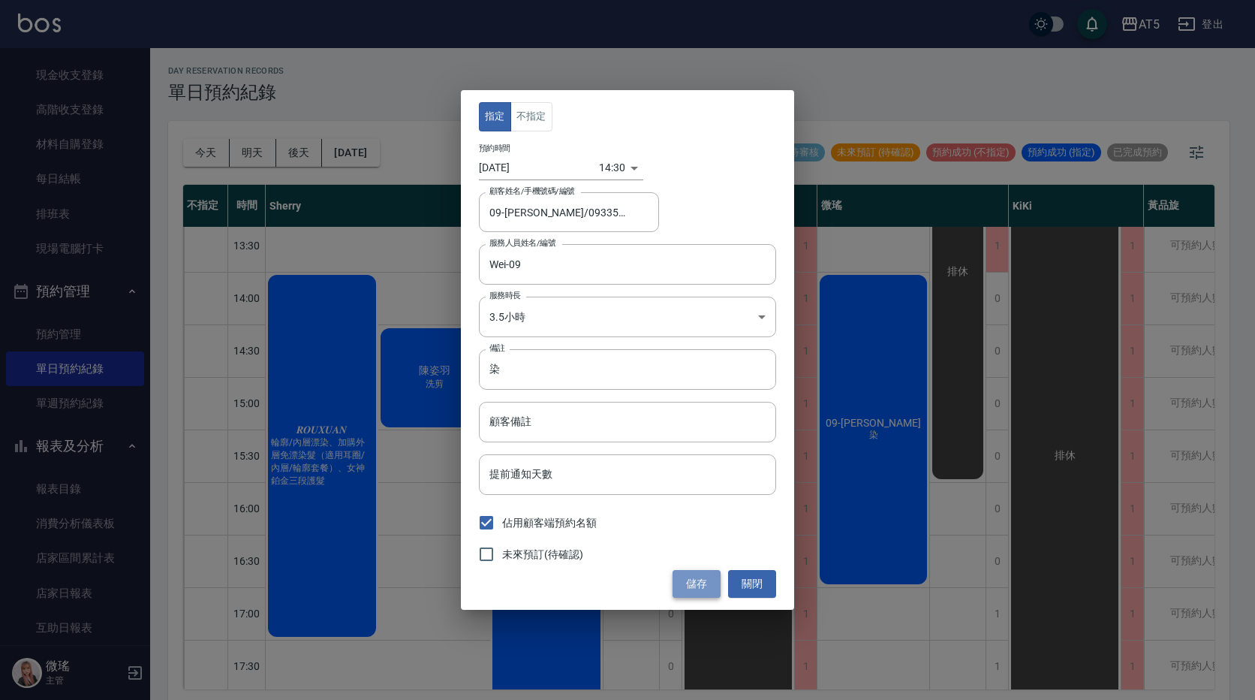
click at [709, 589] on button "儲存" at bounding box center [697, 584] width 48 height 28
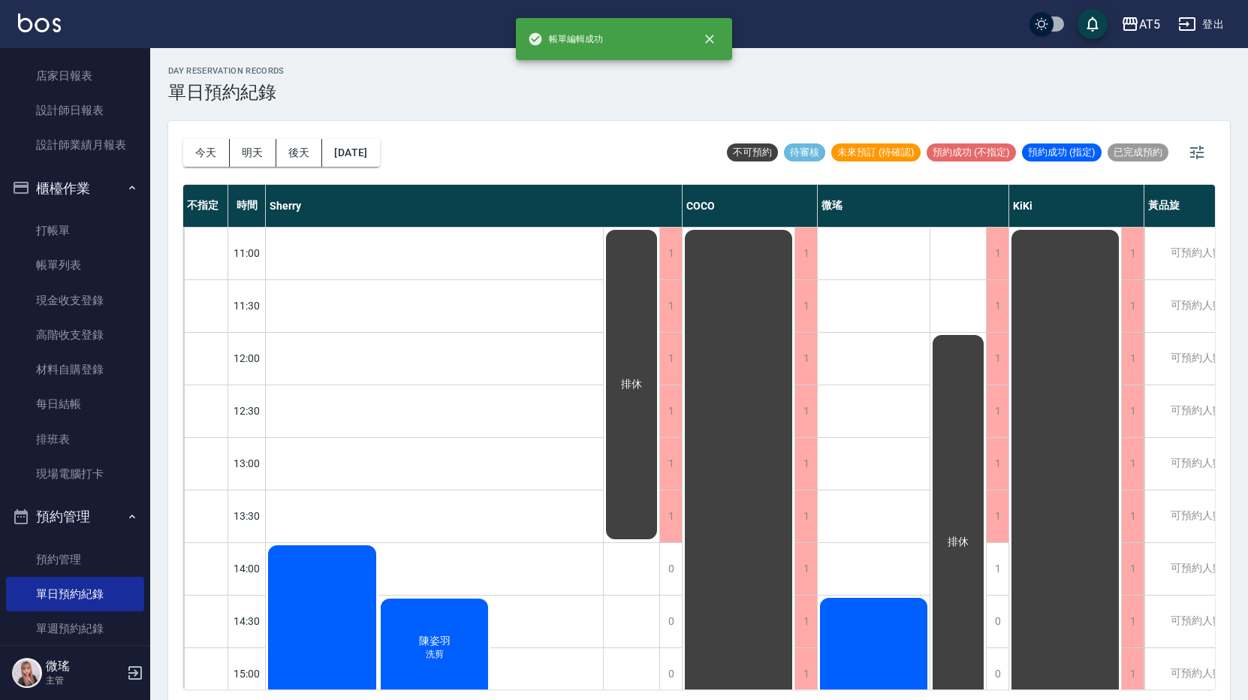
scroll to position [0, 0]
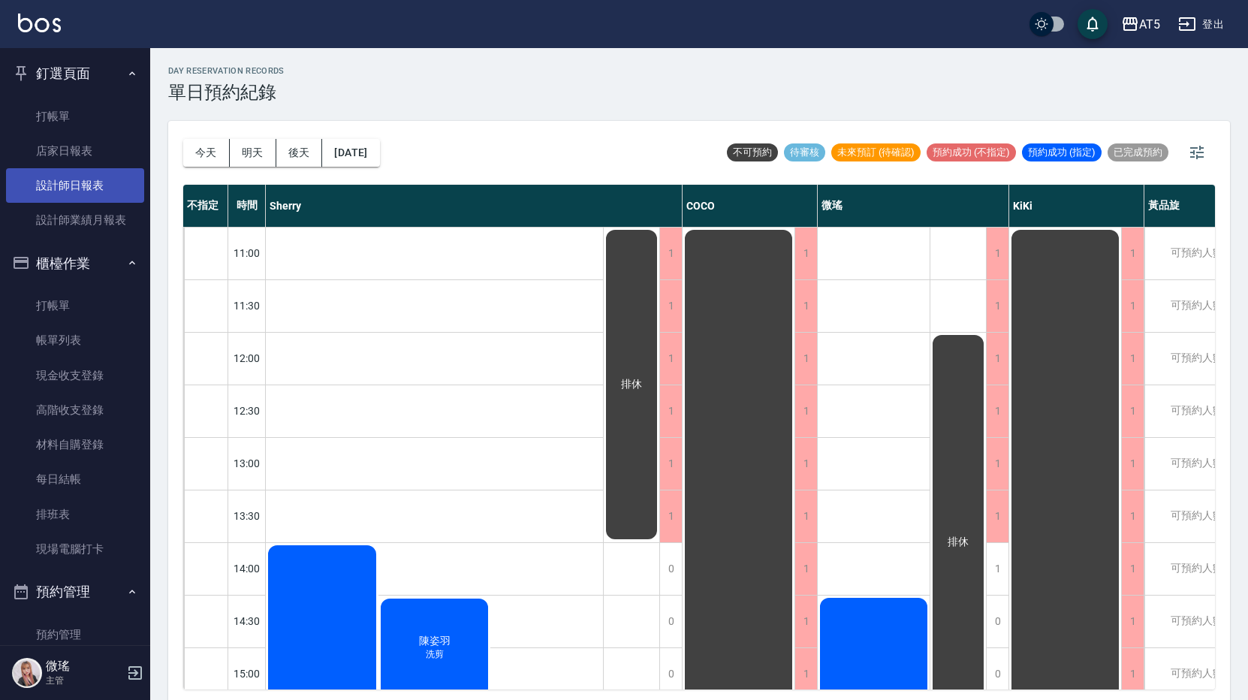
click at [88, 191] on link "設計師日報表" at bounding box center [75, 185] width 138 height 35
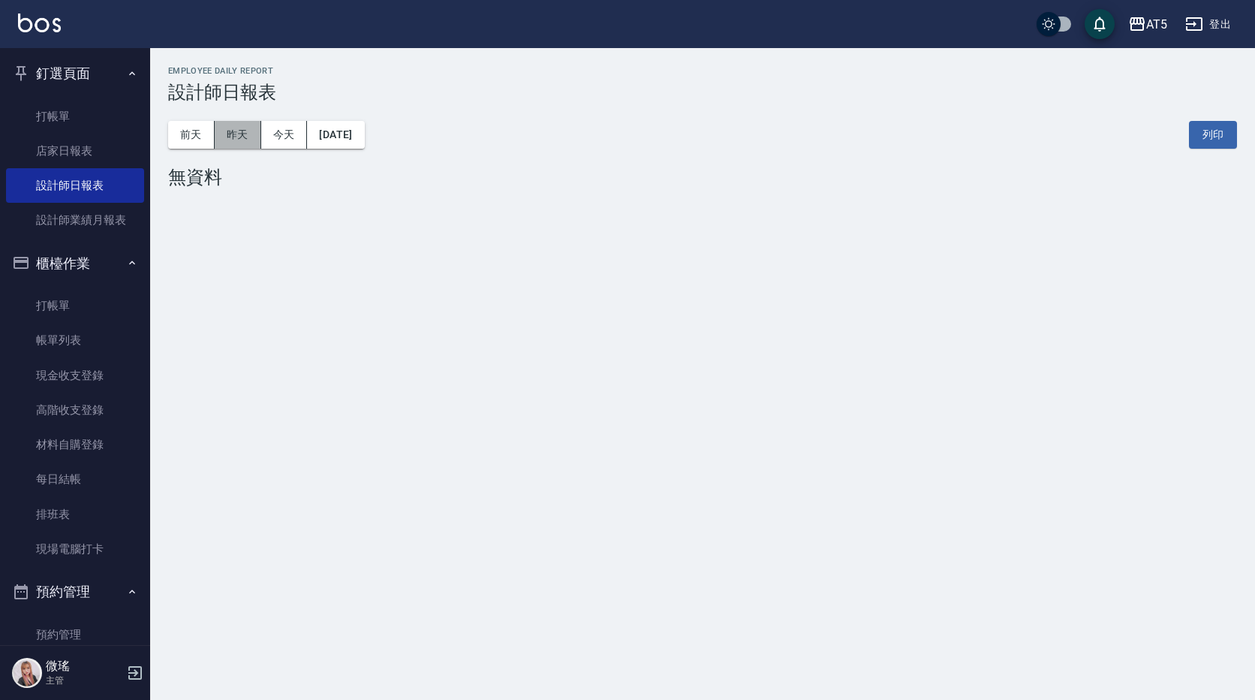
click at [236, 138] on button "昨天" at bounding box center [238, 135] width 47 height 28
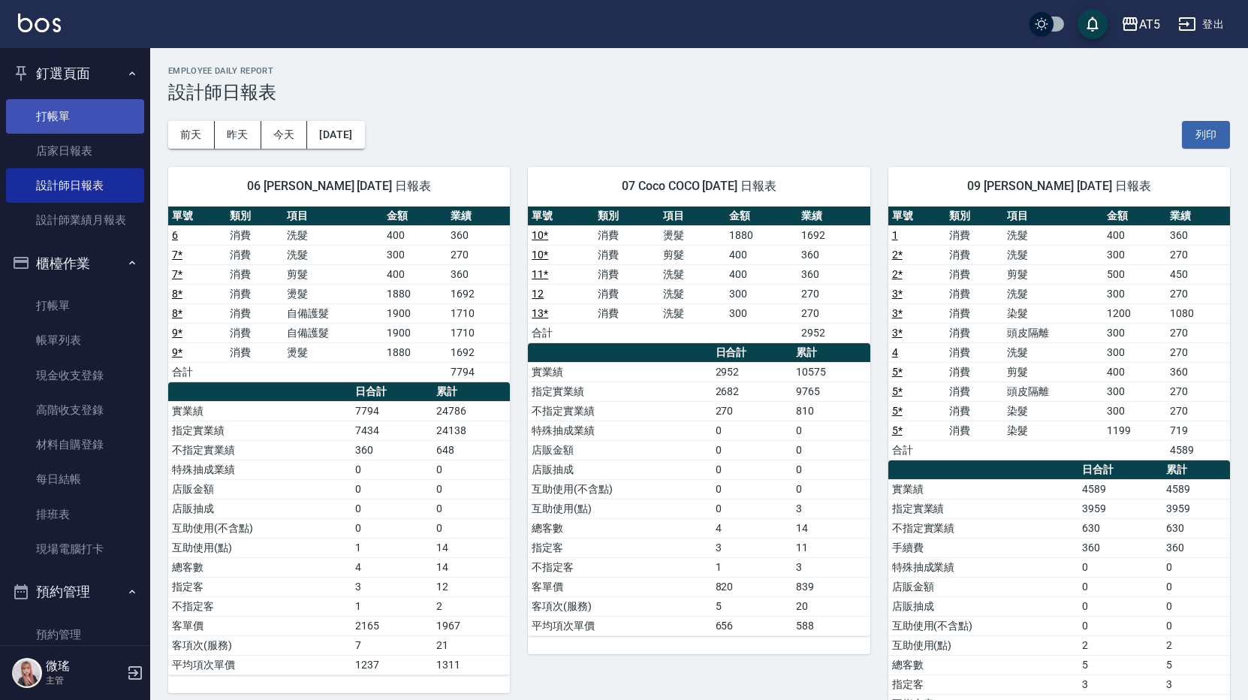
click at [65, 106] on link "打帳單" at bounding box center [75, 116] width 138 height 35
